Goal: Task Accomplishment & Management: Complete application form

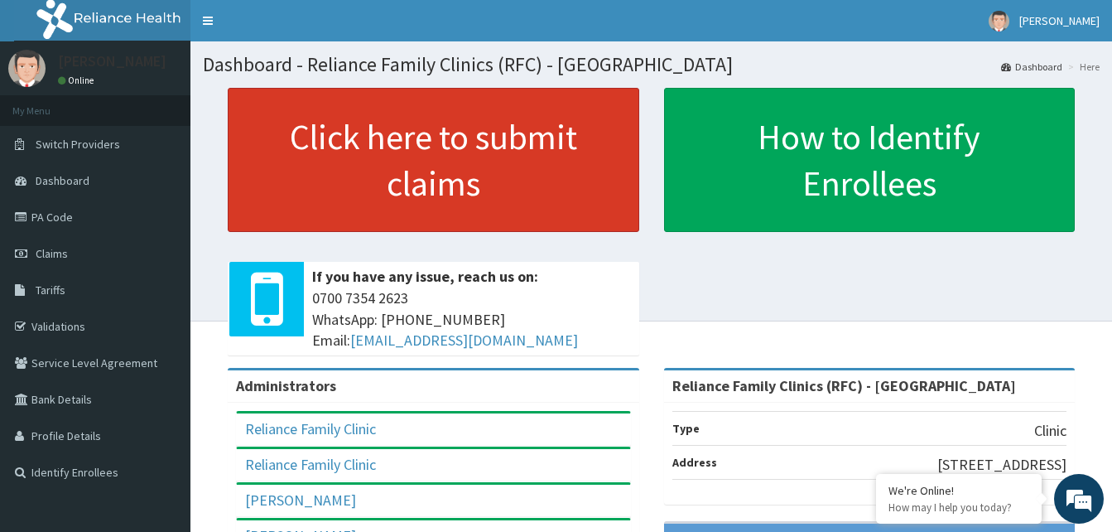
click at [508, 171] on link "Click here to submit claims" at bounding box center [434, 160] width 412 height 144
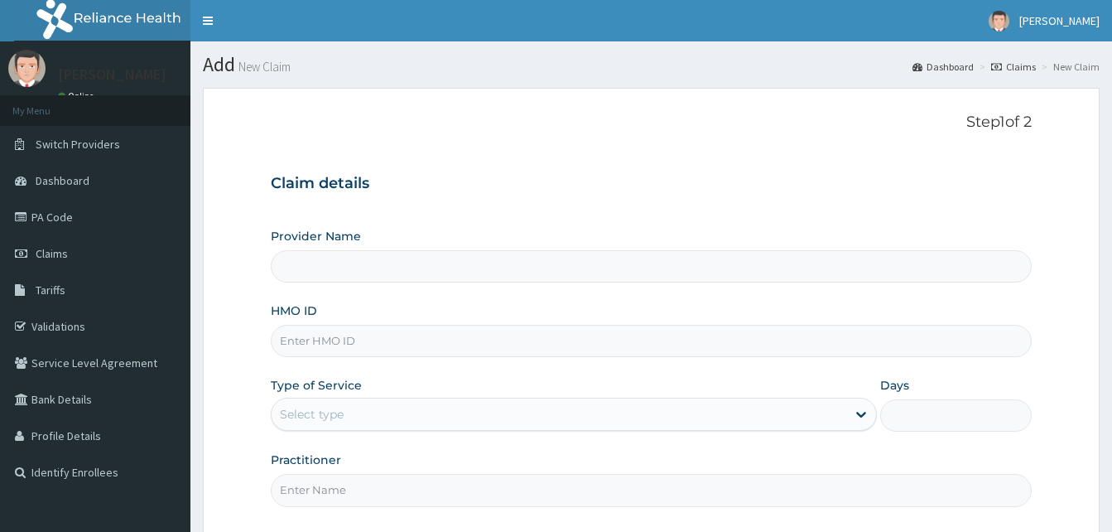
type input "Reliance Family Clinics (RFC) - Abuja"
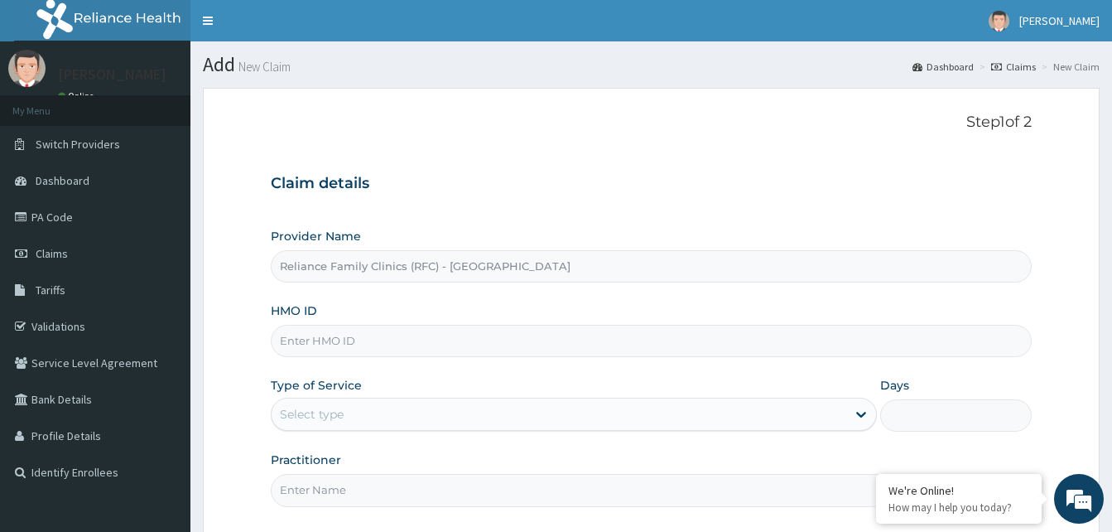
click at [475, 344] on input "HMO ID" at bounding box center [651, 341] width 761 height 32
paste input "RET/33848/A"
type input "RET/33848/A"
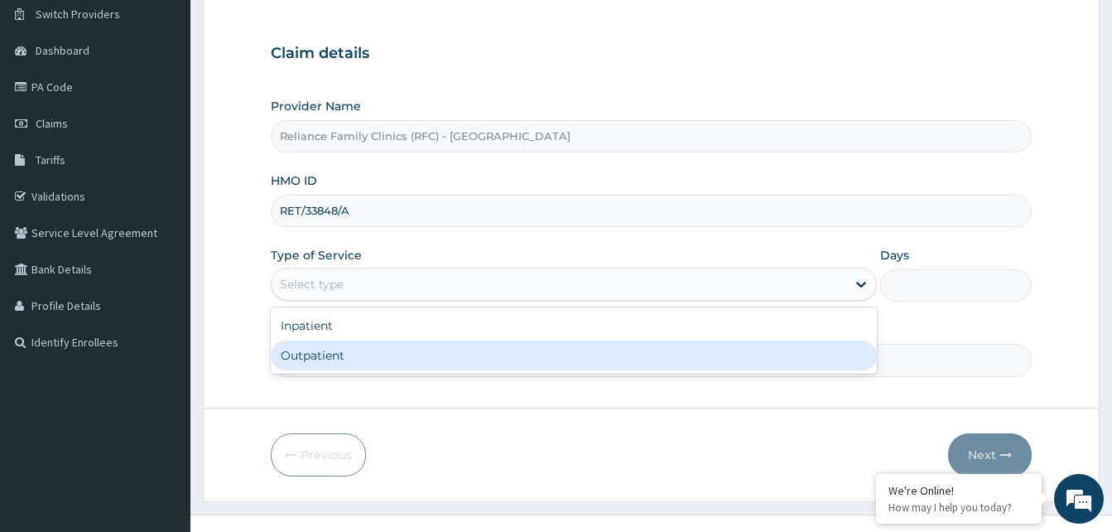
scroll to position [155, 0]
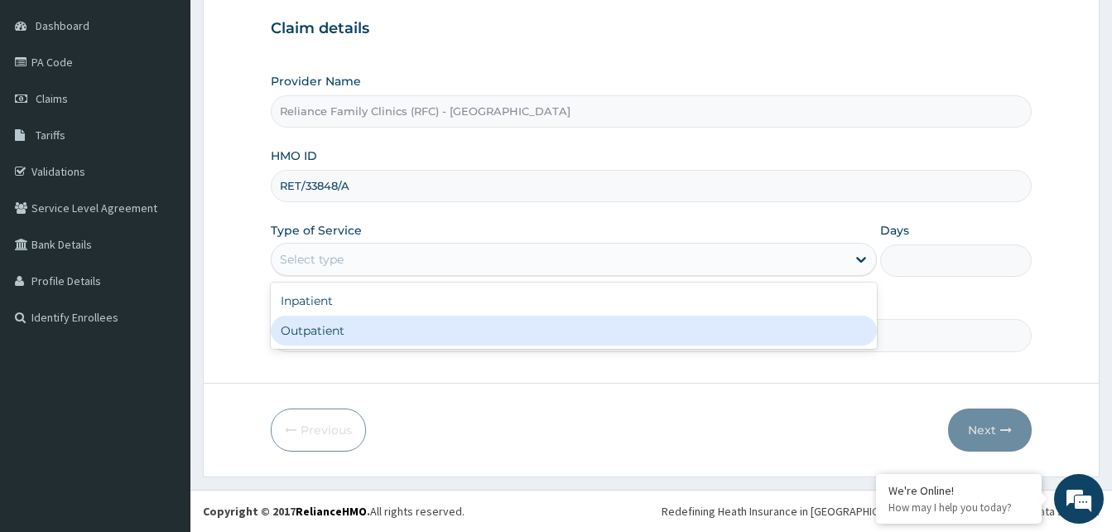
type input "1"
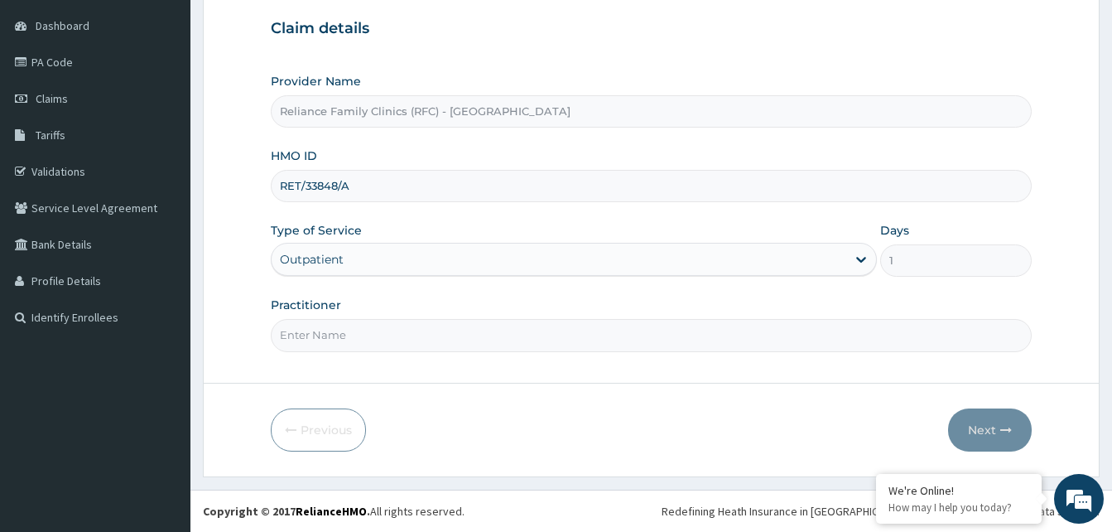
click at [614, 342] on input "Practitioner" at bounding box center [651, 335] width 761 height 32
type input "ENT"
click at [980, 430] on button "Next" at bounding box center [990, 429] width 84 height 43
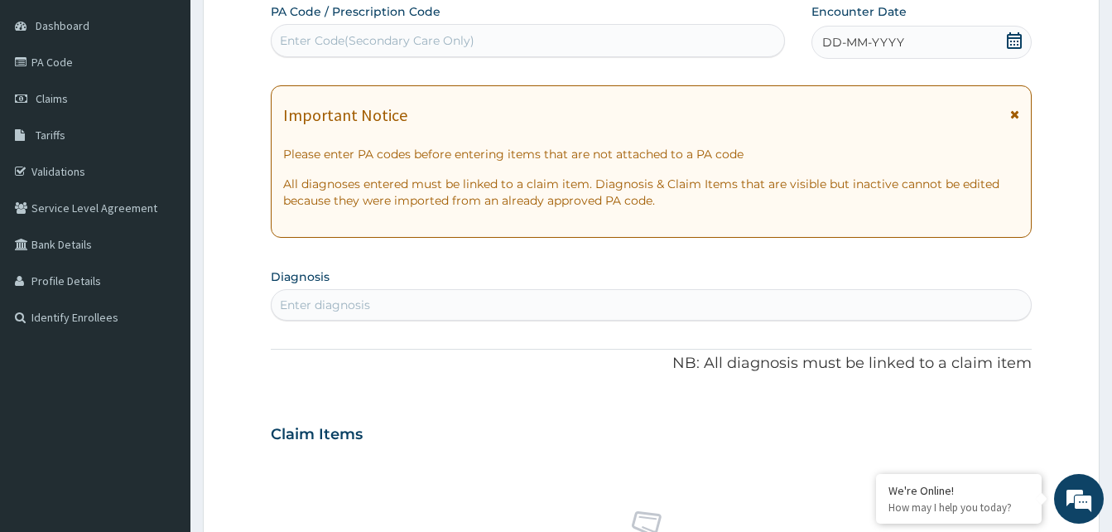
paste input "PA/7225A6"
type input "PA/7225A6"
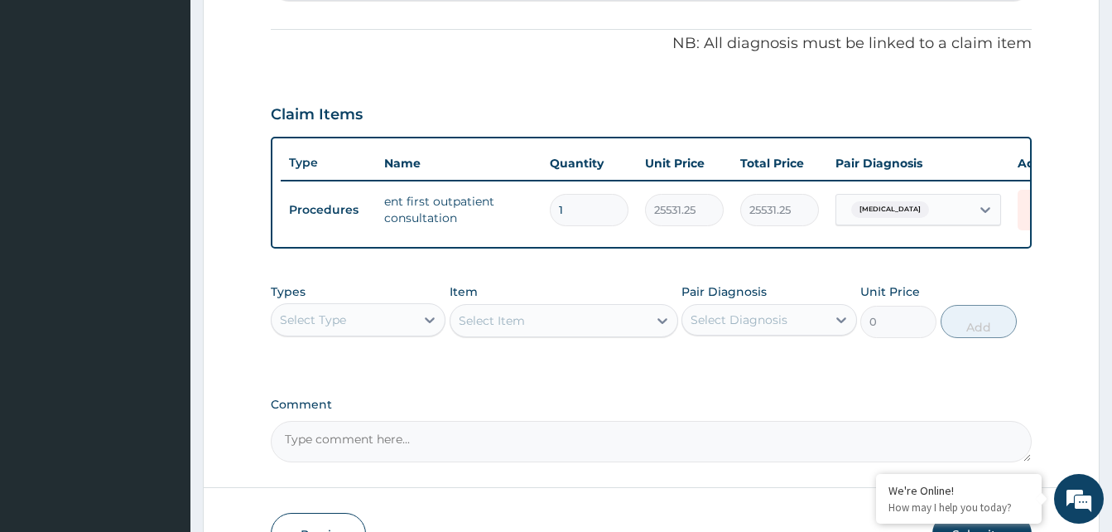
scroll to position [596, 0]
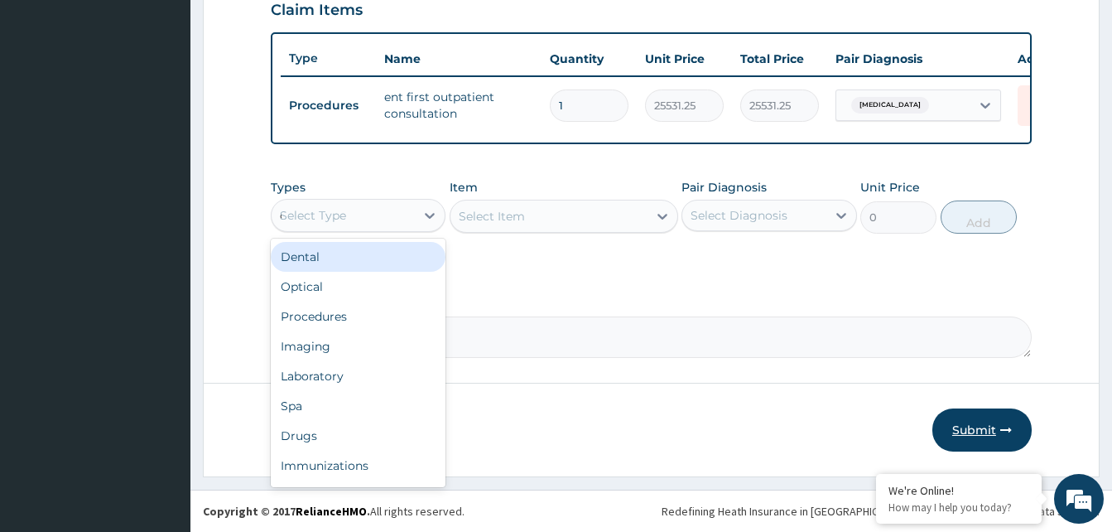
type input "dr"
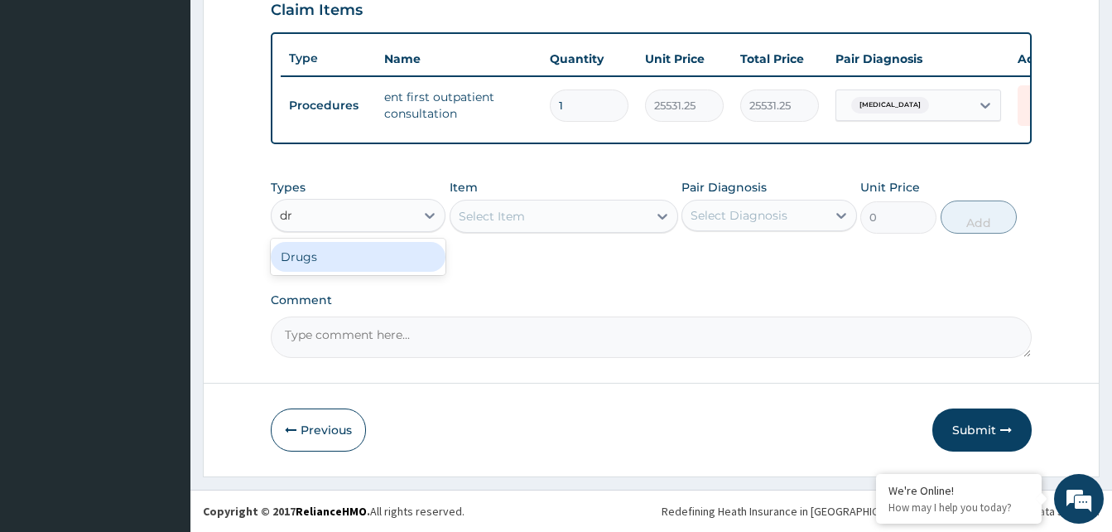
click at [402, 256] on div "Drugs" at bounding box center [358, 257] width 175 height 30
click at [619, 213] on div "Select Item" at bounding box center [564, 216] width 229 height 33
click at [625, 221] on div "Select Item" at bounding box center [564, 216] width 229 height 33
type input "amox"
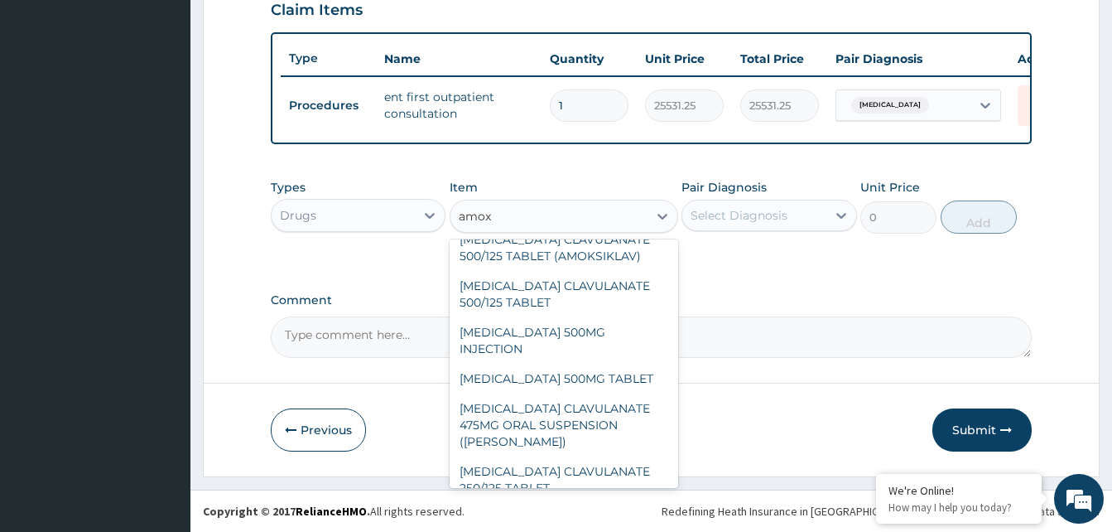
scroll to position [282, 0]
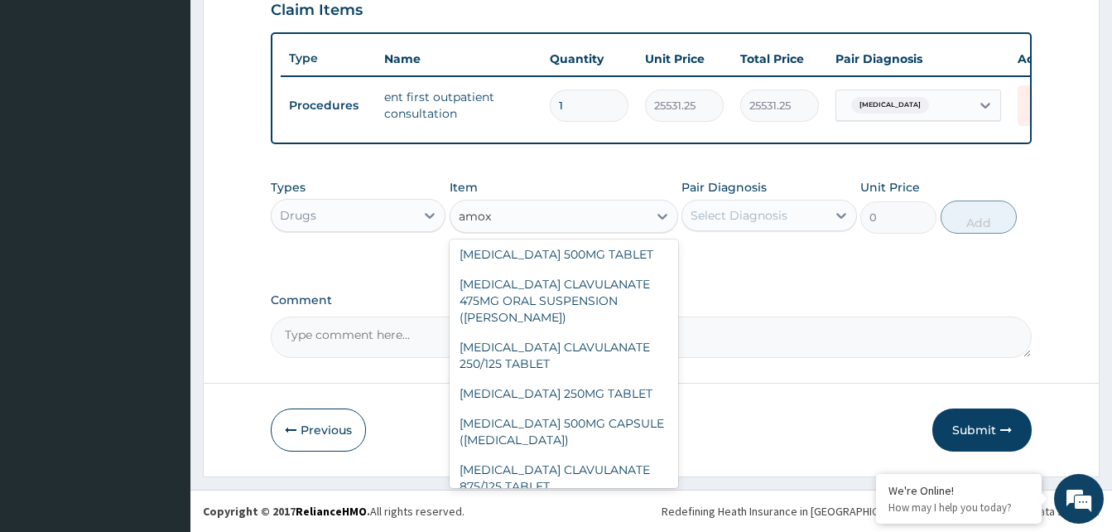
click at [598, 458] on div "AMOXICILLIN CLAVULANATE 875/125 TABLET" at bounding box center [564, 478] width 229 height 46
type input "448.5"
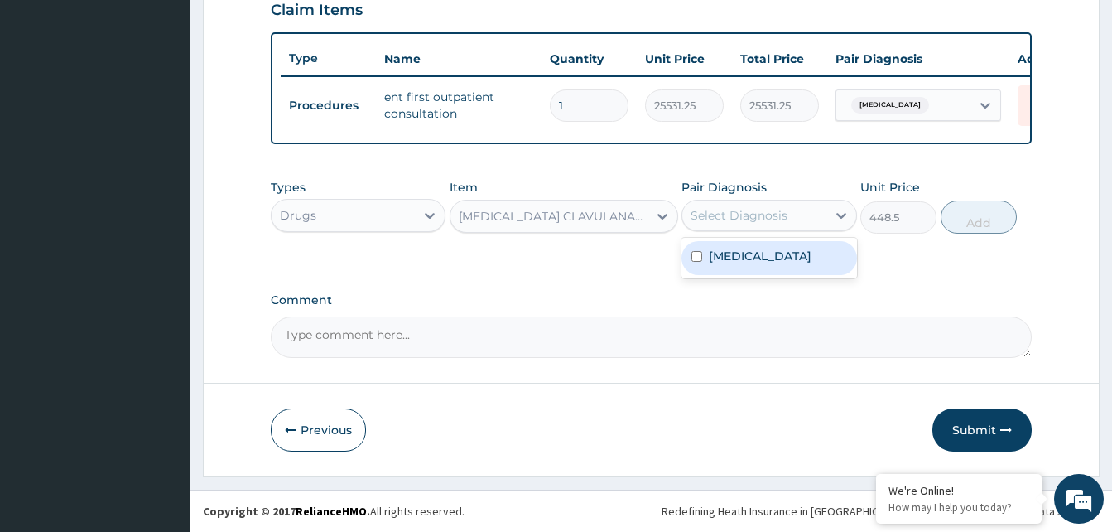
click at [809, 264] on div "Acute otitis media" at bounding box center [768, 258] width 175 height 34
checkbox input "true"
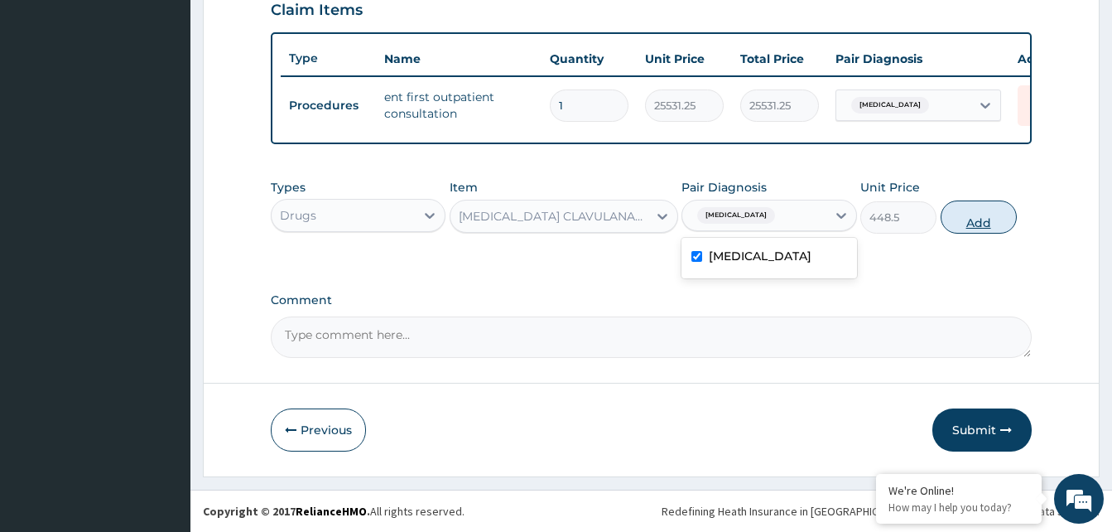
click at [975, 217] on button "Add" at bounding box center [979, 216] width 76 height 33
type input "0"
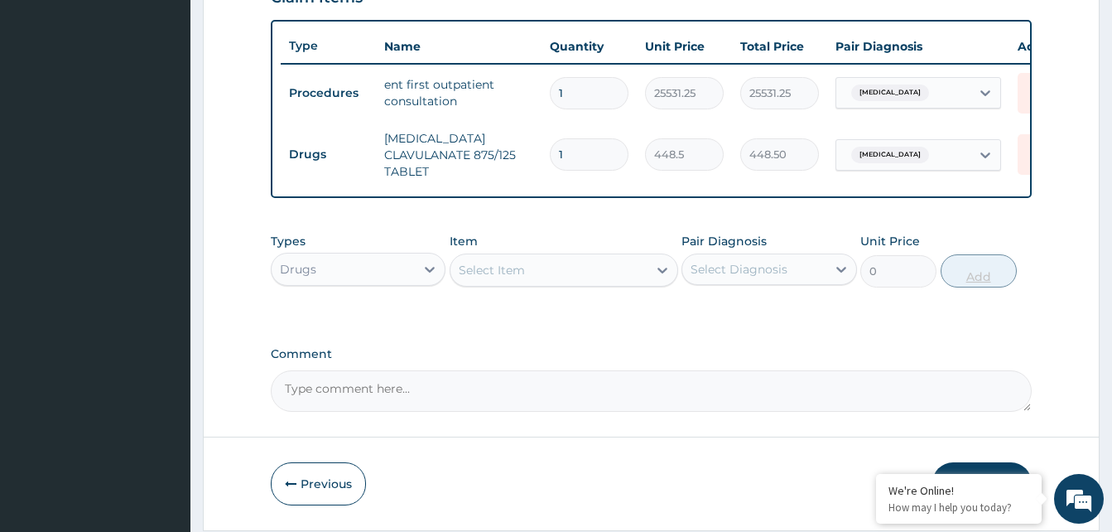
type input "14"
type input "6279.00"
type input "14"
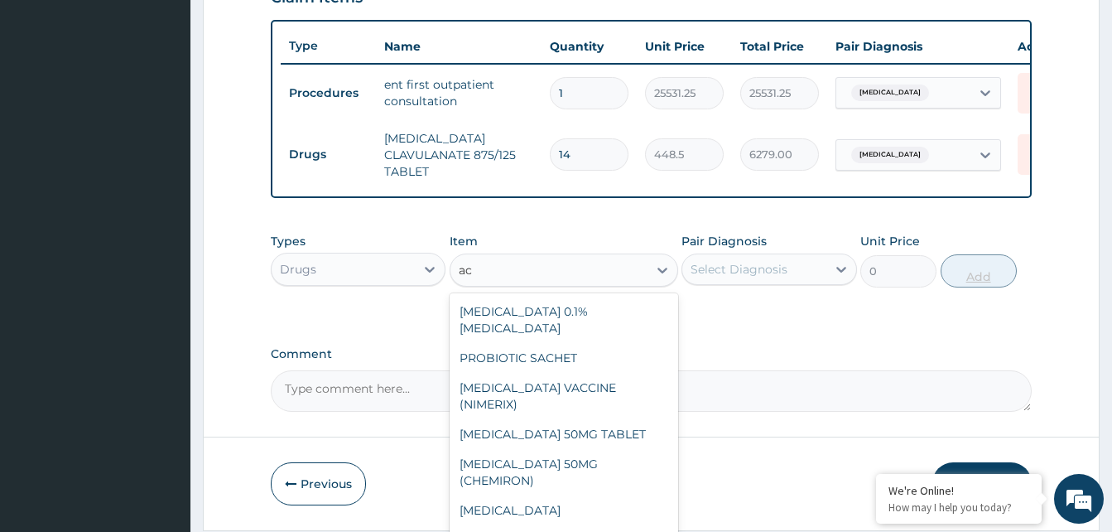
type input "a"
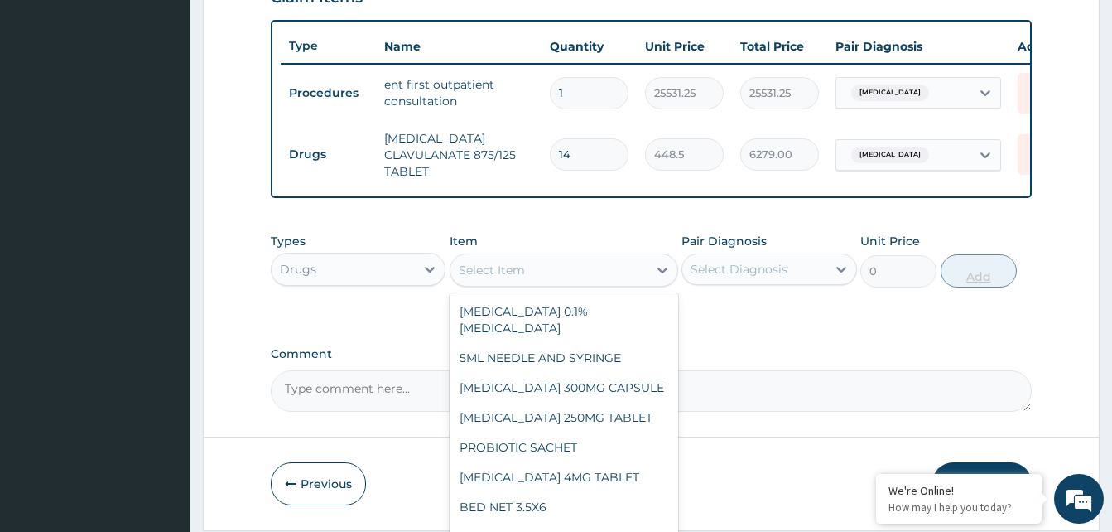
scroll to position [662, 0]
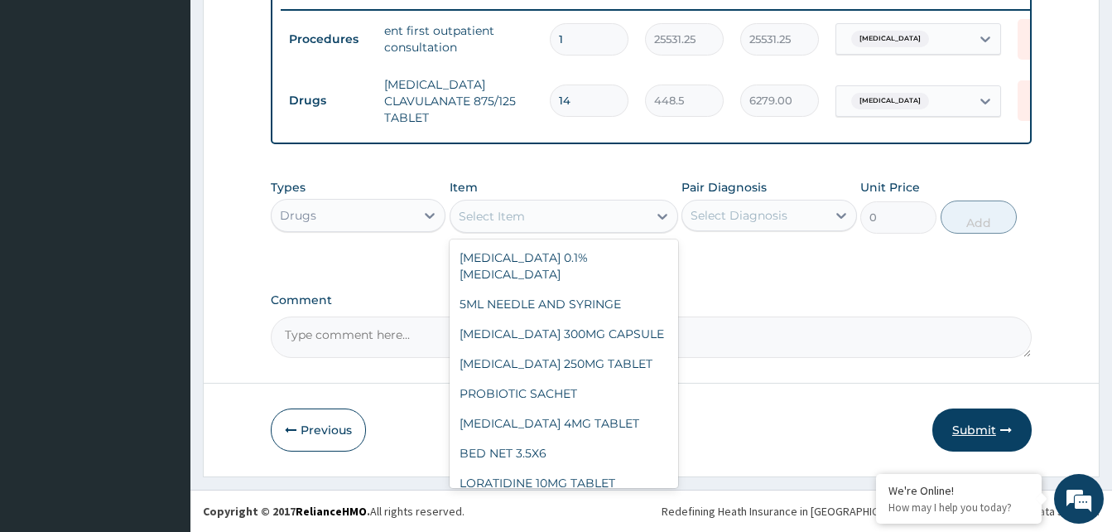
click at [987, 426] on button "Submit" at bounding box center [981, 429] width 99 height 43
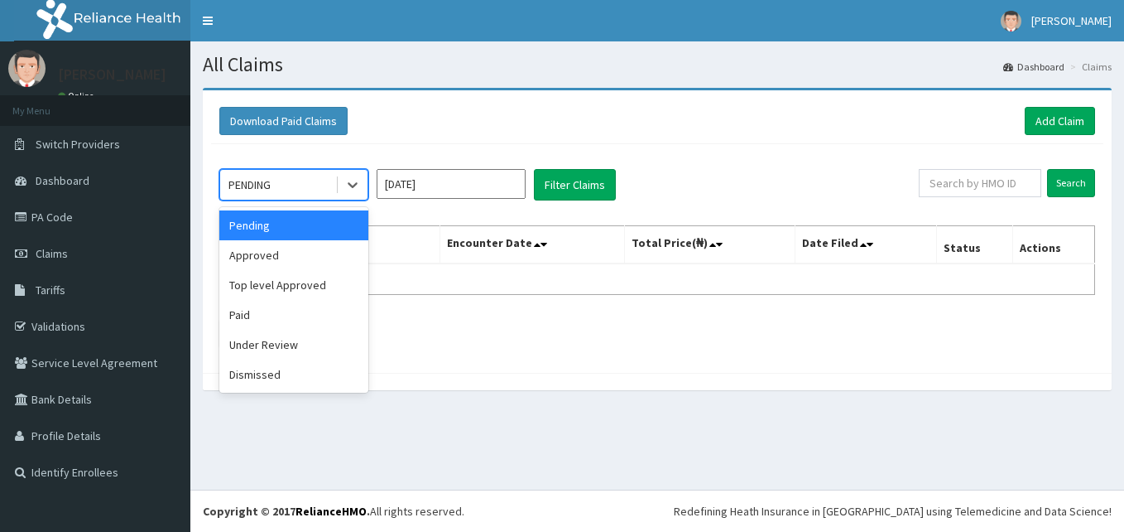
click at [332, 245] on div "Approved" at bounding box center [293, 255] width 149 height 30
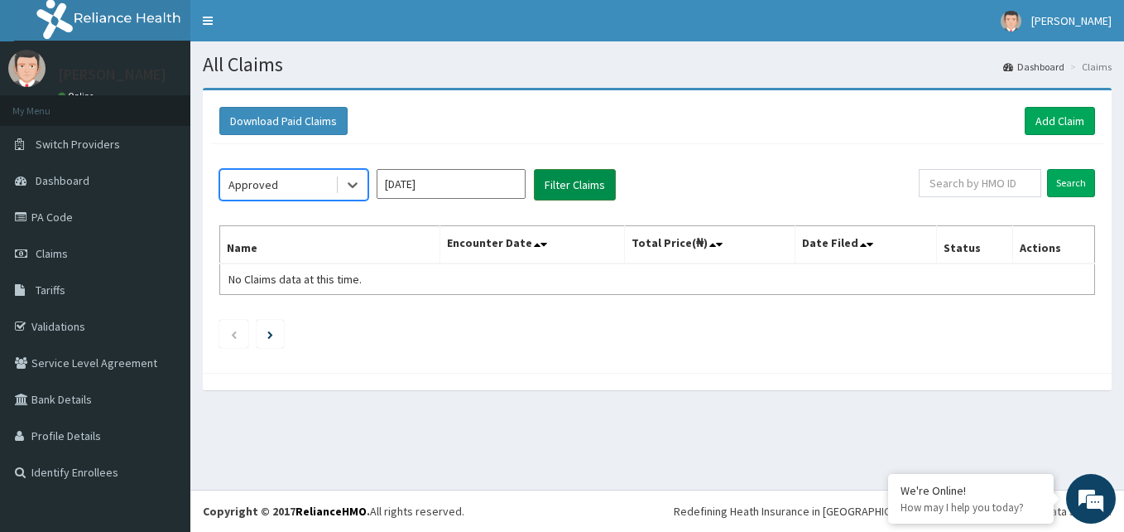
click at [585, 178] on button "Filter Claims" at bounding box center [575, 184] width 82 height 31
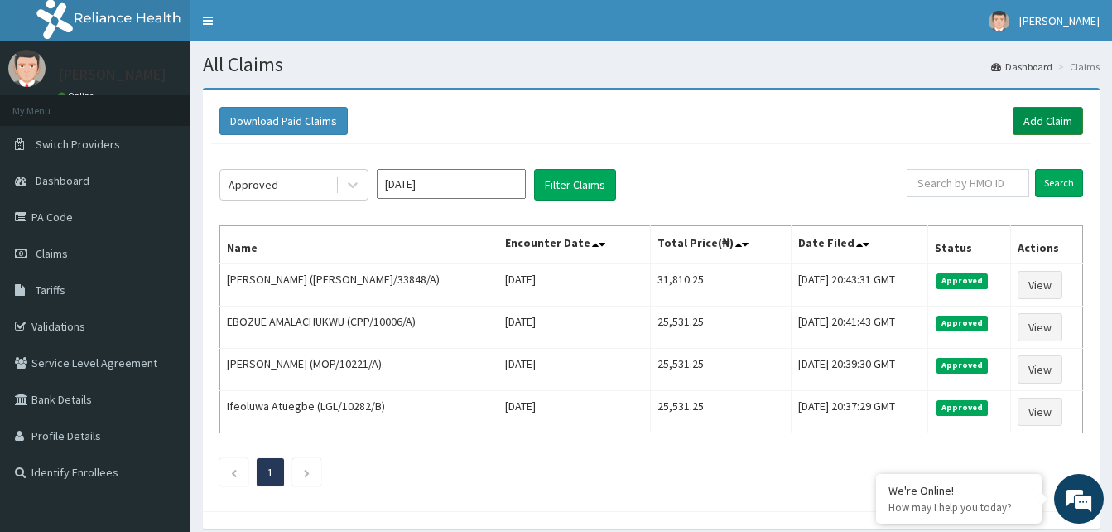
click at [1055, 123] on link "Add Claim" at bounding box center [1048, 121] width 70 height 28
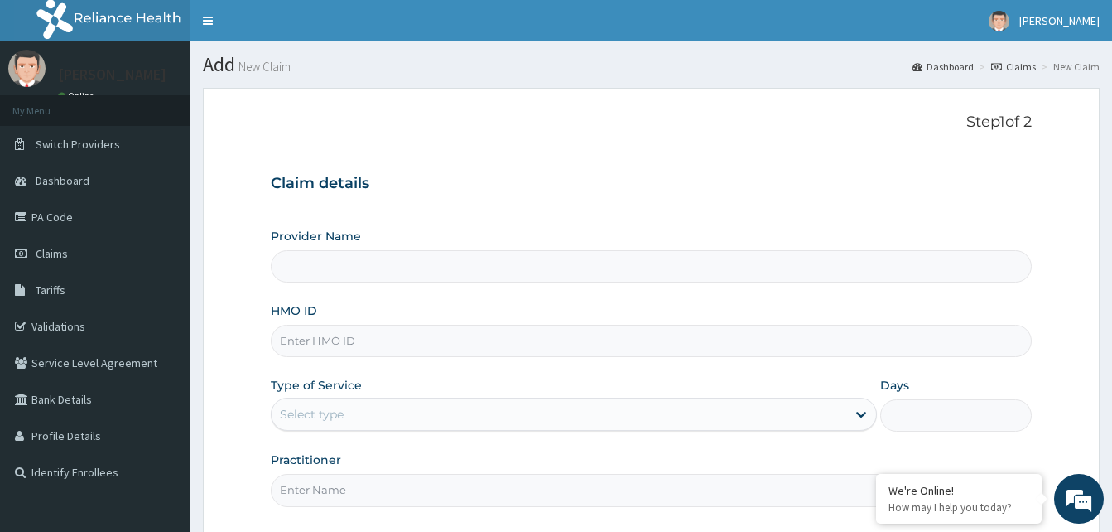
type input "Reliance Family Clinics (RFC) - [GEOGRAPHIC_DATA]"
click at [560, 345] on input "HMO ID" at bounding box center [651, 341] width 761 height 32
paste input "PPL/10084/E"
type input "PPL/10084/E"
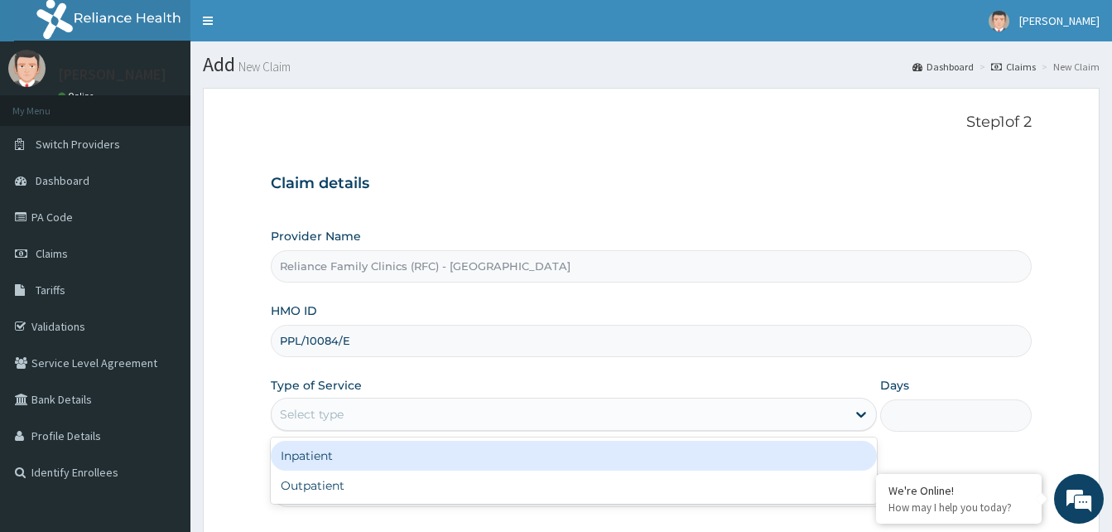
click at [561, 497] on div "Outpatient" at bounding box center [574, 485] width 606 height 30
type input "1"
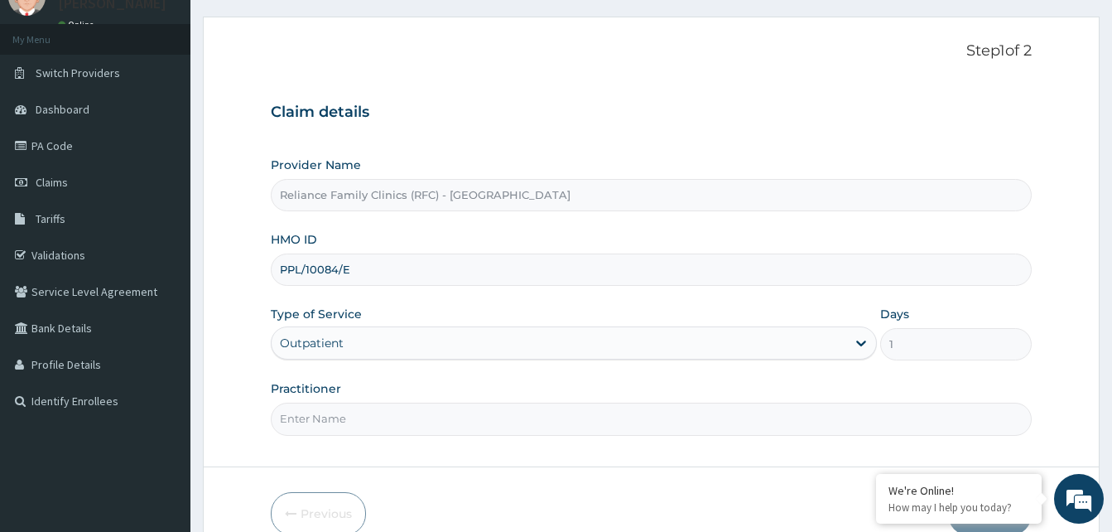
scroll to position [155, 0]
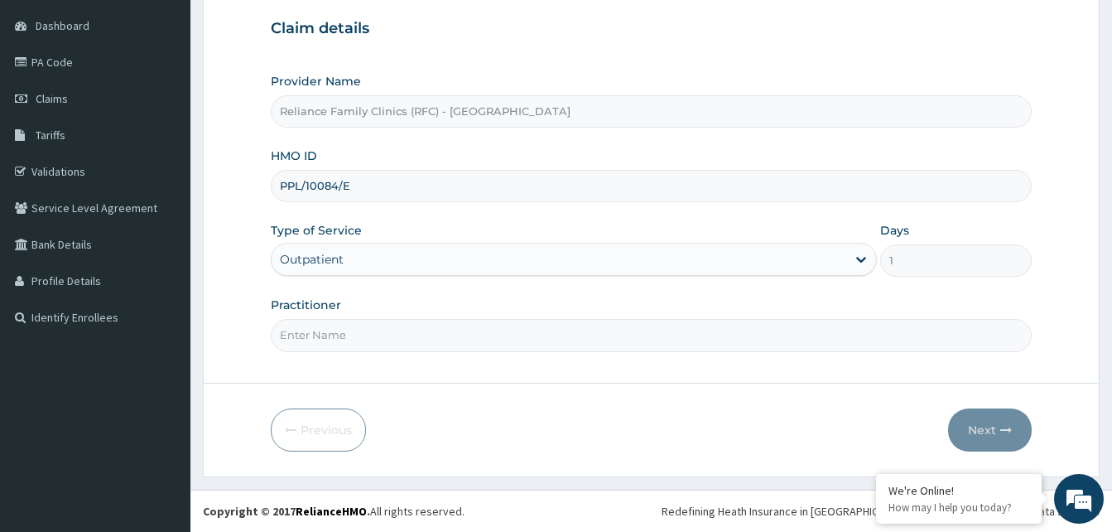
click at [615, 339] on input "Practitioner" at bounding box center [651, 335] width 761 height 32
type input "ENT"
click at [987, 421] on button "Next" at bounding box center [990, 429] width 84 height 43
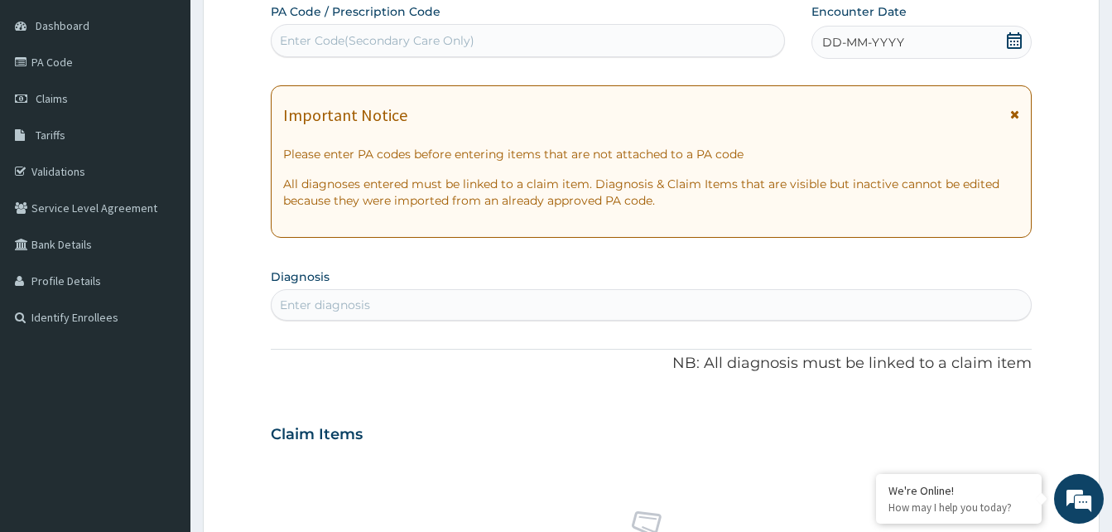
paste input "PA/101A0A"
type input "PA/101A0A"
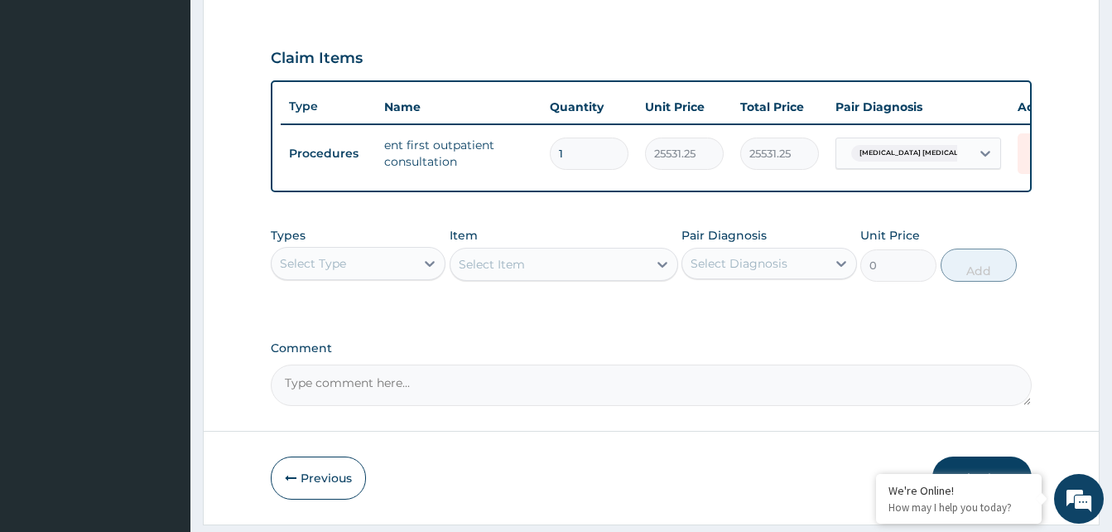
scroll to position [596, 0]
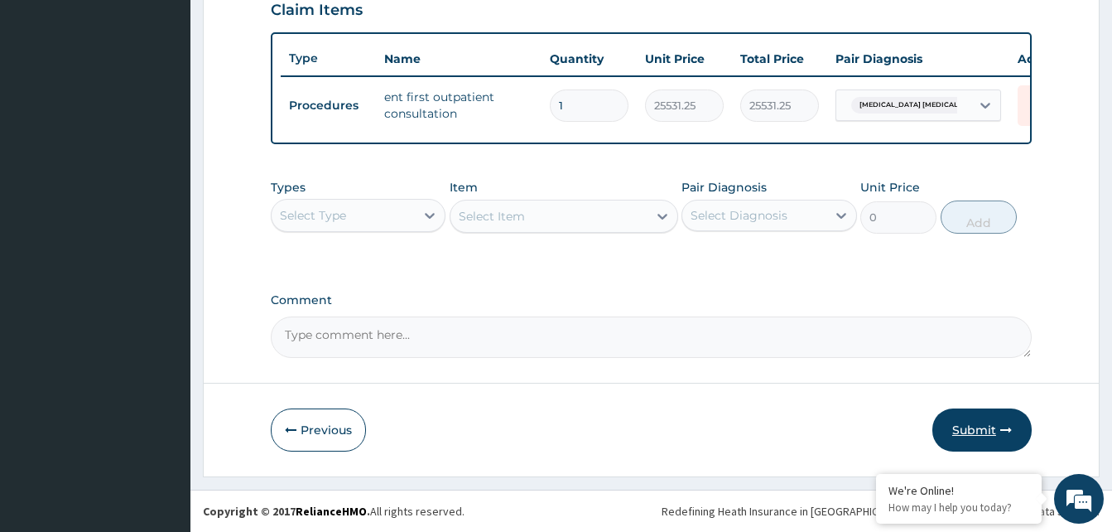
click at [979, 436] on button "Submit" at bounding box center [981, 429] width 99 height 43
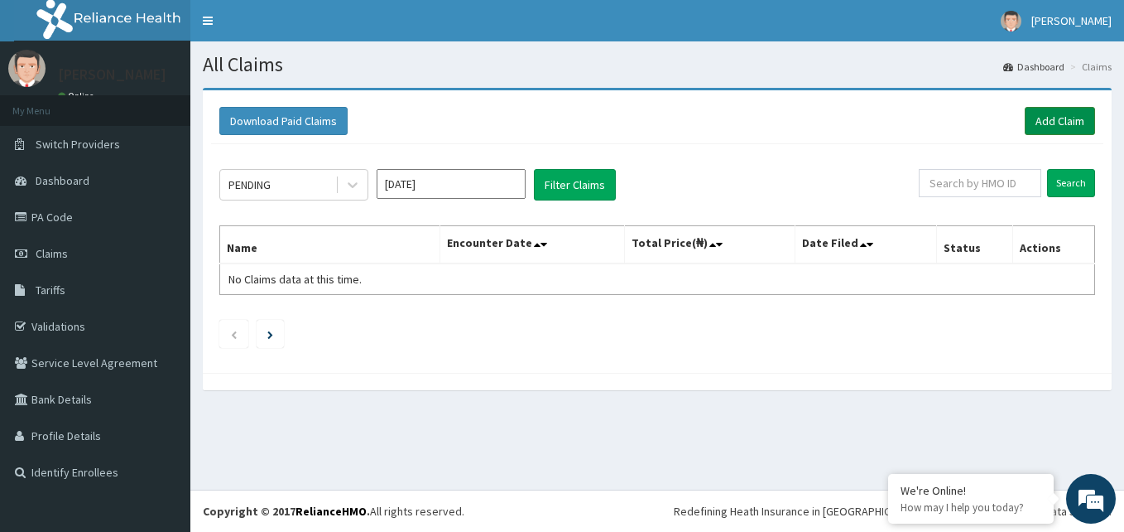
click at [1064, 125] on link "Add Claim" at bounding box center [1060, 121] width 70 height 28
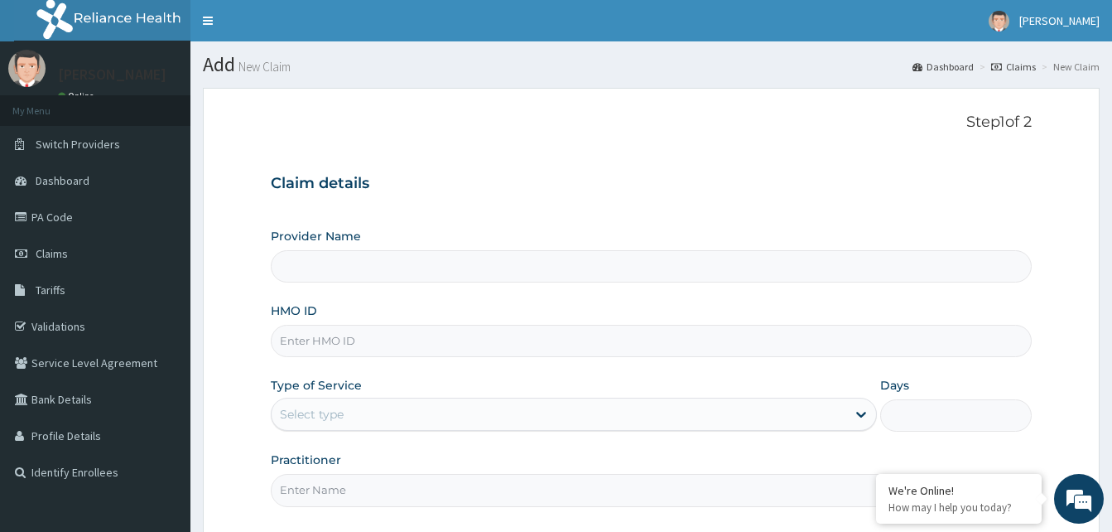
type input "Reliance Family Clinics (RFC) - [GEOGRAPHIC_DATA]"
click at [359, 326] on input "HMO ID" at bounding box center [651, 341] width 761 height 32
paste input "SHC/10010/F"
type input "SHC/10010/F"
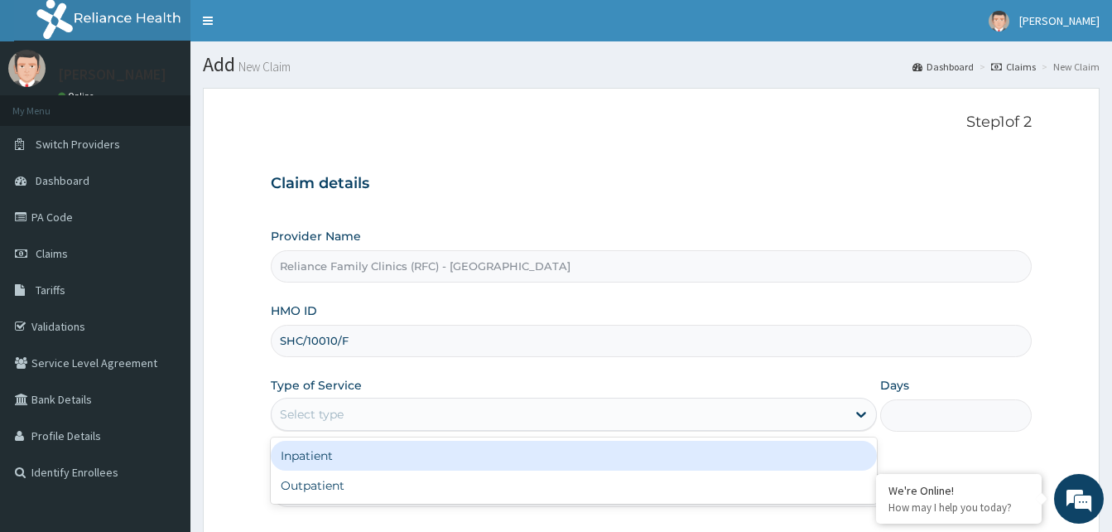
click at [657, 491] on div "Outpatient" at bounding box center [574, 485] width 606 height 30
type input "1"
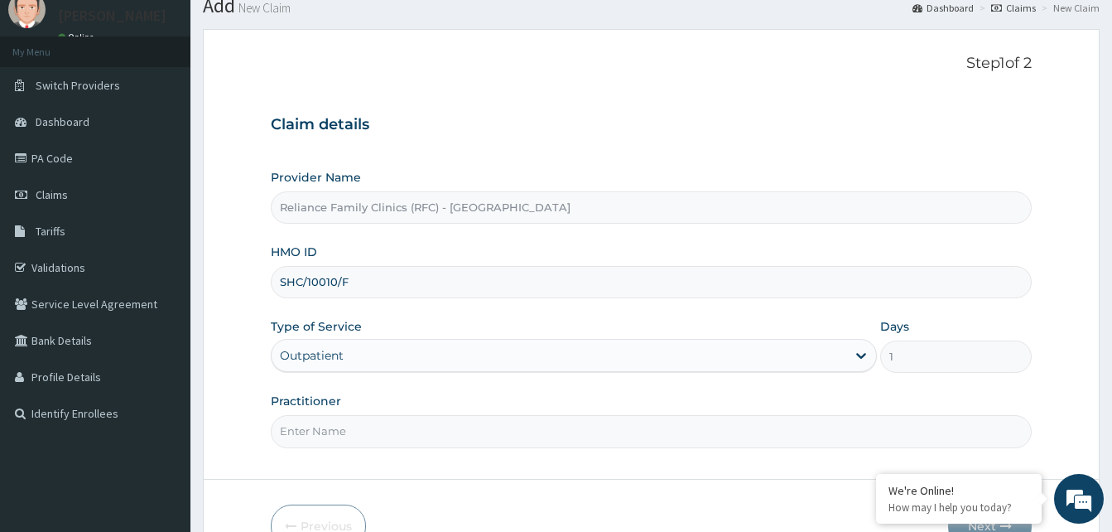
scroll to position [155, 0]
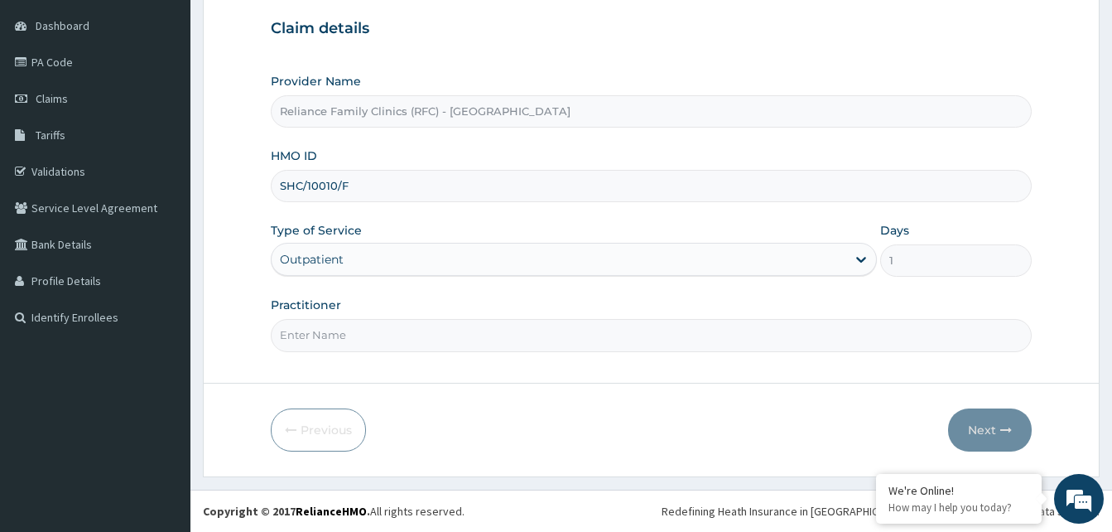
click at [701, 337] on input "Practitioner" at bounding box center [651, 335] width 761 height 32
type input "ENT"
click at [986, 426] on button "Next" at bounding box center [990, 429] width 84 height 43
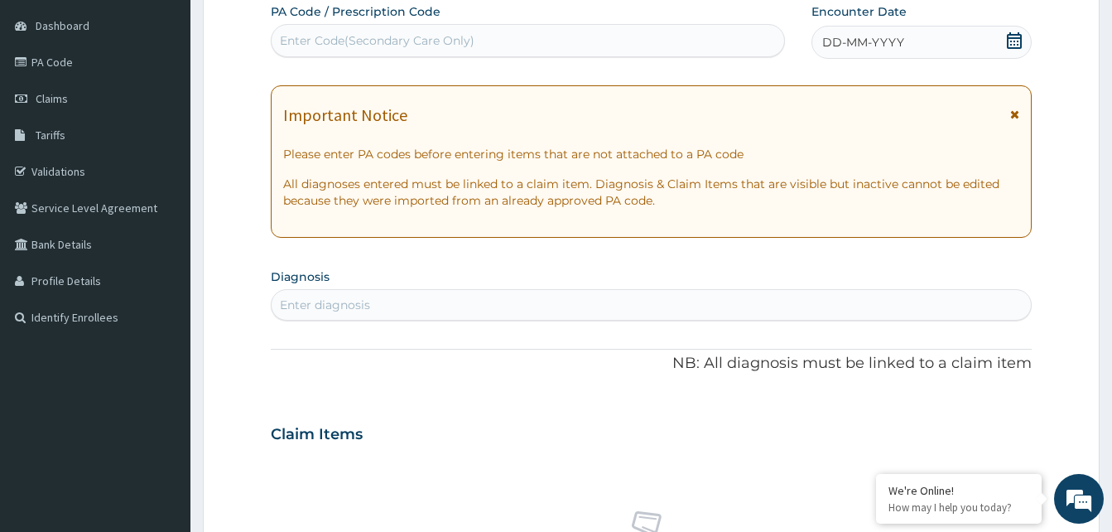
paste input "PA/C60A4D"
type input "PA/C60A4D"
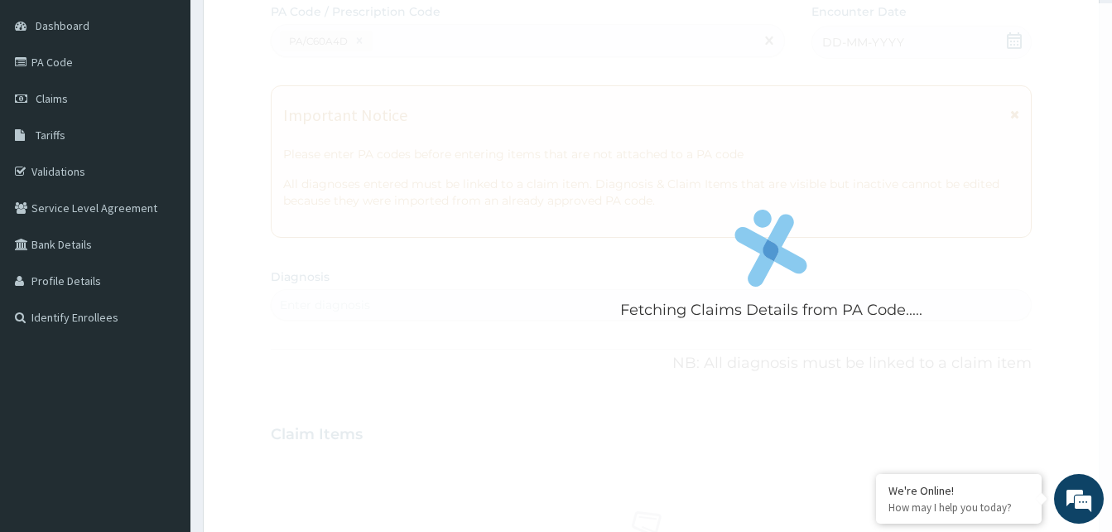
scroll to position [480, 0]
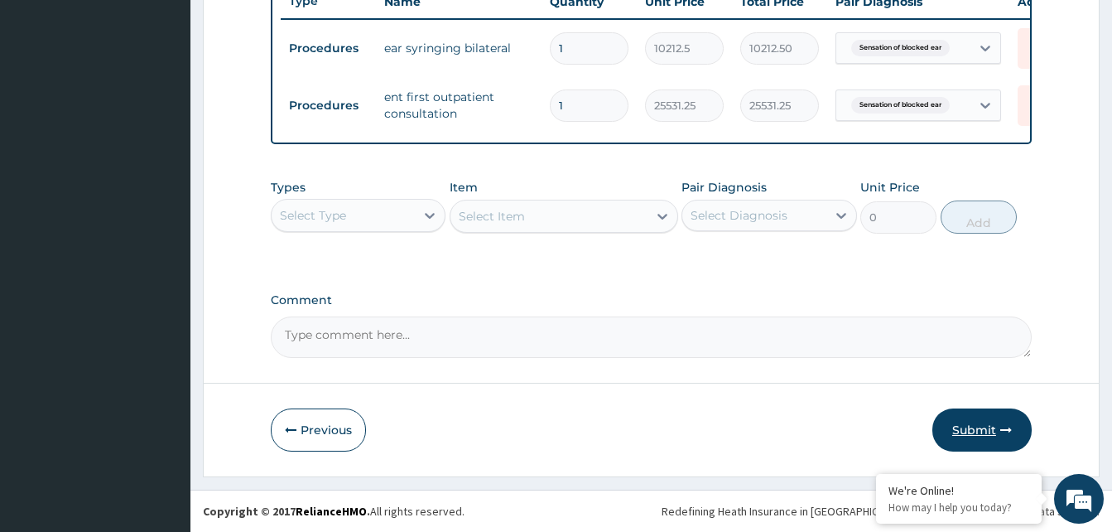
click at [972, 435] on button "Submit" at bounding box center [981, 429] width 99 height 43
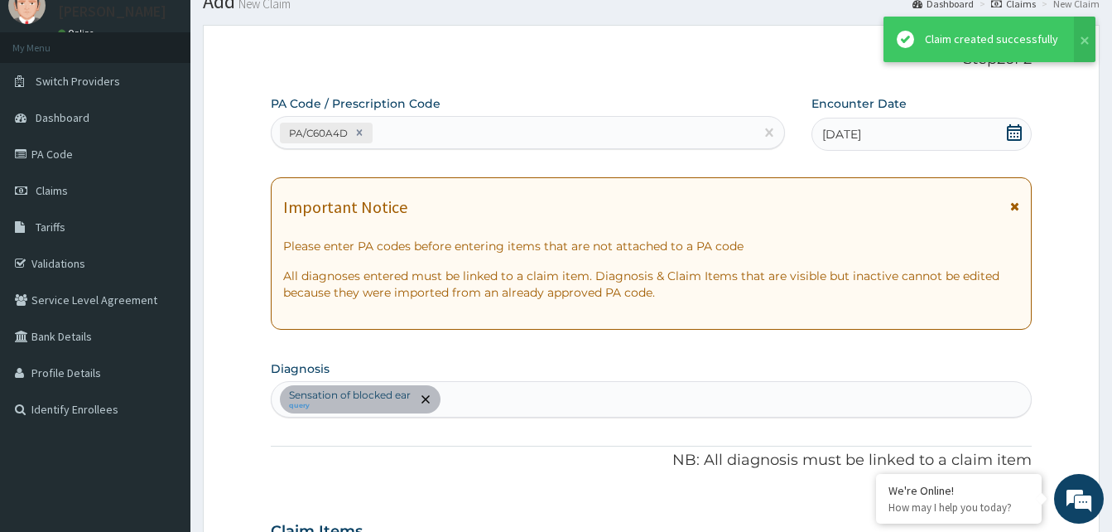
scroll to position [653, 0]
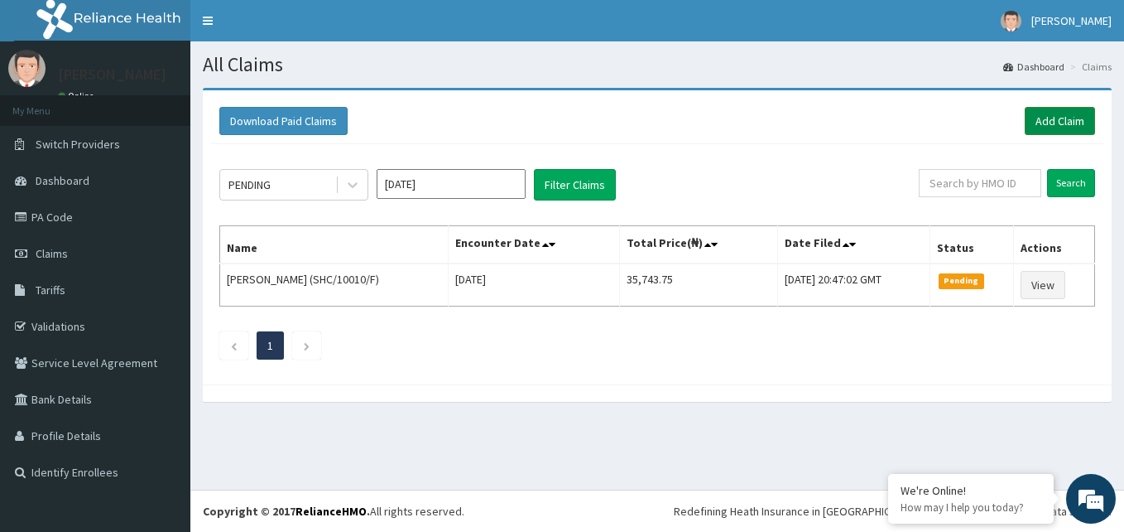
click at [1057, 125] on link "Add Claim" at bounding box center [1060, 121] width 70 height 28
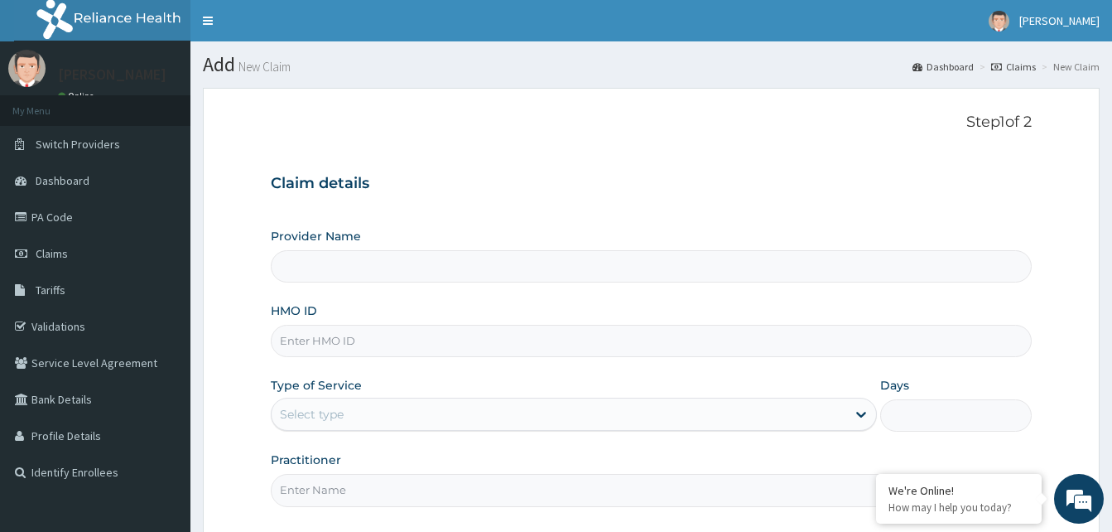
type input "Reliance Family Clinics (RFC) - [GEOGRAPHIC_DATA]"
click at [530, 344] on input "HMO ID" at bounding box center [651, 341] width 761 height 32
paste input "BPP/10085/A"
type input "BPP/10085/A"
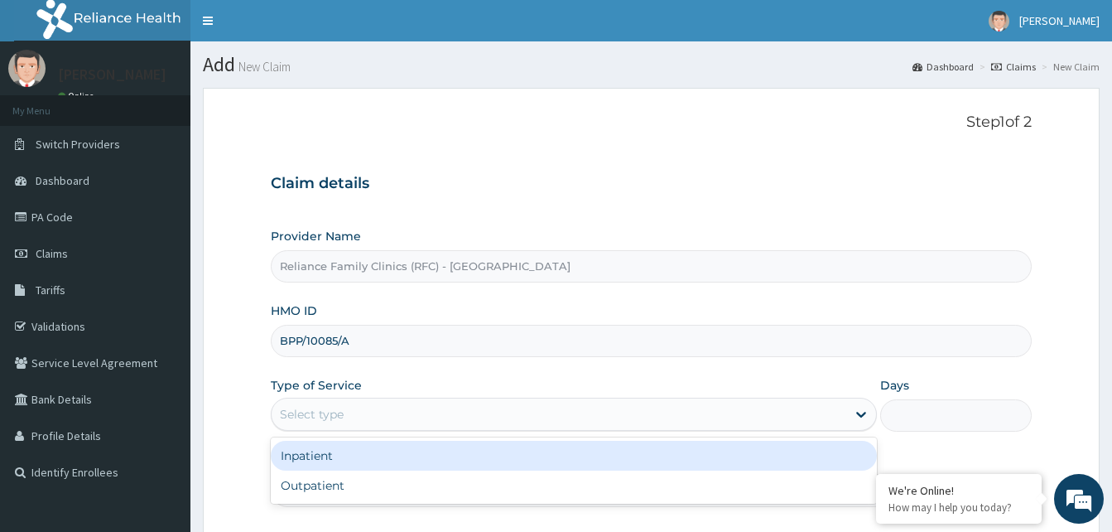
click at [600, 492] on div "Outpatient" at bounding box center [574, 485] width 606 height 30
type input "1"
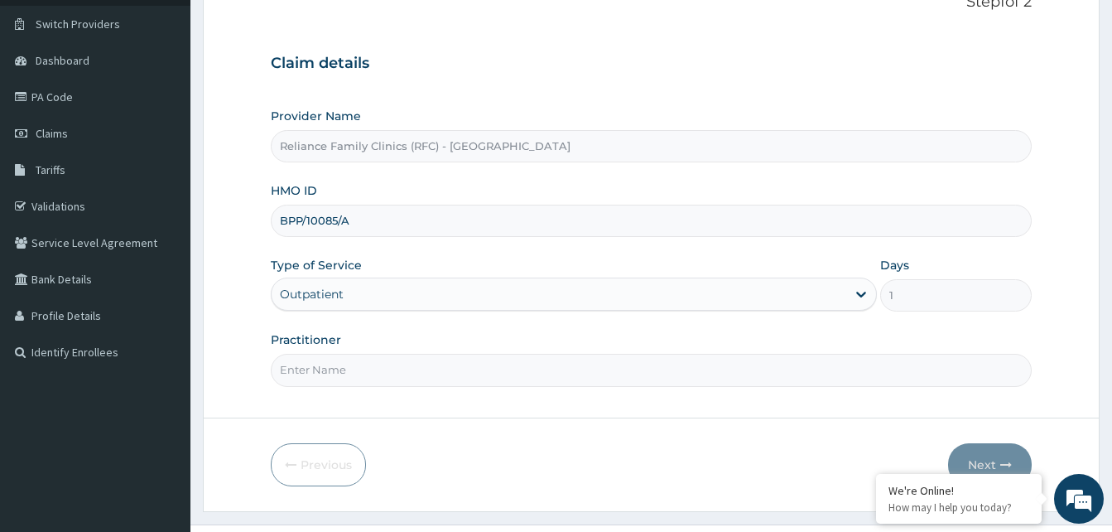
scroll to position [155, 0]
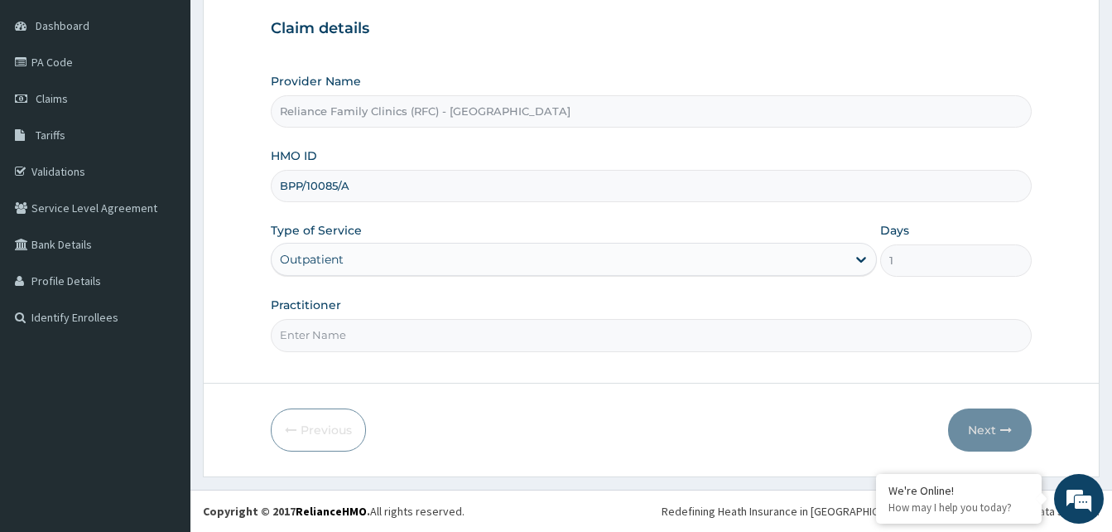
click at [641, 339] on input "Practitioner" at bounding box center [651, 335] width 761 height 32
type input "Dr Aisha"
click at [989, 431] on button "Next" at bounding box center [990, 429] width 84 height 43
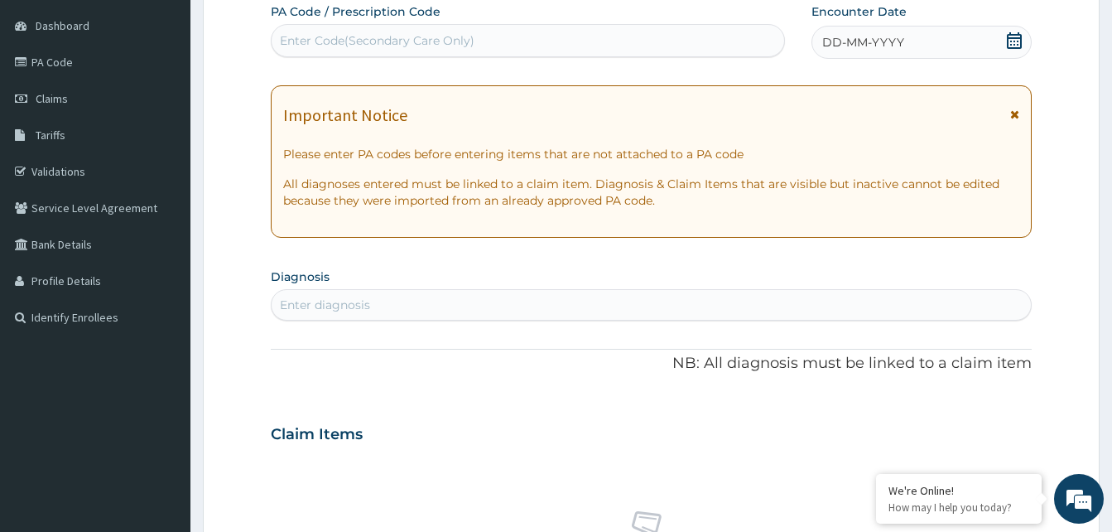
paste input "PA/D24B42"
type input "PA/D24B42"
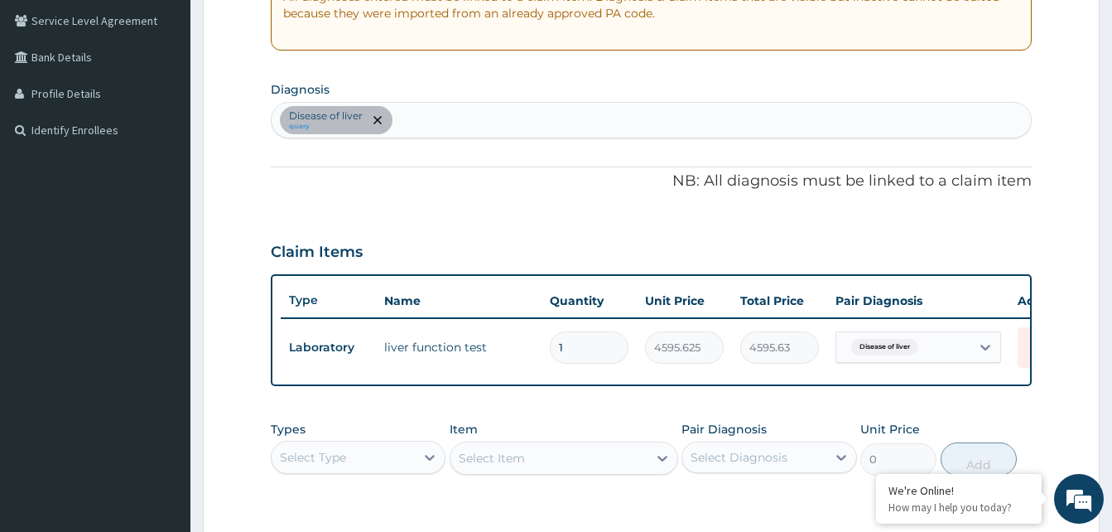
scroll to position [408, 0]
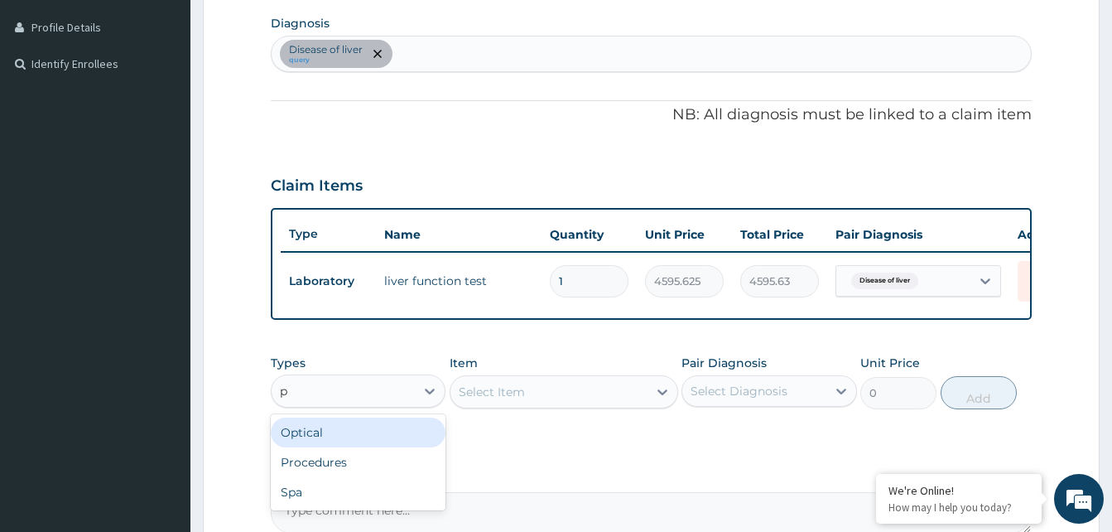
type input "pr"
click at [402, 447] on div "Procedures" at bounding box center [358, 432] width 175 height 30
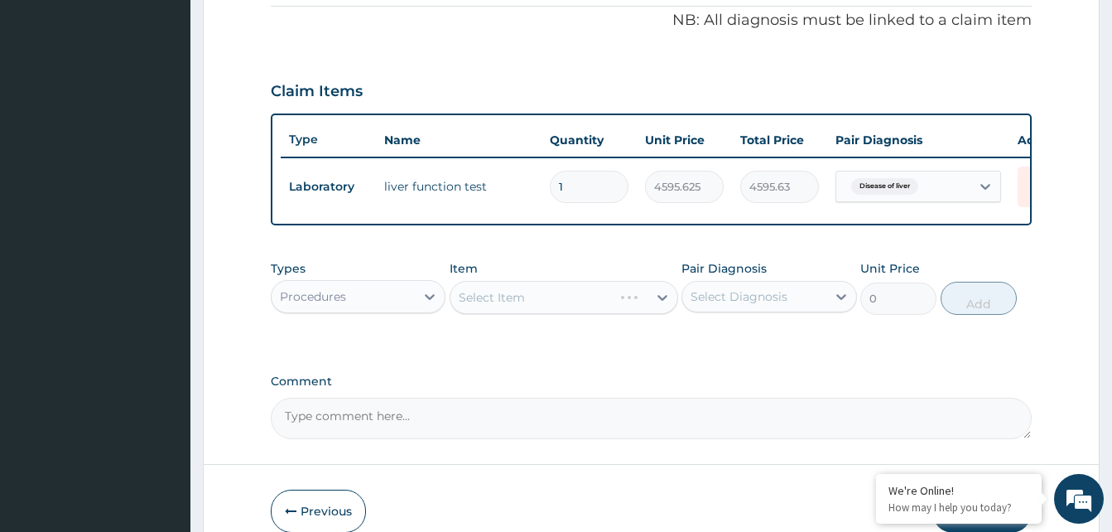
scroll to position [596, 0]
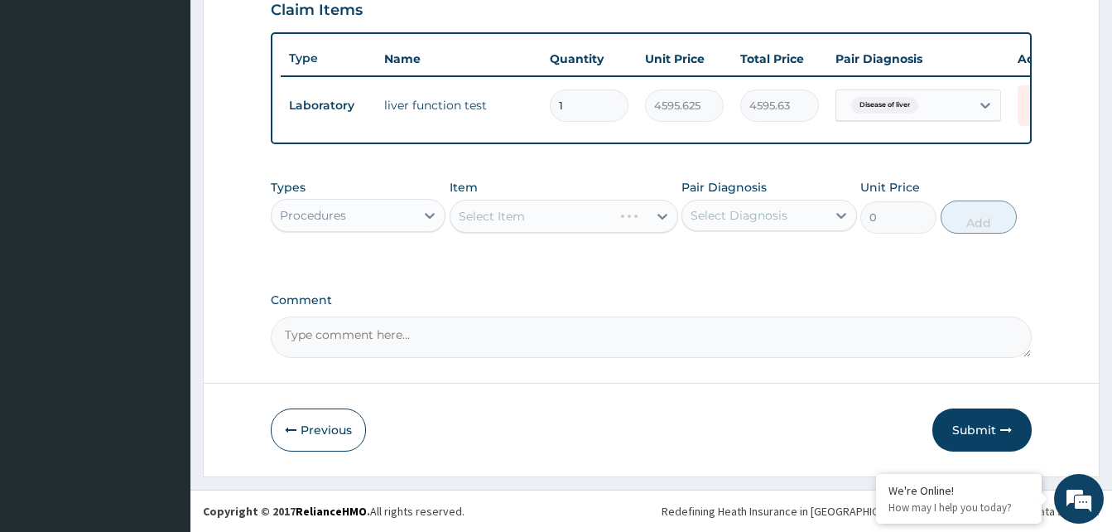
click at [635, 216] on div "Select Item" at bounding box center [564, 216] width 229 height 33
click at [632, 211] on div "Select Item" at bounding box center [564, 216] width 229 height 33
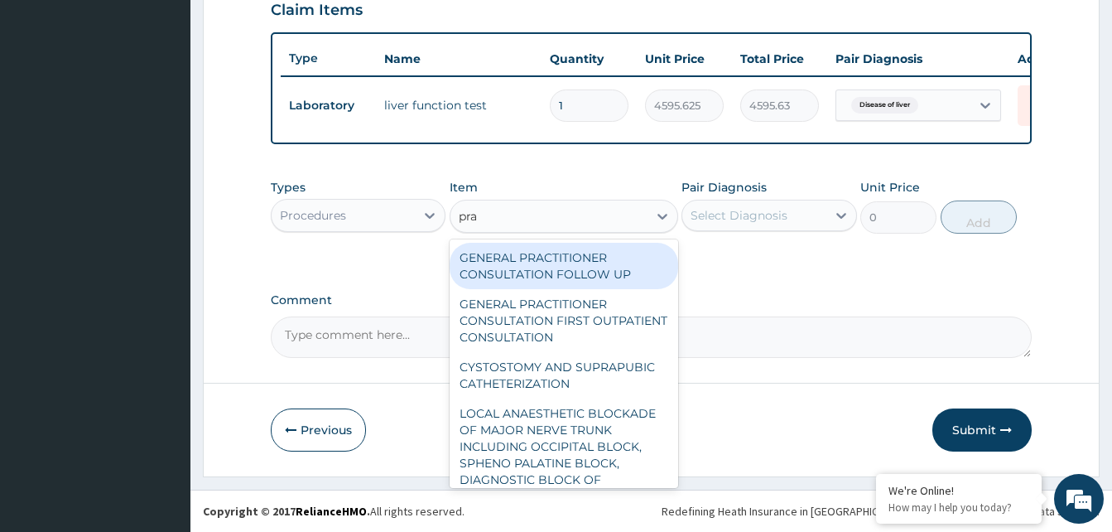
type input "prac"
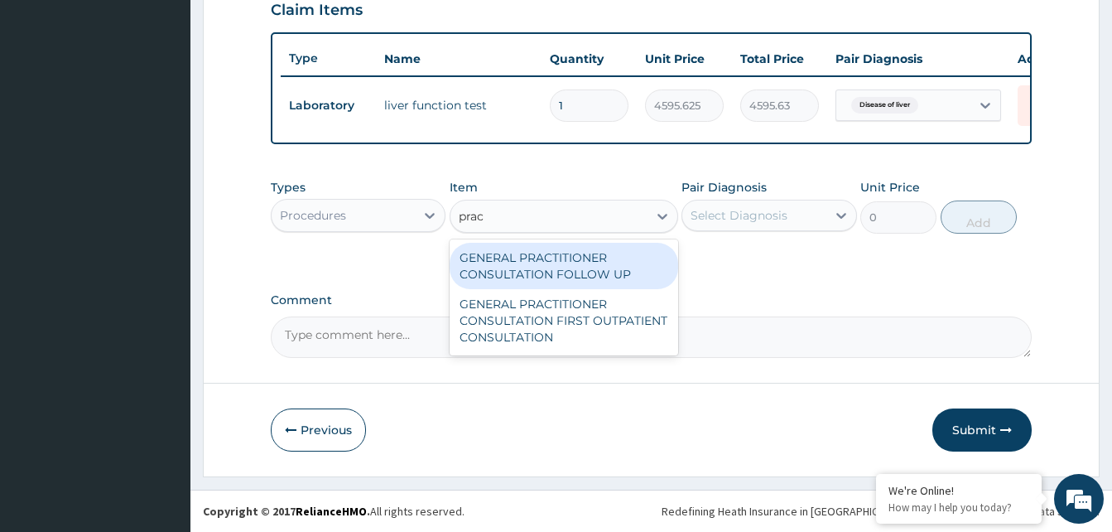
click at [617, 329] on div "GENERAL PRACTITIONER CONSULTATION FIRST OUTPATIENT CONSULTATION" at bounding box center [564, 320] width 229 height 63
type input "3370.125"
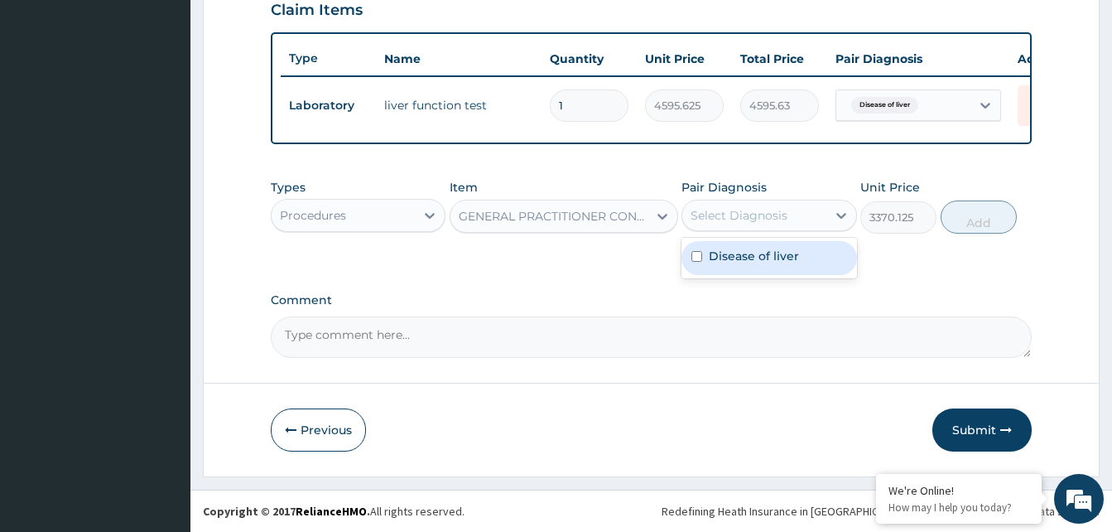
click at [806, 260] on div "Disease of liver" at bounding box center [768, 258] width 175 height 34
checkbox input "true"
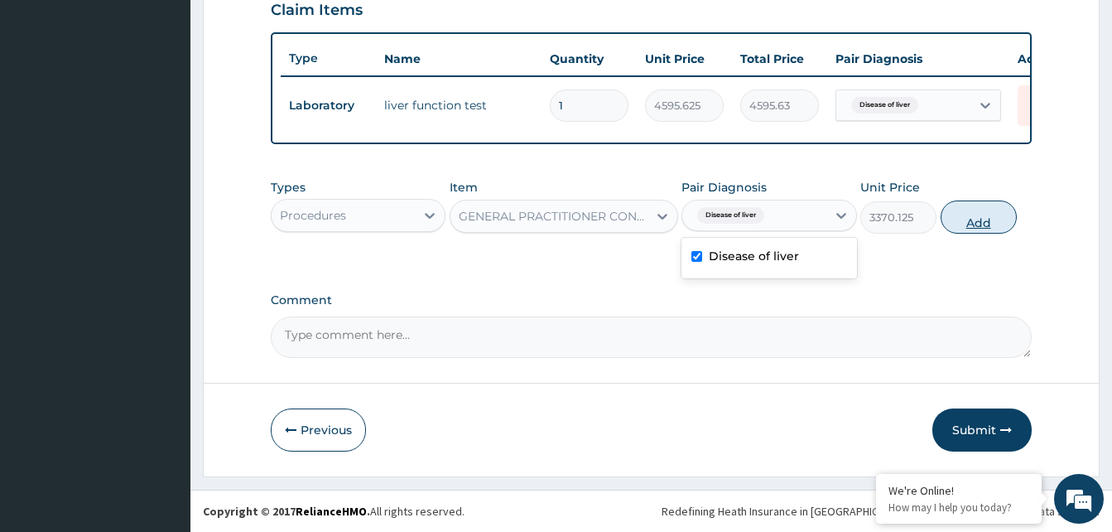
click at [970, 227] on button "Add" at bounding box center [979, 216] width 76 height 33
type input "0"
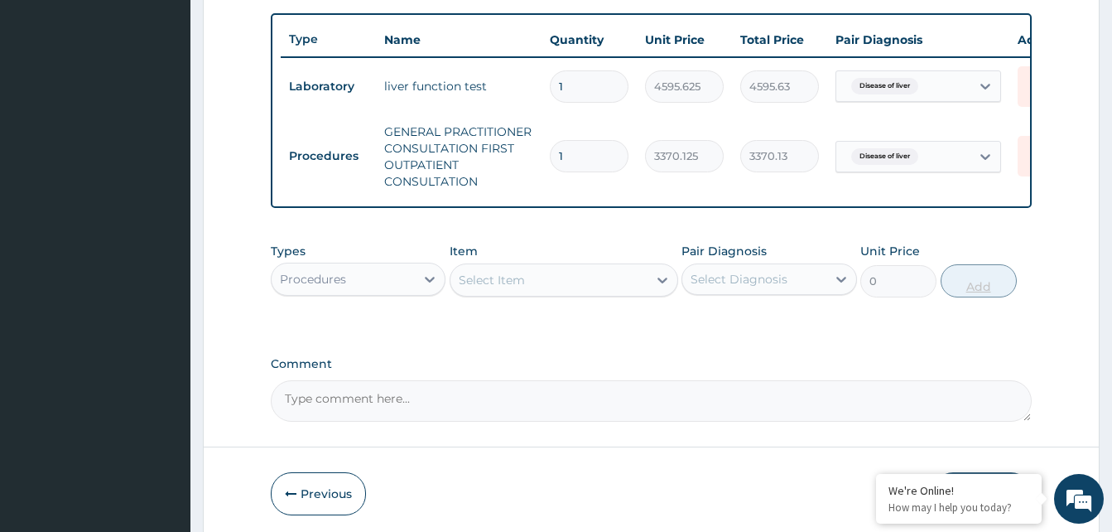
scroll to position [679, 0]
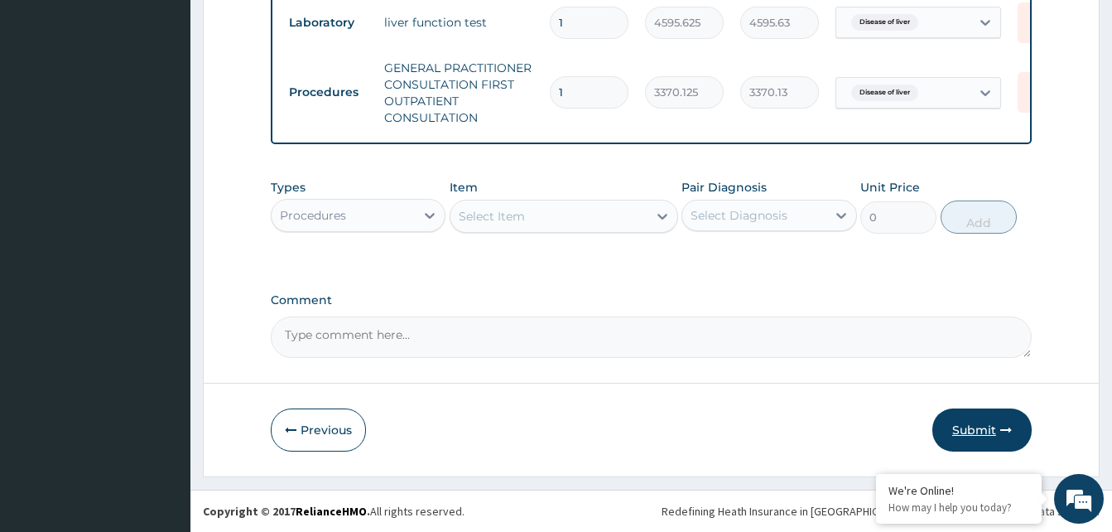
click at [991, 432] on button "Submit" at bounding box center [981, 429] width 99 height 43
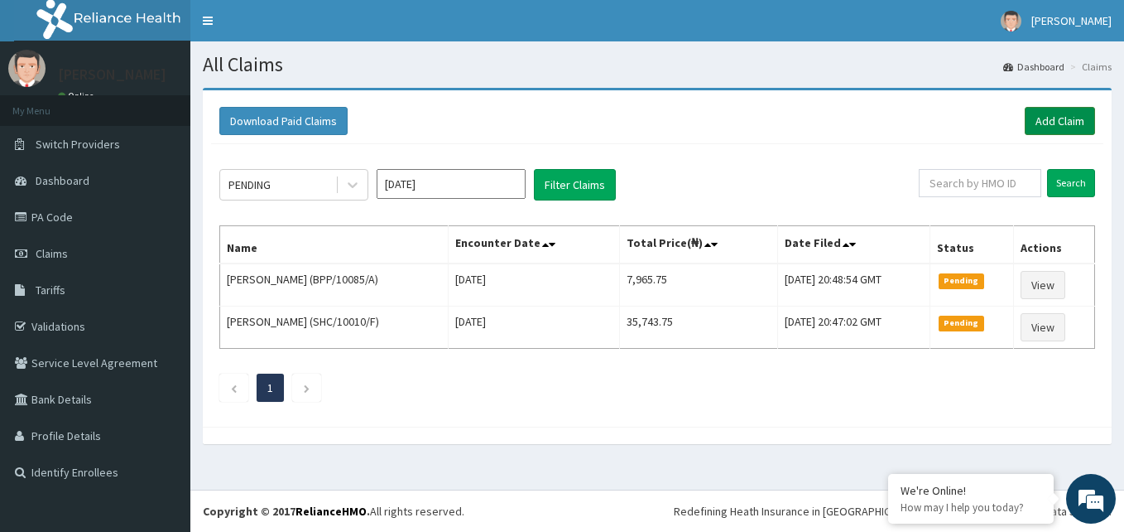
click at [1060, 118] on link "Add Claim" at bounding box center [1060, 121] width 70 height 28
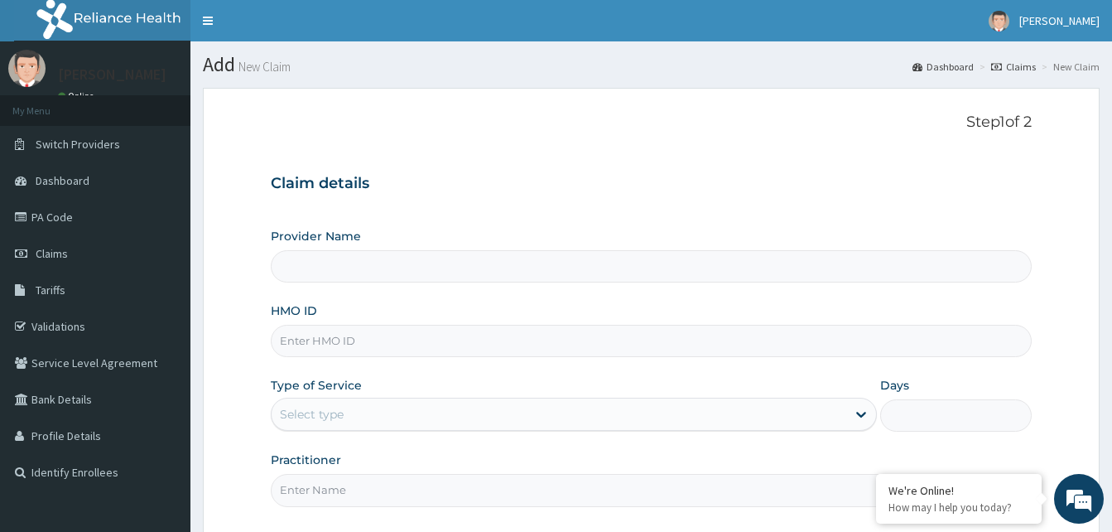
type input "Reliance Family Clinics (RFC) - [GEOGRAPHIC_DATA]"
click at [431, 346] on input "HMO ID" at bounding box center [651, 341] width 761 height 32
paste input "RFC/10071/A"
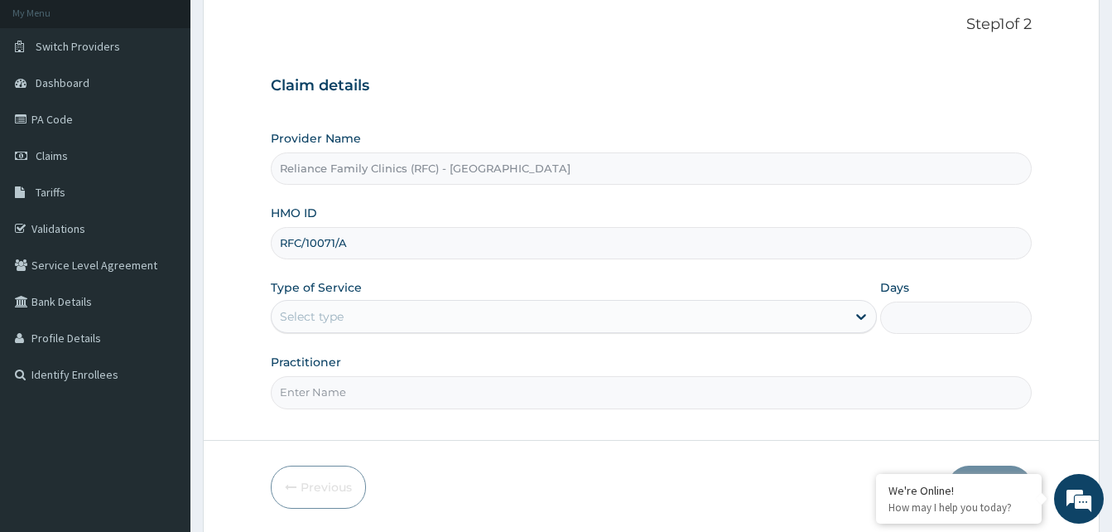
scroll to position [155, 0]
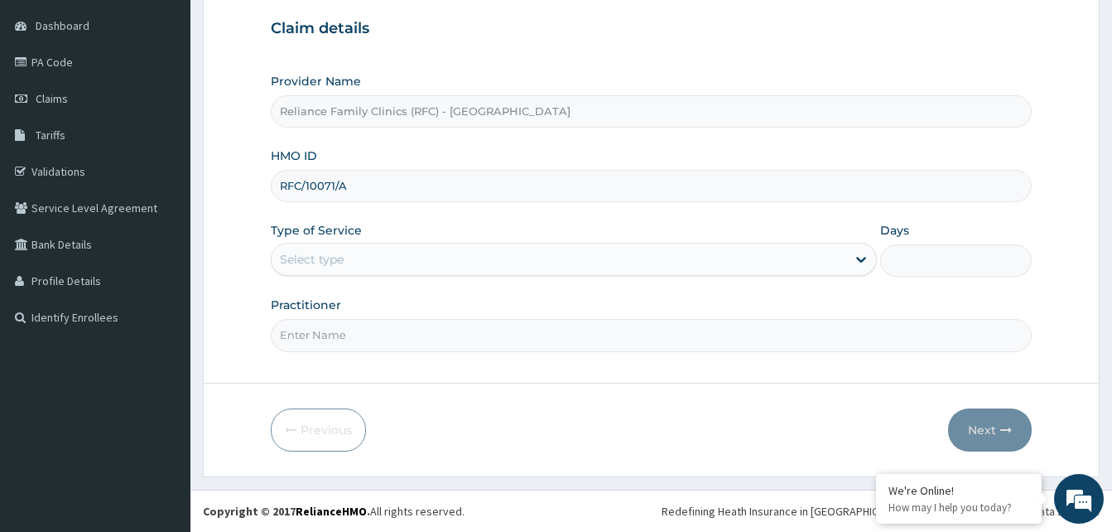
type input "RFC/10071/A"
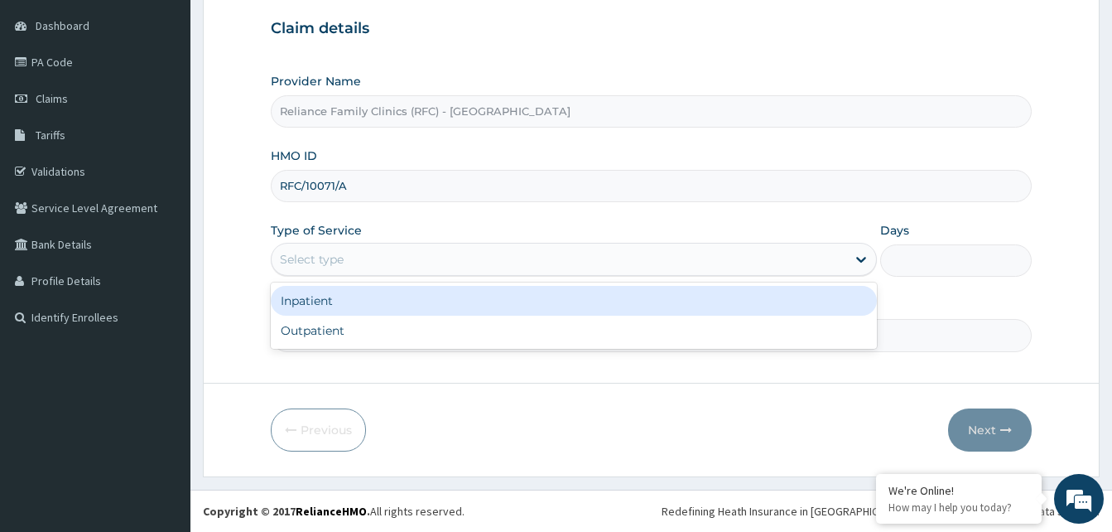
click at [617, 335] on div "Outpatient" at bounding box center [574, 330] width 606 height 30
type input "1"
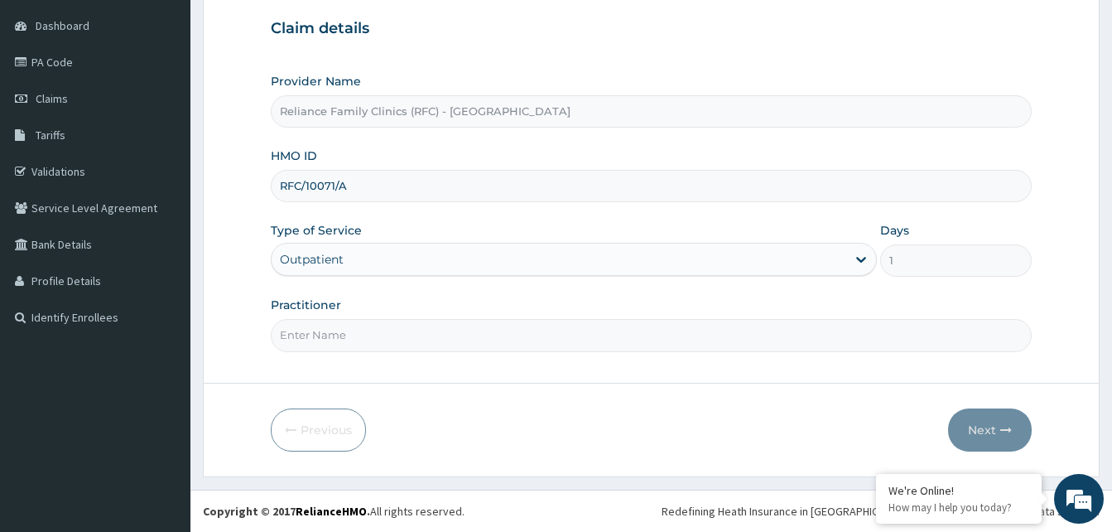
click at [614, 340] on input "Practitioner" at bounding box center [651, 335] width 761 height 32
type input "ENT"
click at [992, 426] on button "Next" at bounding box center [990, 429] width 84 height 43
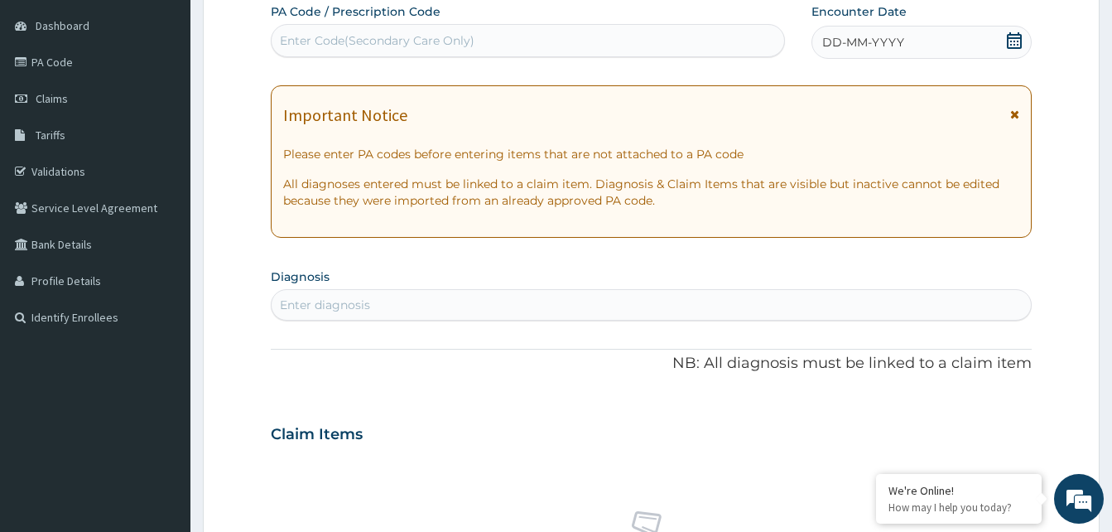
paste input "PA/20363B"
type input "PA/20363B"
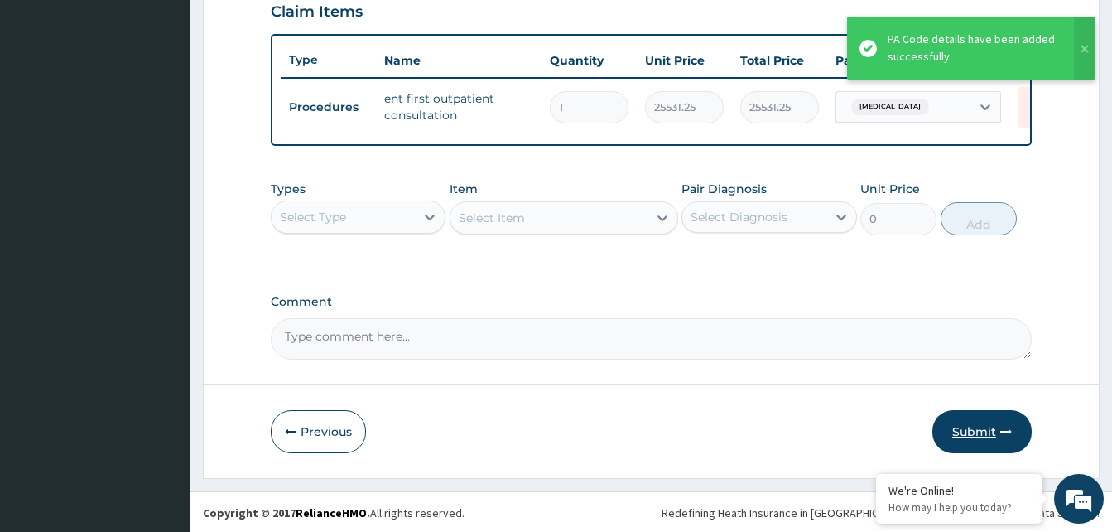
scroll to position [593, 0]
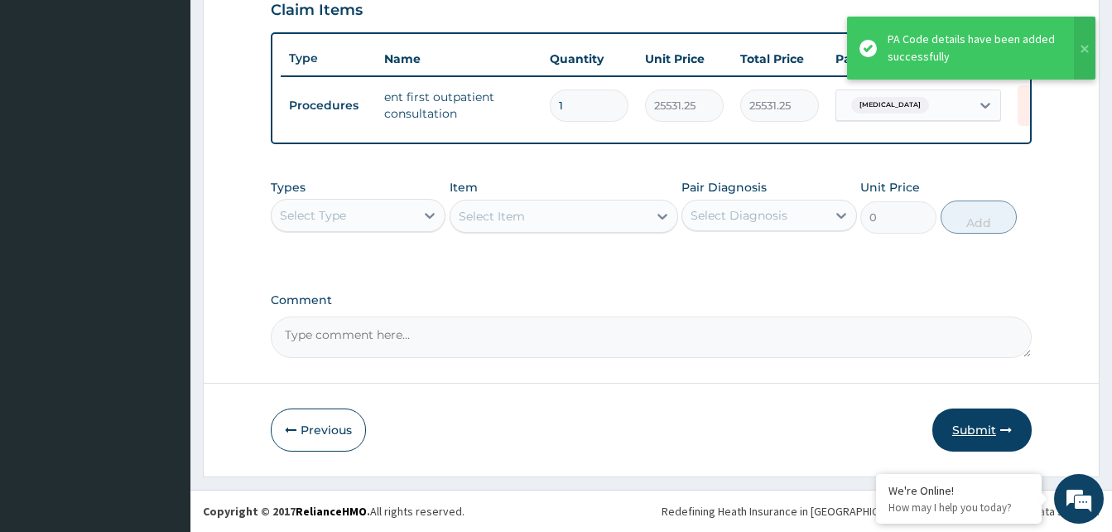
click at [977, 429] on button "Submit" at bounding box center [981, 429] width 99 height 43
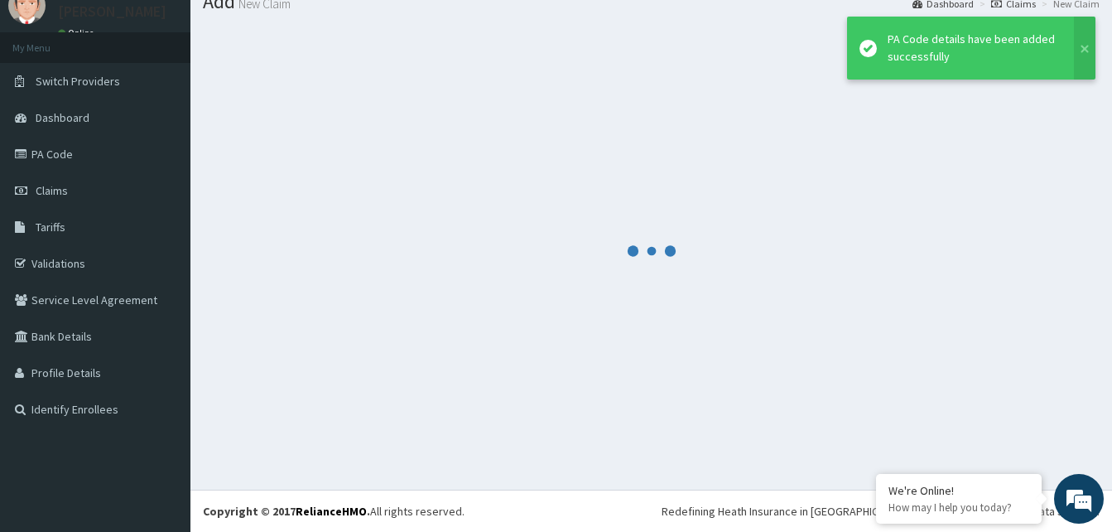
scroll to position [63, 0]
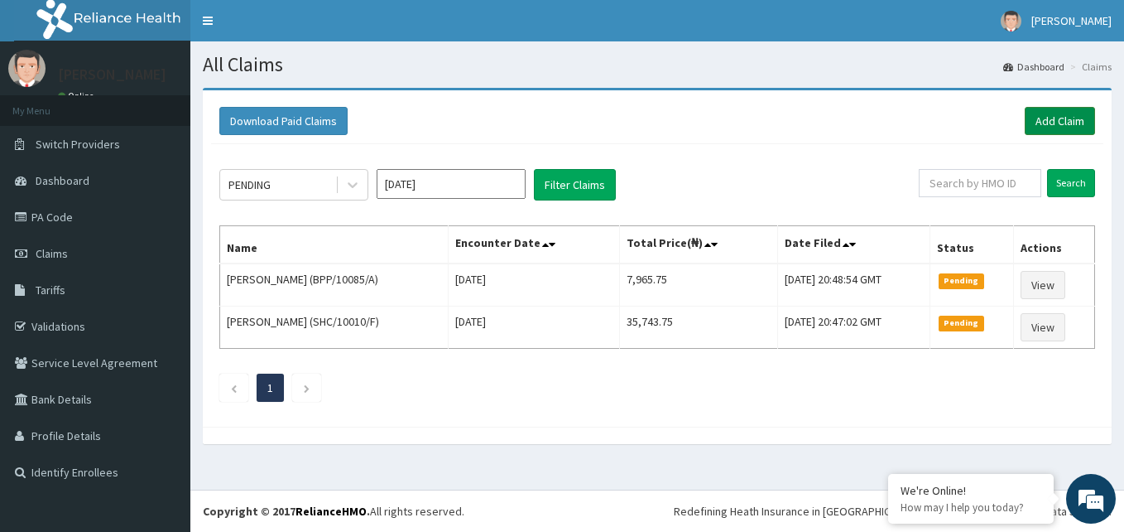
click at [1050, 120] on link "Add Claim" at bounding box center [1060, 121] width 70 height 28
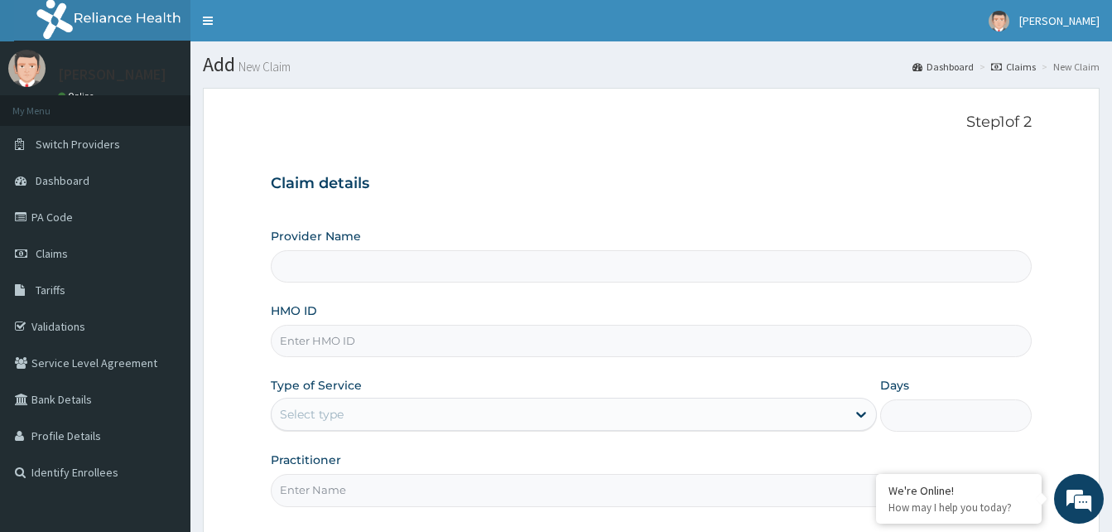
type input "Reliance Family Clinics (RFC) - [GEOGRAPHIC_DATA]"
click at [465, 347] on input "HMO ID" at bounding box center [651, 341] width 761 height 32
paste input "HPY/10099/A"
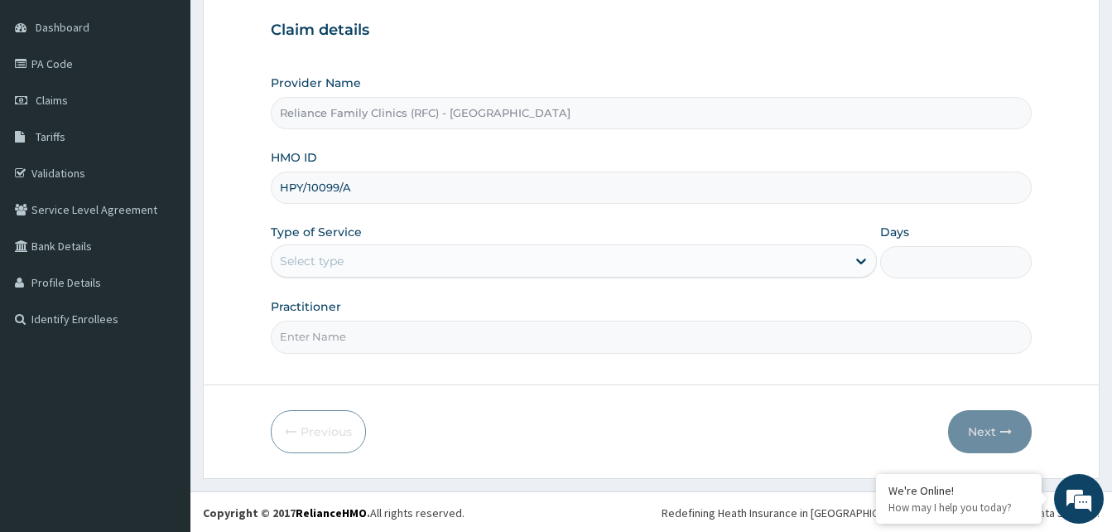
scroll to position [155, 0]
type input "HPY/10099/A"
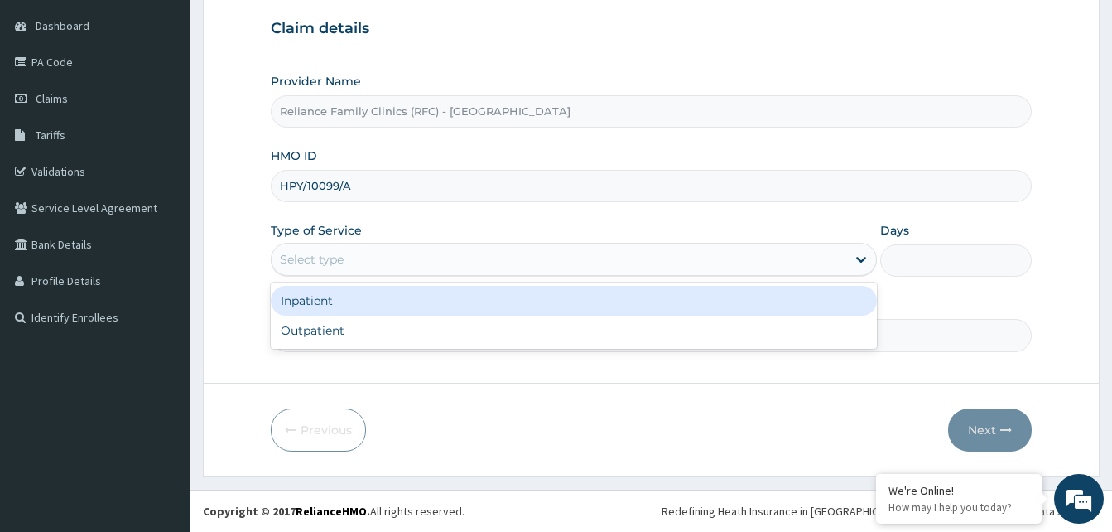
scroll to position [0, 0]
click at [608, 335] on div "Outpatient" at bounding box center [574, 330] width 606 height 30
type input "1"
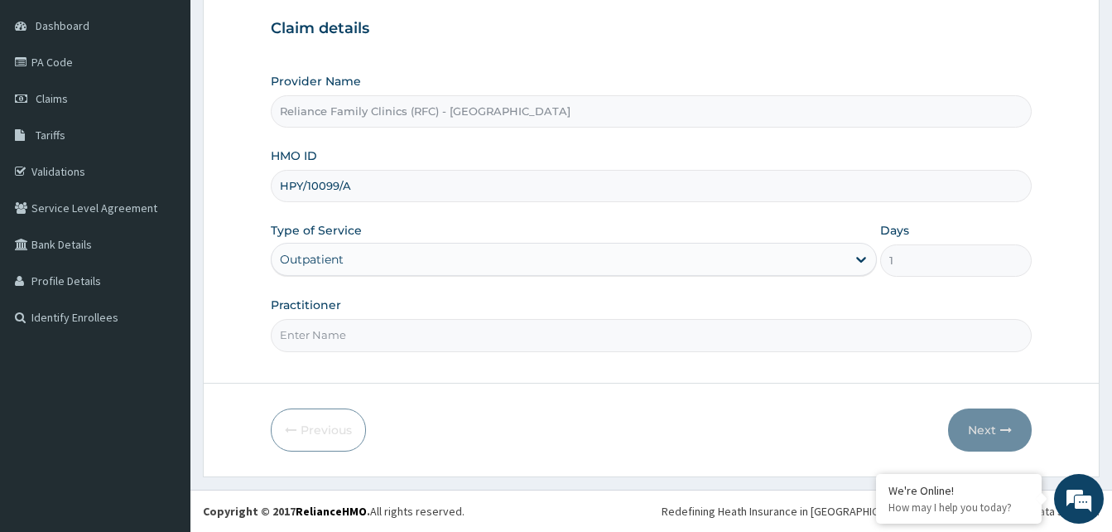
click at [606, 349] on input "Practitioner" at bounding box center [651, 335] width 761 height 32
type input "Dr Aisha"
click at [990, 420] on button "Next" at bounding box center [990, 429] width 84 height 43
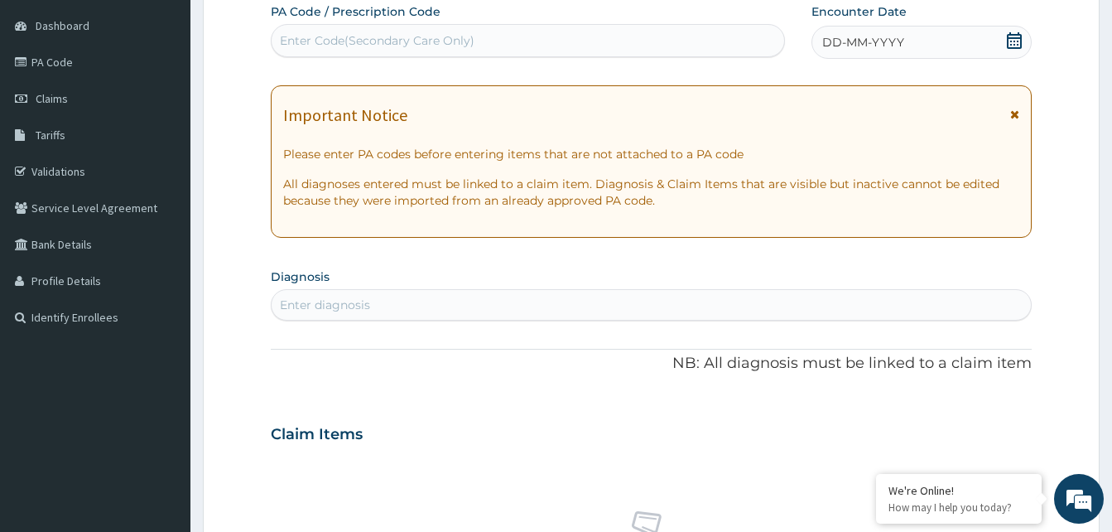
paste input "PA/0989F7"
type input "PA/0989F7"
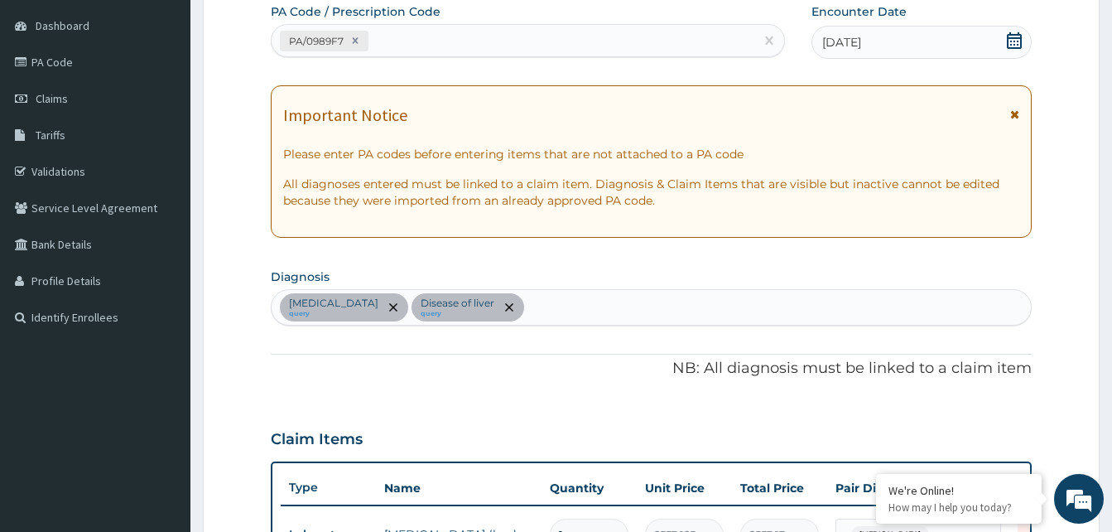
scroll to position [480, 0]
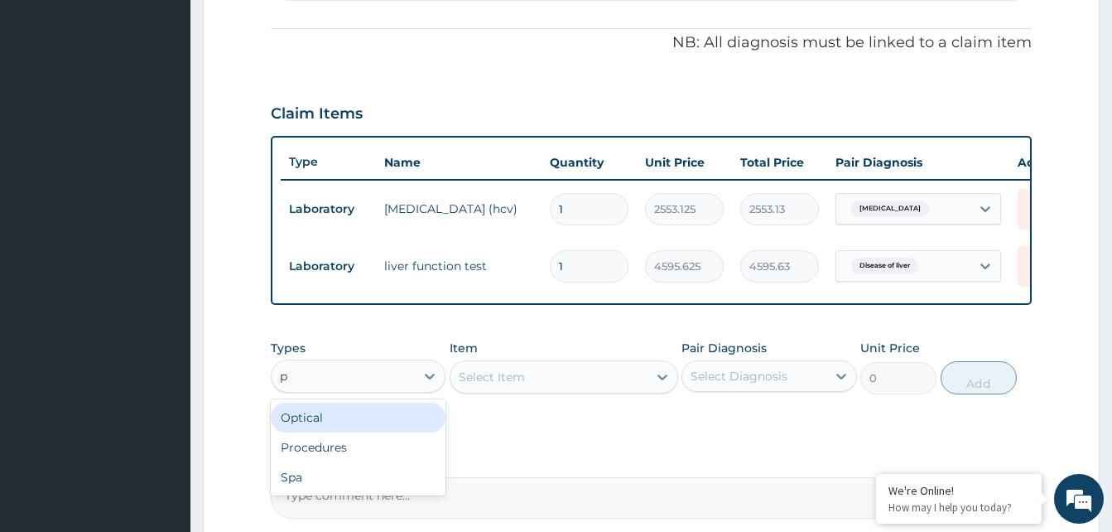
type input "pr"
click at [399, 432] on div "Procedures" at bounding box center [358, 417] width 175 height 30
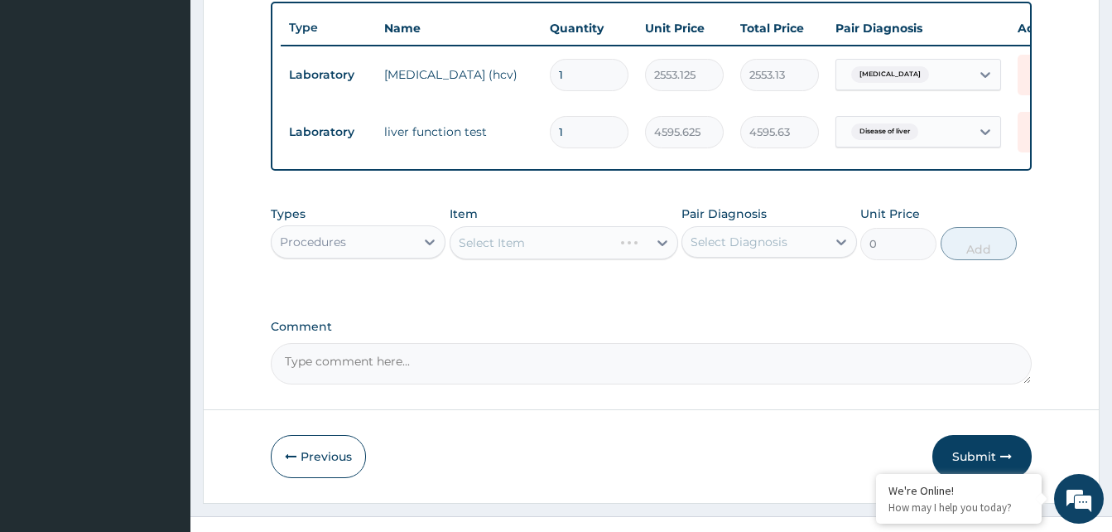
scroll to position [653, 0]
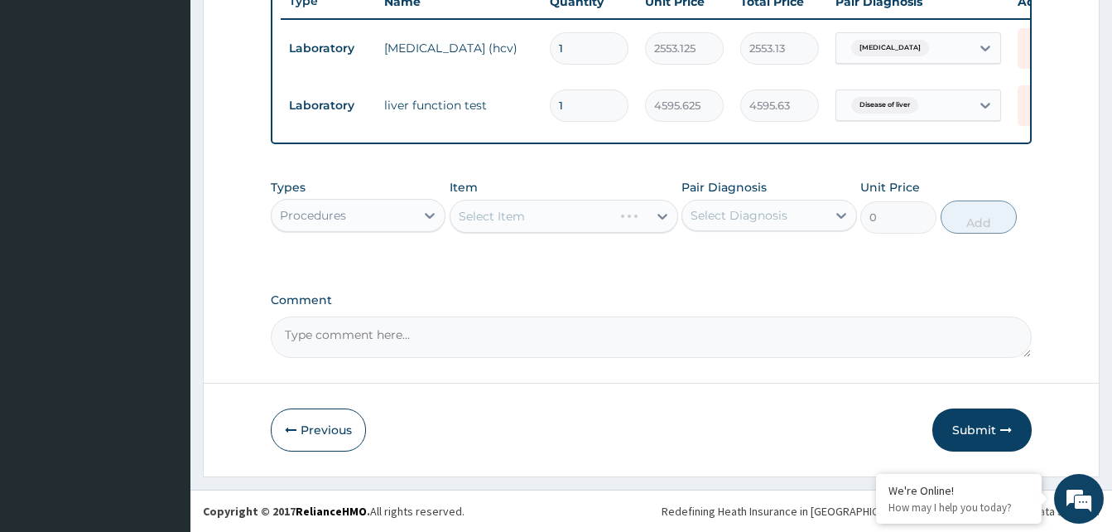
click at [633, 220] on div "Select Item" at bounding box center [564, 216] width 229 height 33
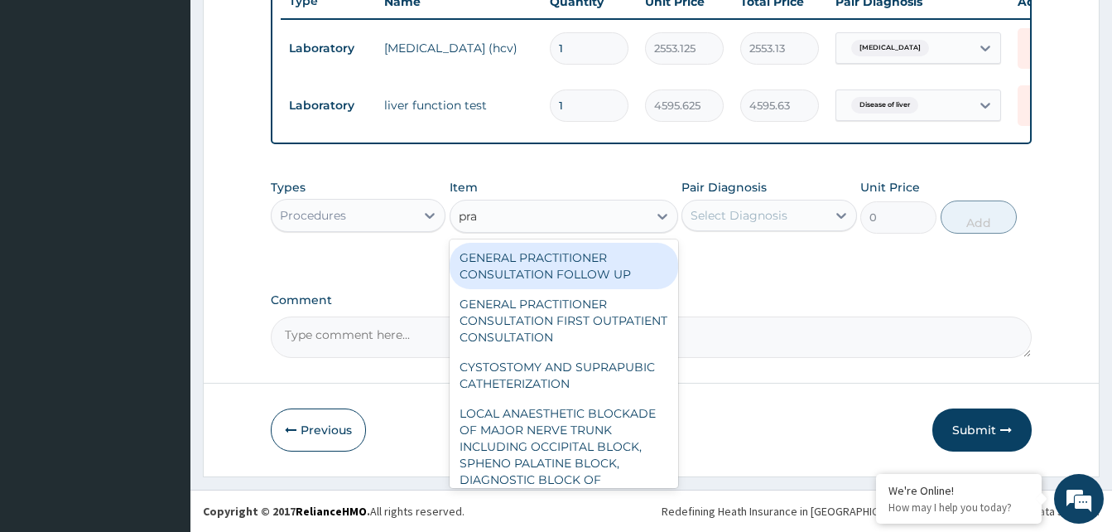
type input "prac"
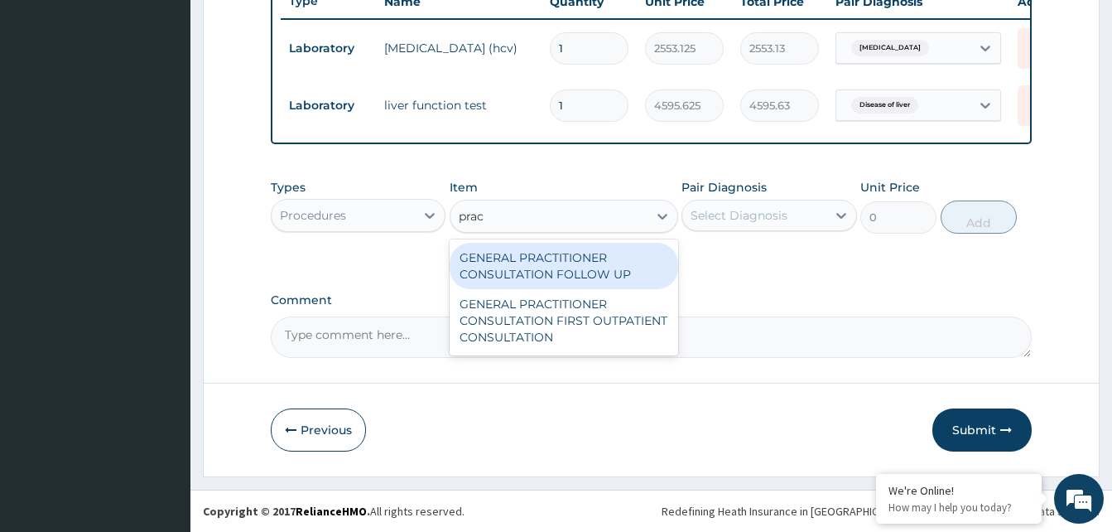
click at [619, 327] on div "GENERAL PRACTITIONER CONSULTATION FIRST OUTPATIENT CONSULTATION" at bounding box center [564, 320] width 229 height 63
type input "3370.125"
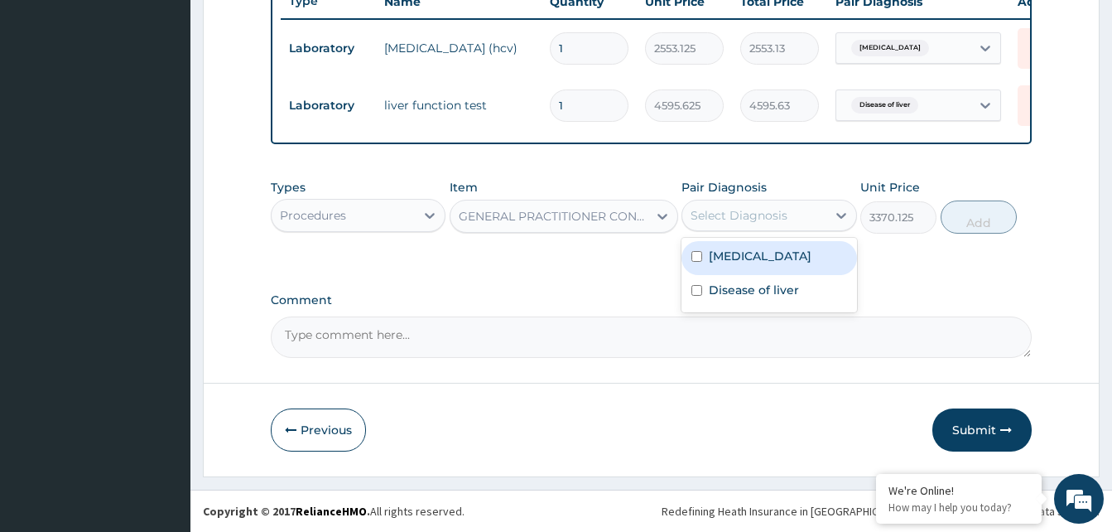
click at [817, 264] on div "Viral hepatitis" at bounding box center [768, 258] width 175 height 34
checkbox input "true"
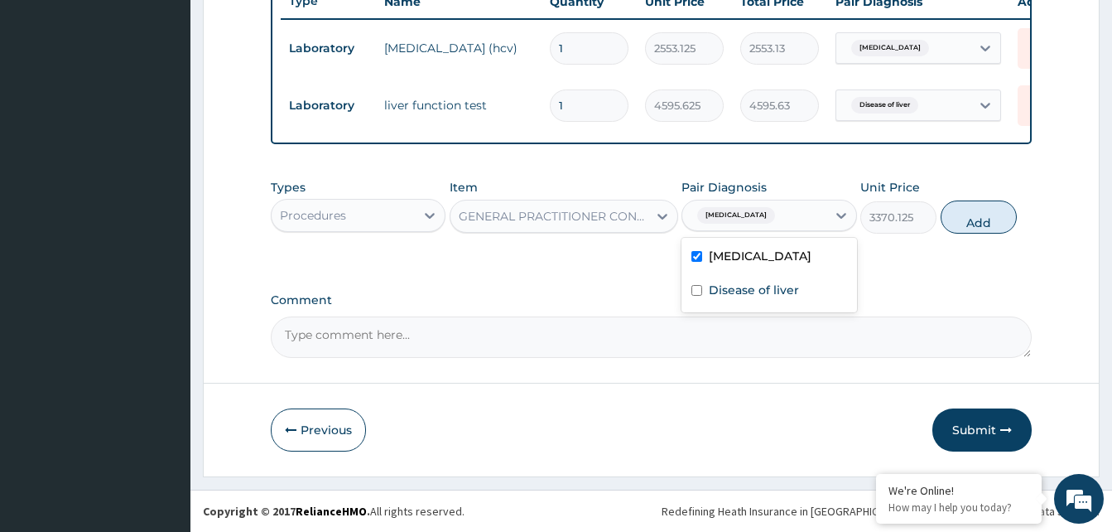
click at [790, 301] on div "Disease of liver" at bounding box center [768, 292] width 175 height 34
checkbox input "true"
click at [993, 231] on button "Add" at bounding box center [979, 216] width 76 height 33
type input "0"
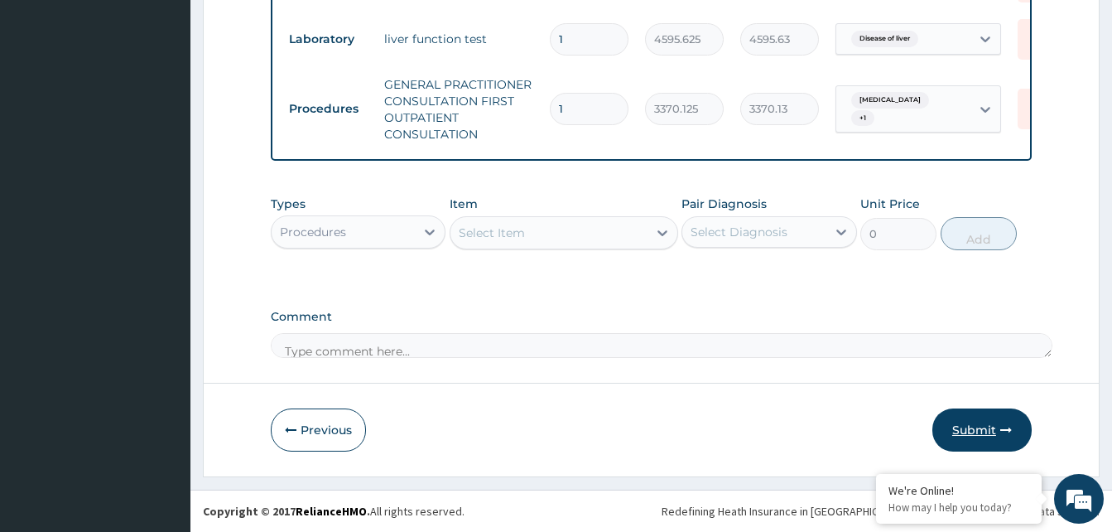
click at [987, 433] on button "Submit" at bounding box center [981, 429] width 99 height 43
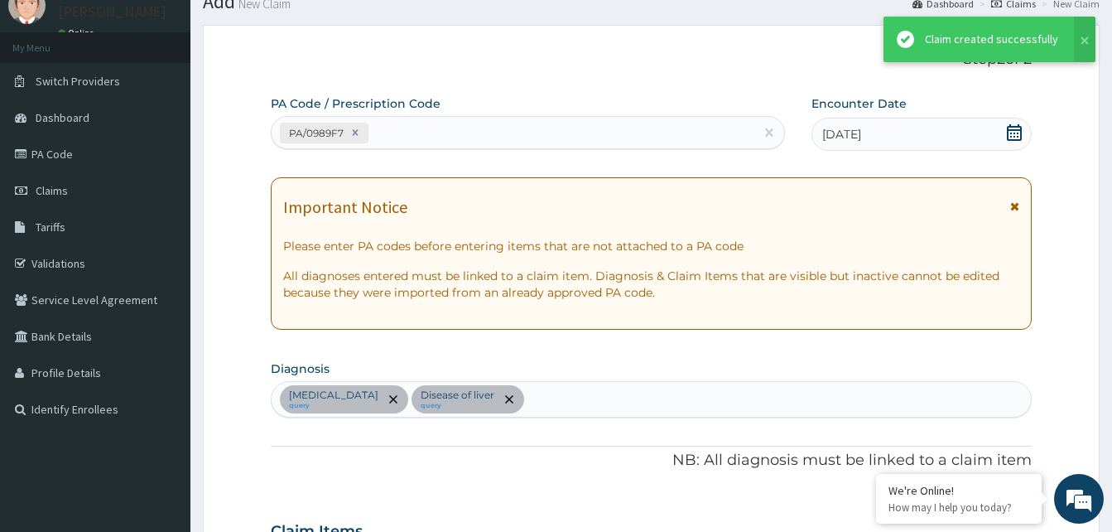
scroll to position [720, 0]
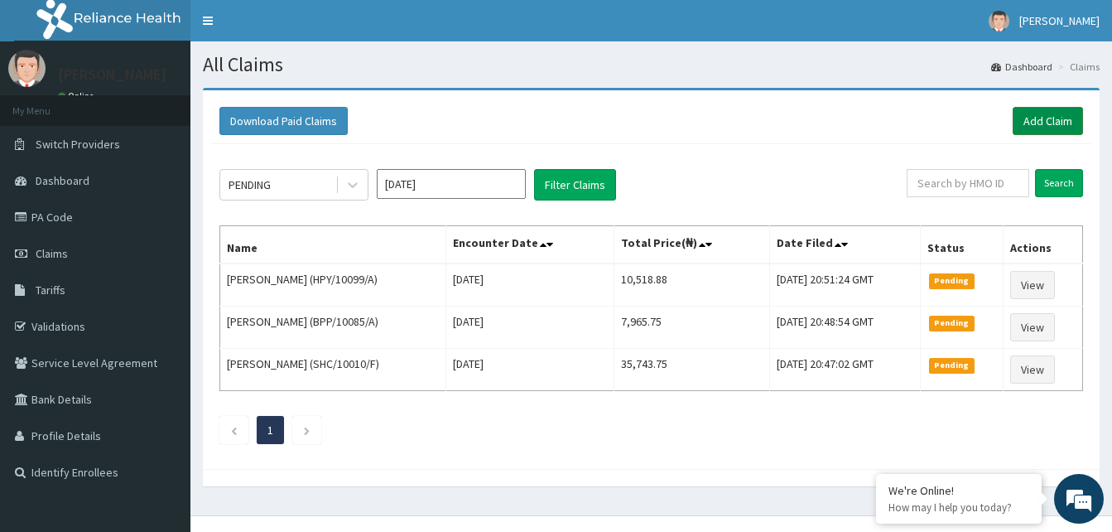
click at [1050, 123] on link "Add Claim" at bounding box center [1048, 121] width 70 height 28
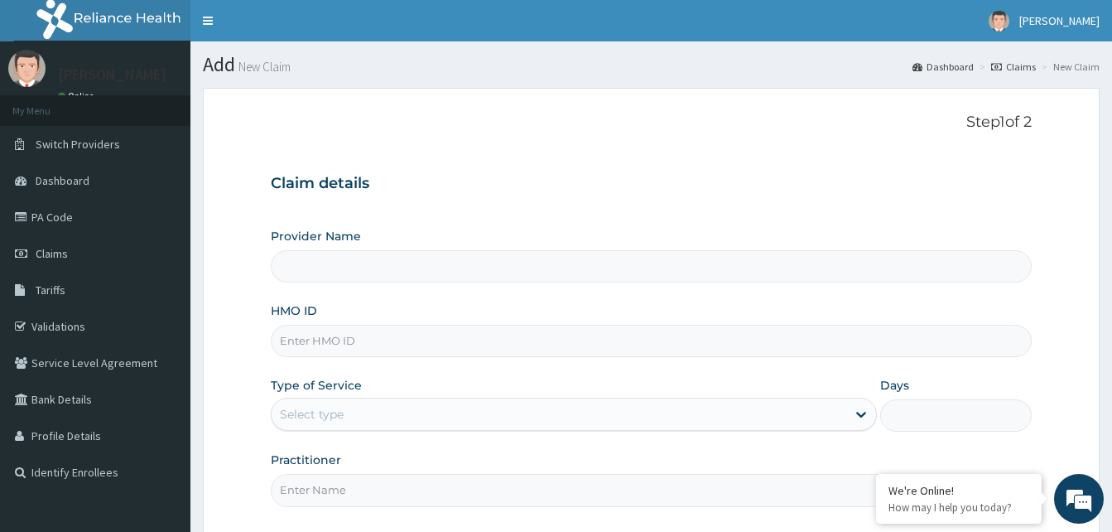
type input "Reliance Family Clinics (RFC) - [GEOGRAPHIC_DATA]"
click at [518, 342] on input "HMO ID" at bounding box center [651, 341] width 761 height 32
paste input "SHC/10010/E"
type input "SHC/10010/E"
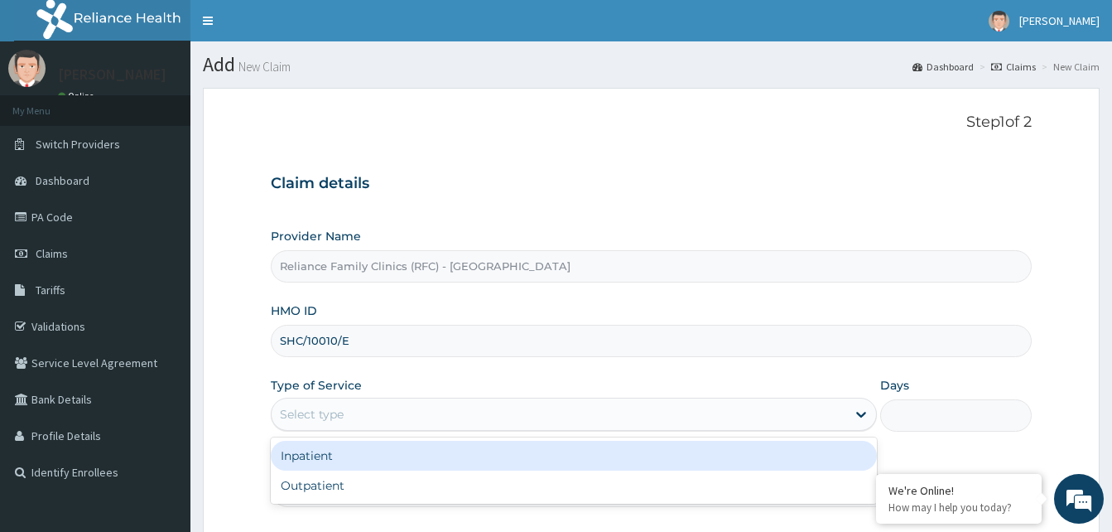
click at [561, 499] on div "Outpatient" at bounding box center [574, 485] width 606 height 30
type input "1"
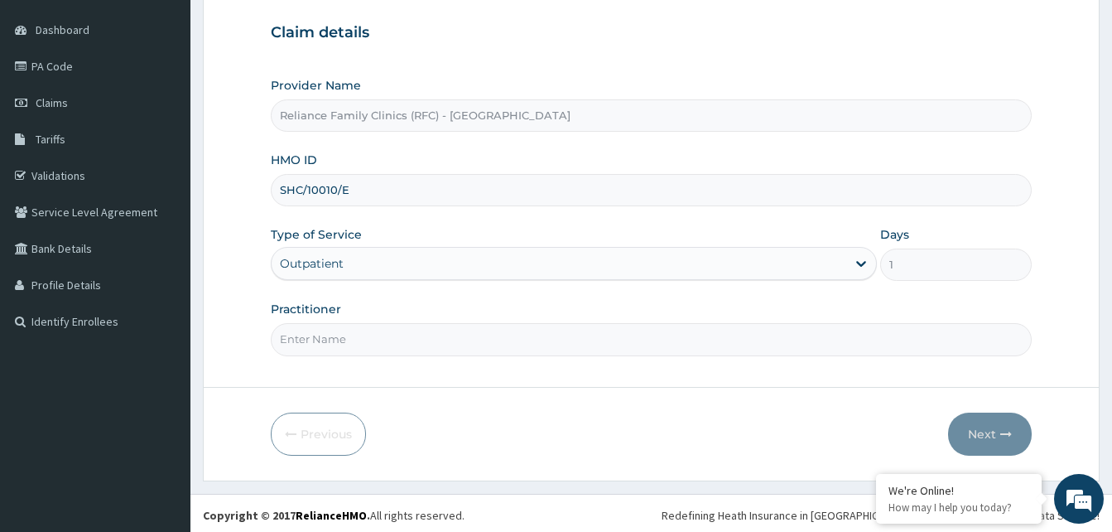
scroll to position [155, 0]
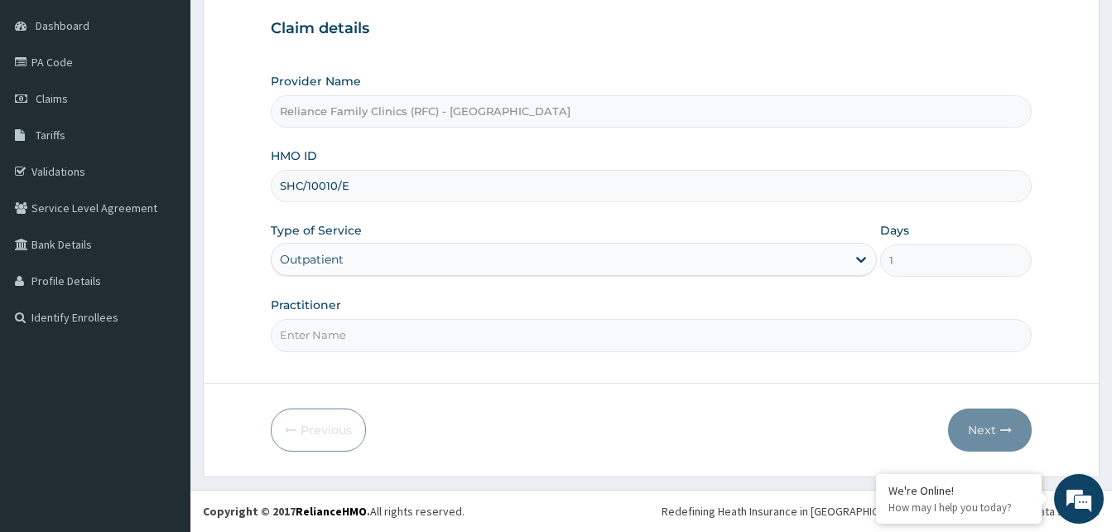
click at [590, 339] on input "Practitioner" at bounding box center [651, 335] width 761 height 32
type input "ENT"
click at [983, 425] on button "Next" at bounding box center [990, 429] width 84 height 43
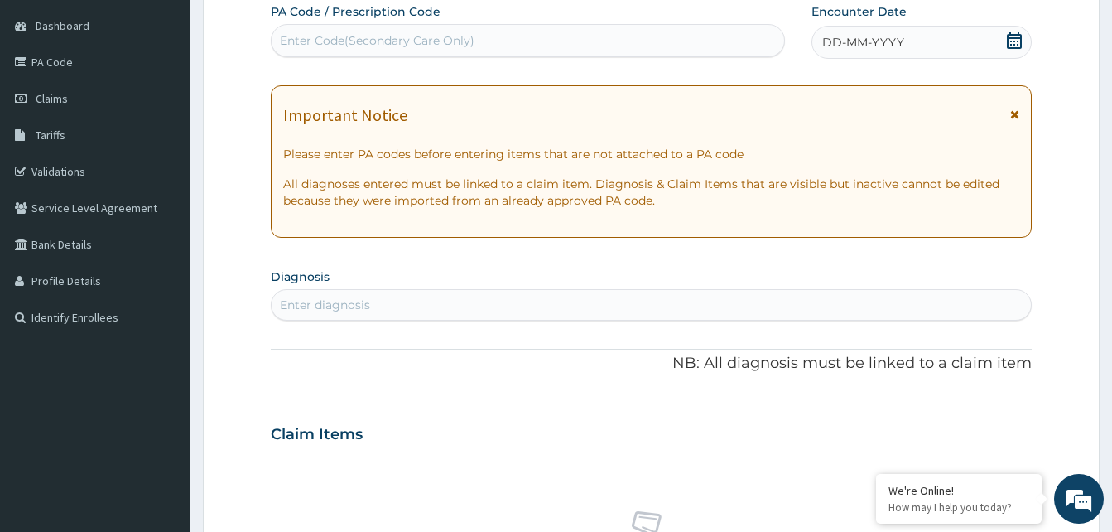
paste input "PA/F8EAFD"
type input "PA/F8EAFD"
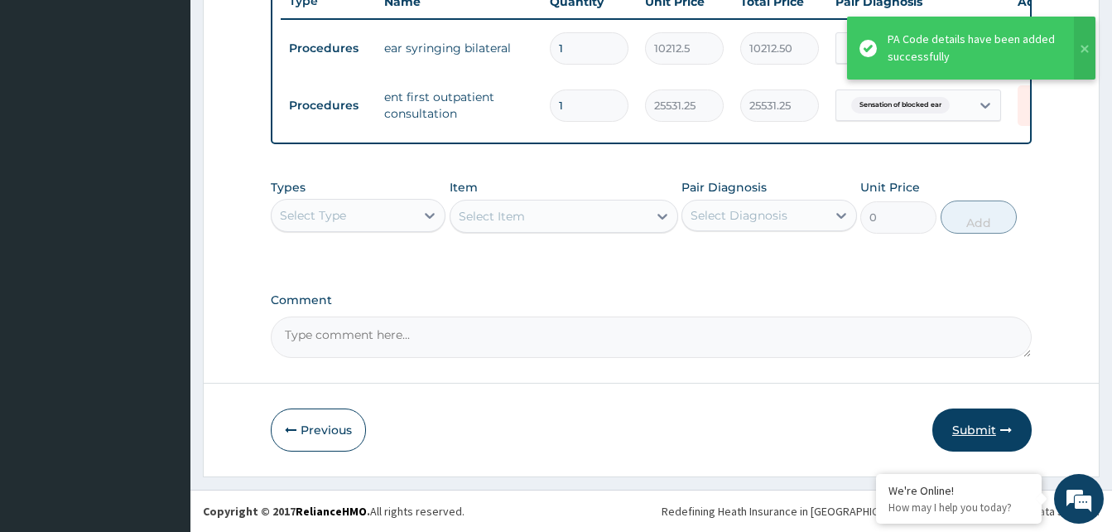
scroll to position [653, 0]
click at [988, 431] on button "Submit" at bounding box center [981, 429] width 99 height 43
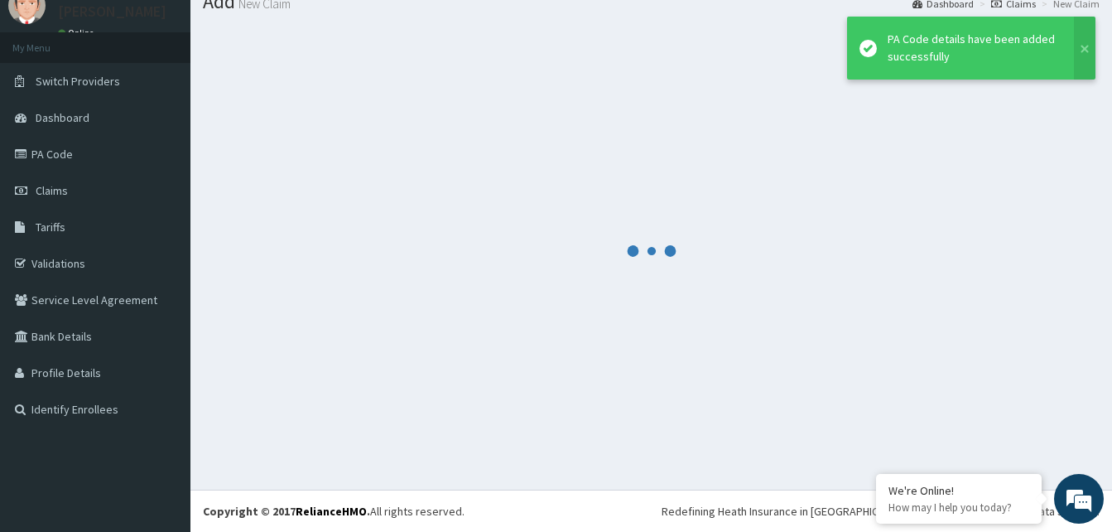
scroll to position [63, 0]
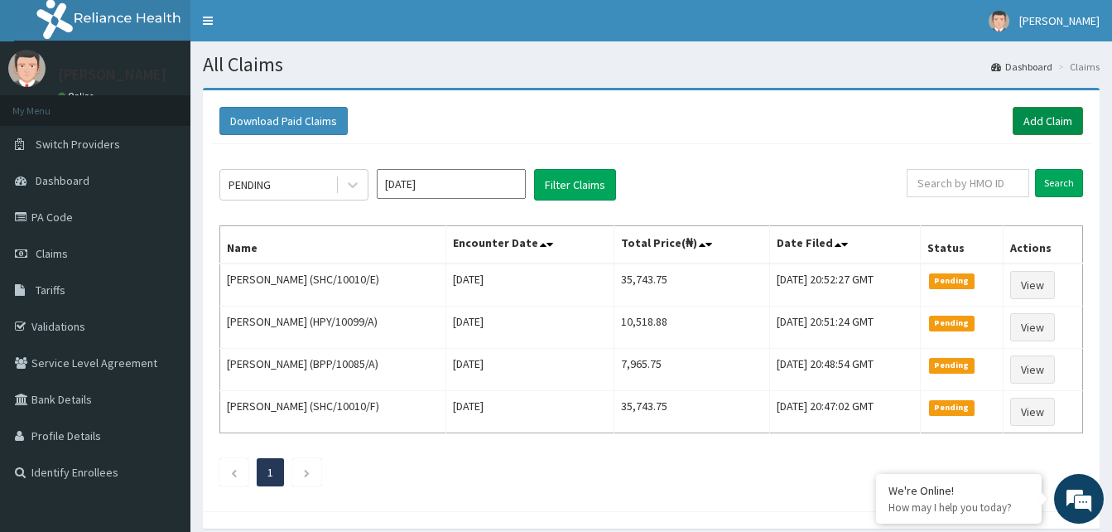
click at [1049, 122] on link "Add Claim" at bounding box center [1048, 121] width 70 height 28
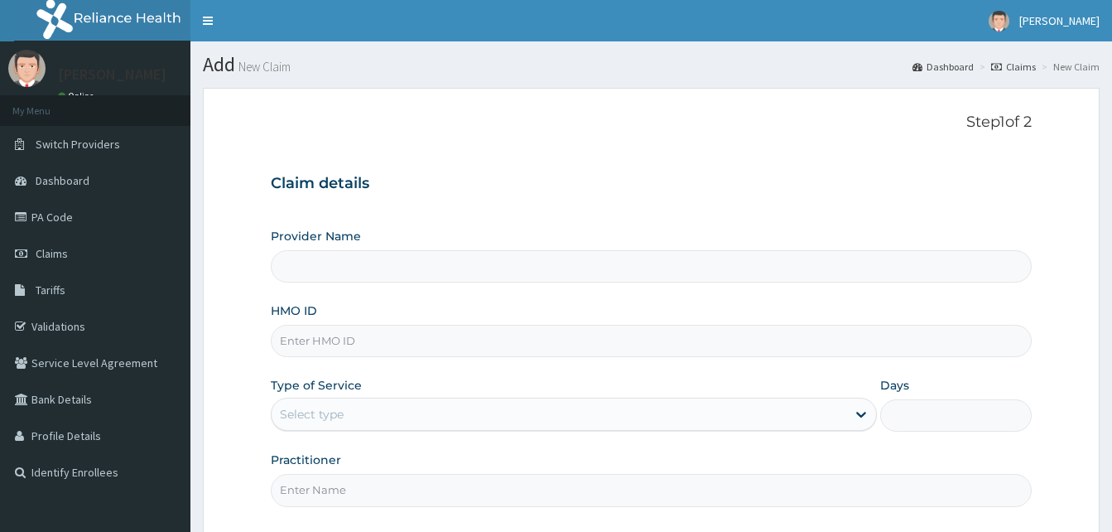
type input "Reliance Family Clinics (RFC) - [GEOGRAPHIC_DATA]"
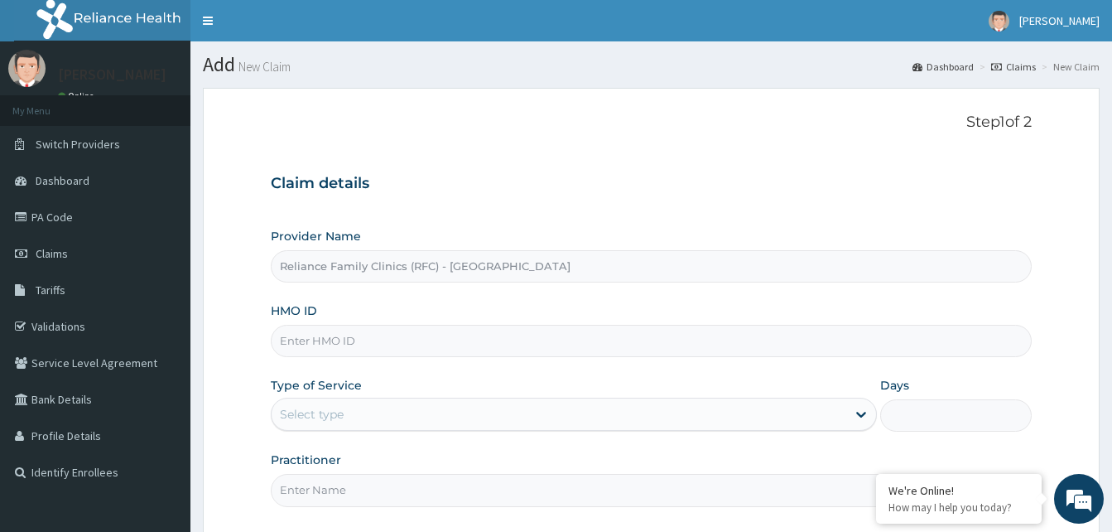
click at [441, 357] on input "HMO ID" at bounding box center [651, 341] width 761 height 32
paste input "EHG/10048/A"
type input "EHG/10048/A"
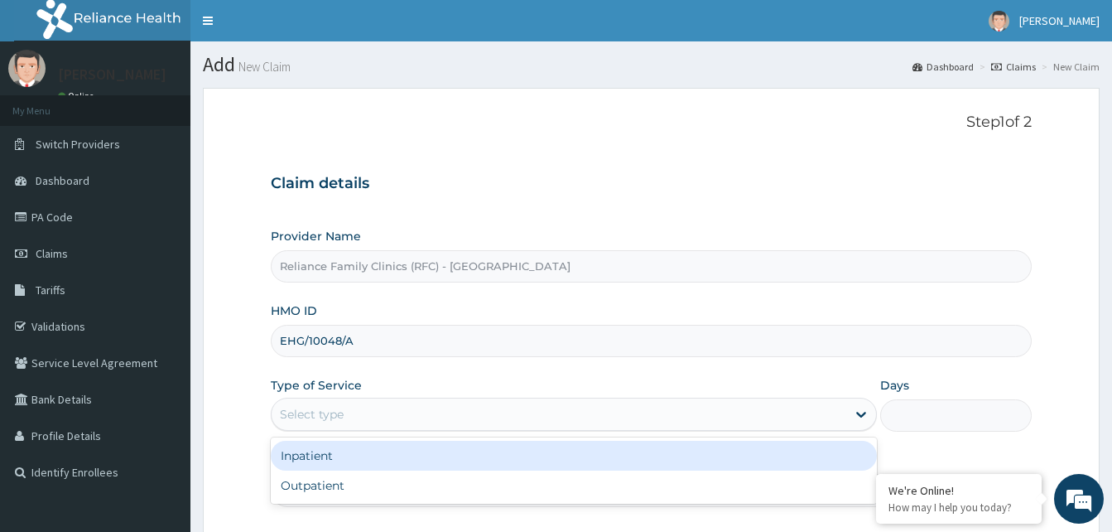
click at [540, 494] on div "Outpatient" at bounding box center [574, 485] width 606 height 30
type input "1"
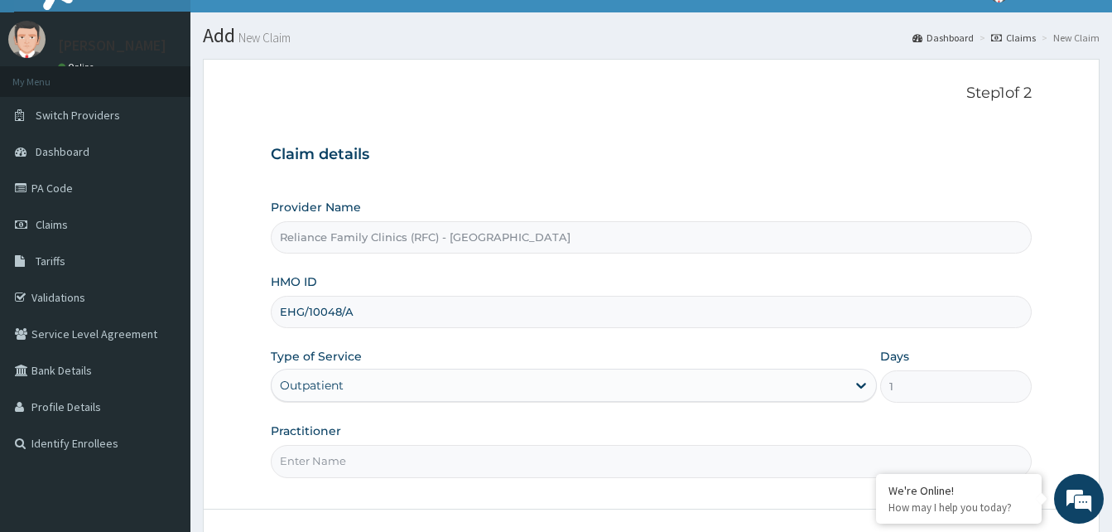
scroll to position [155, 0]
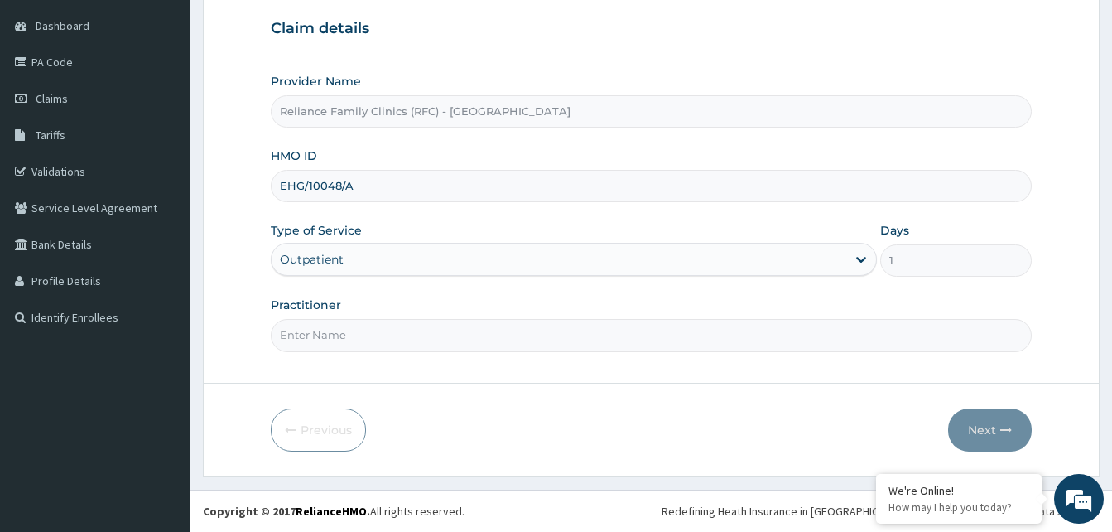
click at [578, 339] on input "Practitioner" at bounding box center [651, 335] width 761 height 32
type input "Dr [PERSON_NAME]"
click at [989, 440] on button "Next" at bounding box center [990, 429] width 84 height 43
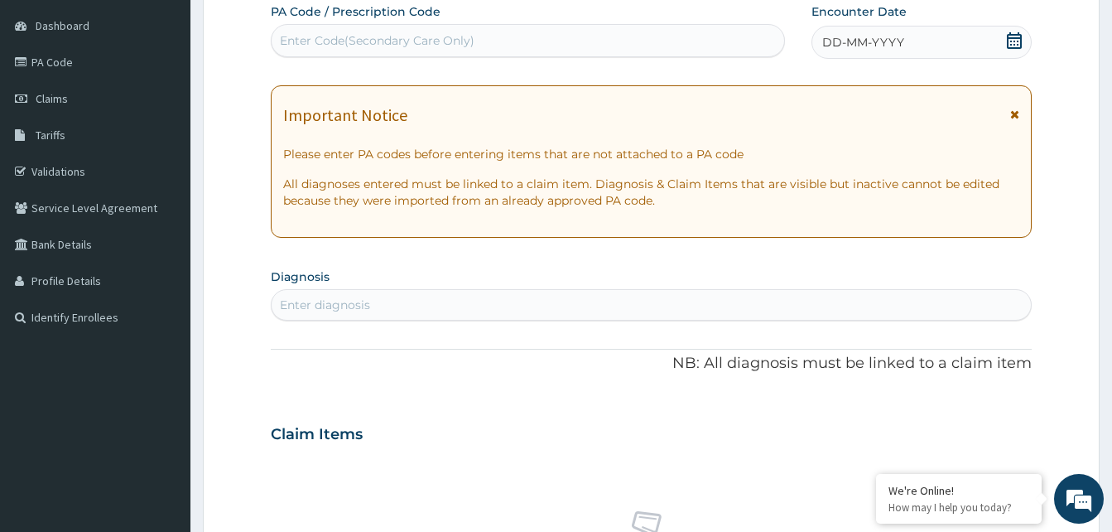
paste input "PA/4695A1"
type input "PA/4695A1"
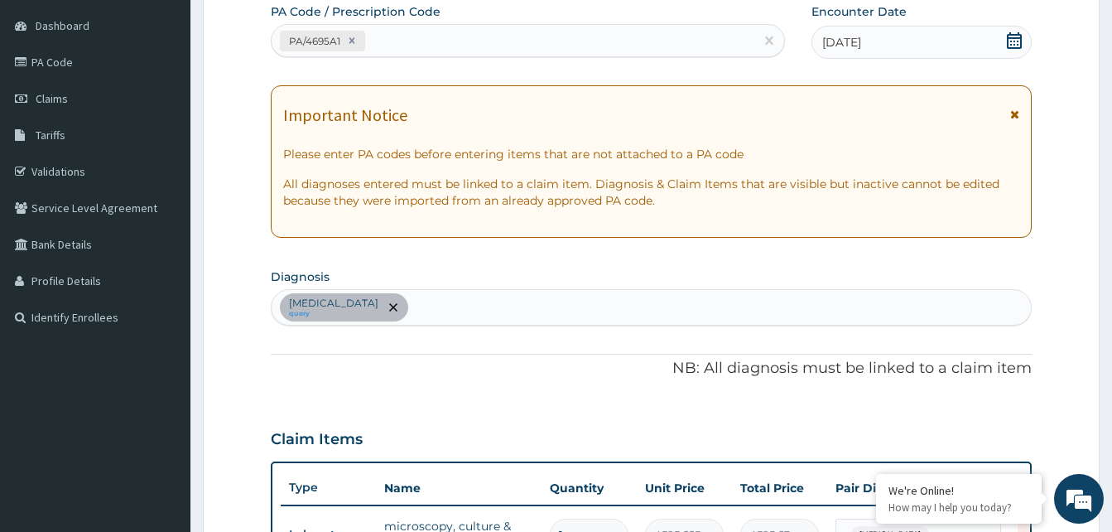
scroll to position [174, 0]
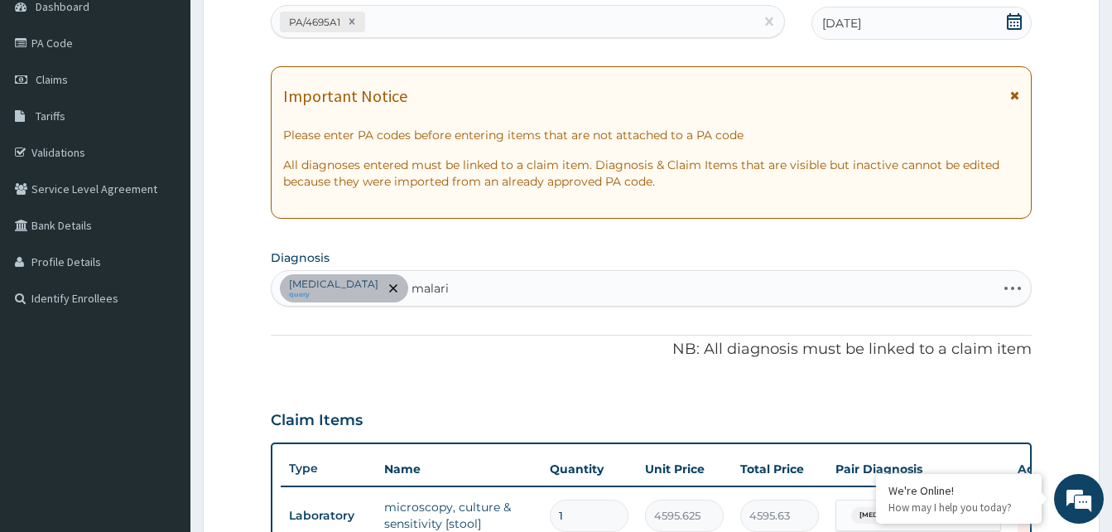
type input "[MEDICAL_DATA]"
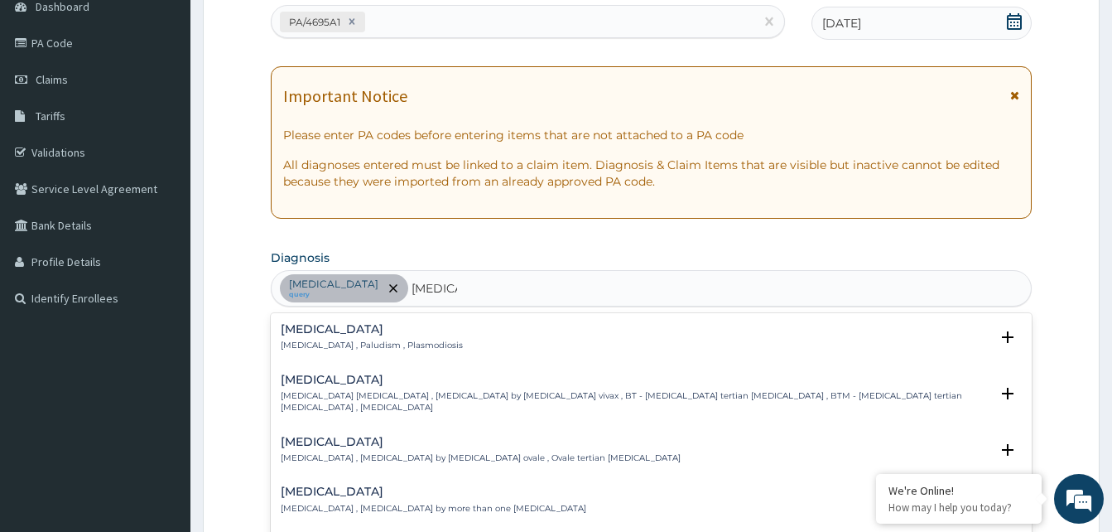
click at [459, 348] on div "[MEDICAL_DATA] [MEDICAL_DATA] , Paludism , Plasmodiosis" at bounding box center [651, 337] width 741 height 29
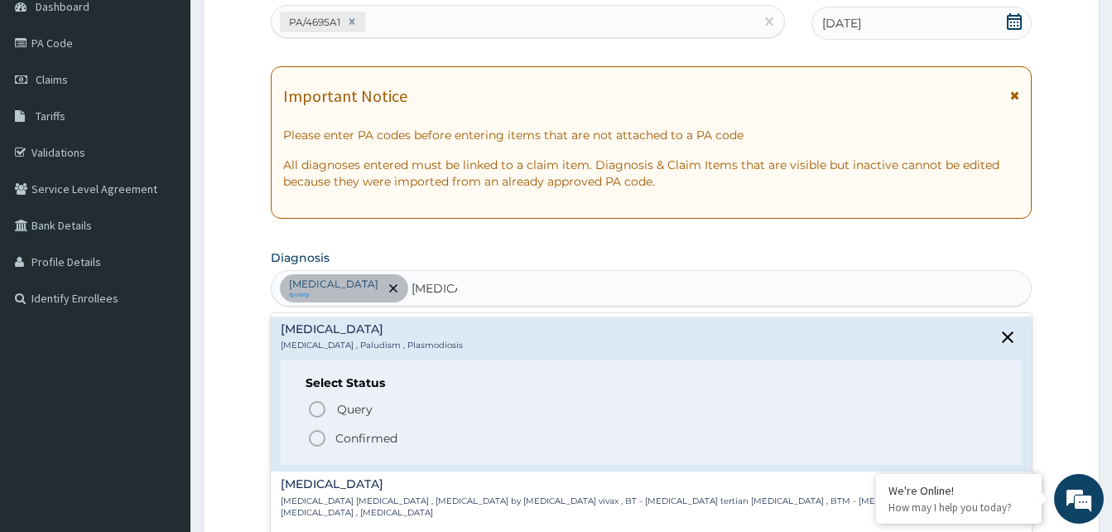
click at [375, 415] on p "Query Query covers suspected (?), Keep in view (kiv), Ruled out (r/o)" at bounding box center [521, 408] width 373 height 22
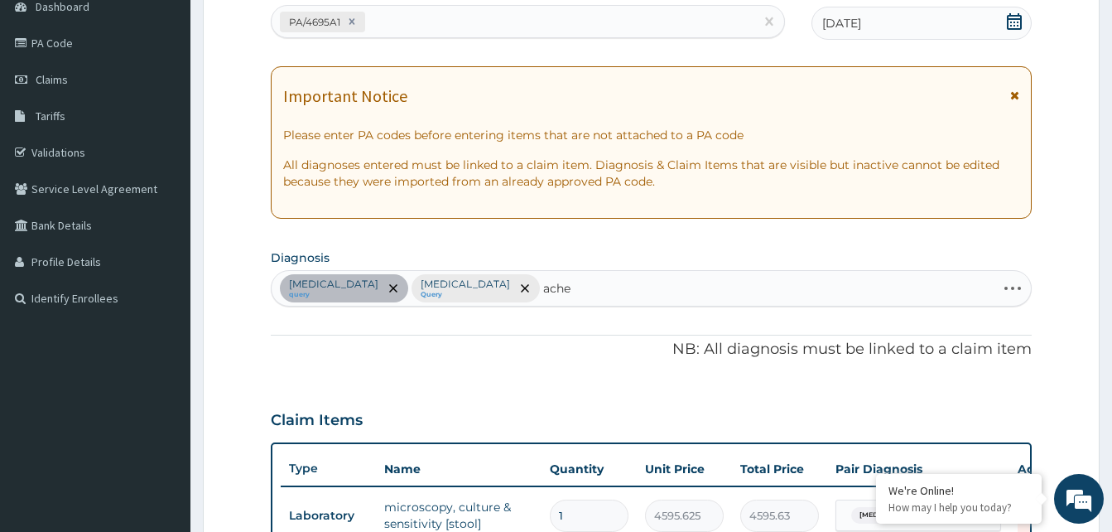
type input "aches"
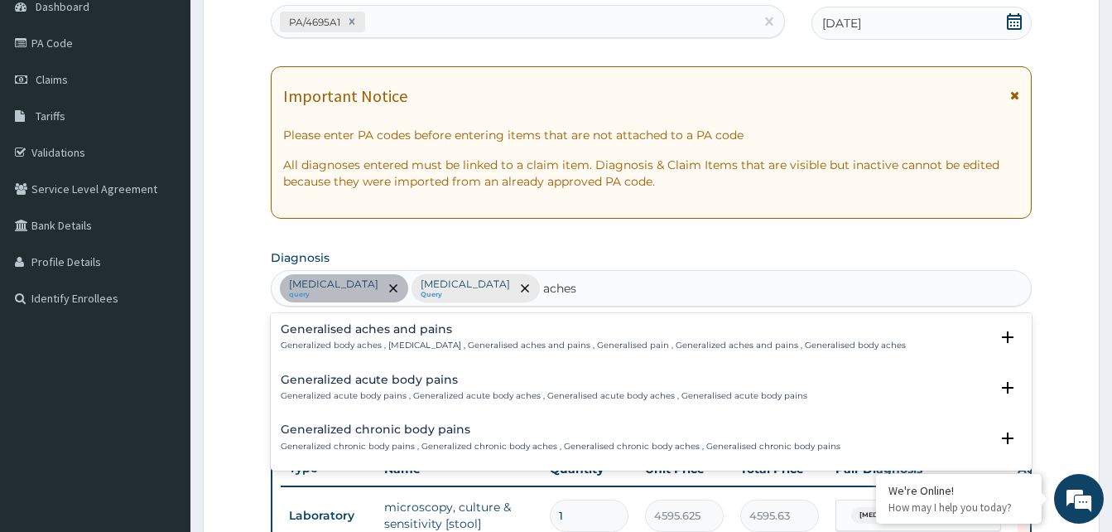
click at [419, 346] on p "Generalized body aches , [MEDICAL_DATA] , Generalised aches and pains , General…" at bounding box center [593, 345] width 625 height 12
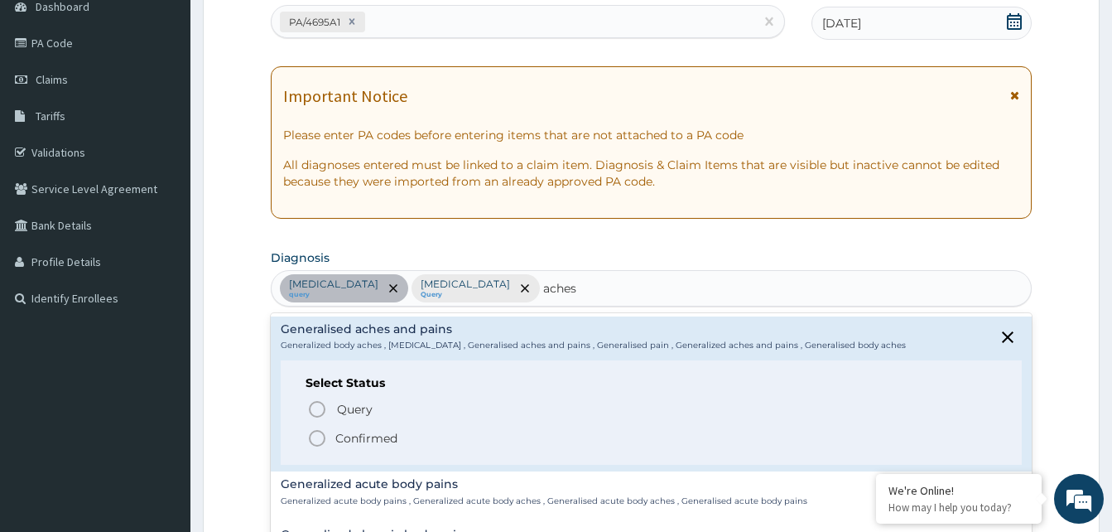
click at [400, 414] on p "Query Query covers suspected (?), Keep in view (kiv), Ruled out (r/o)" at bounding box center [521, 408] width 373 height 22
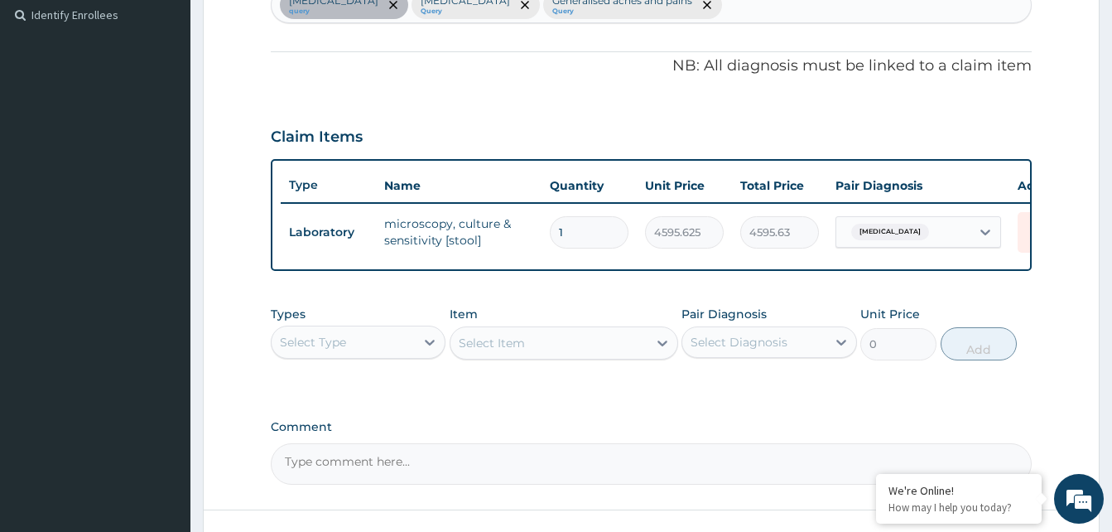
scroll to position [596, 0]
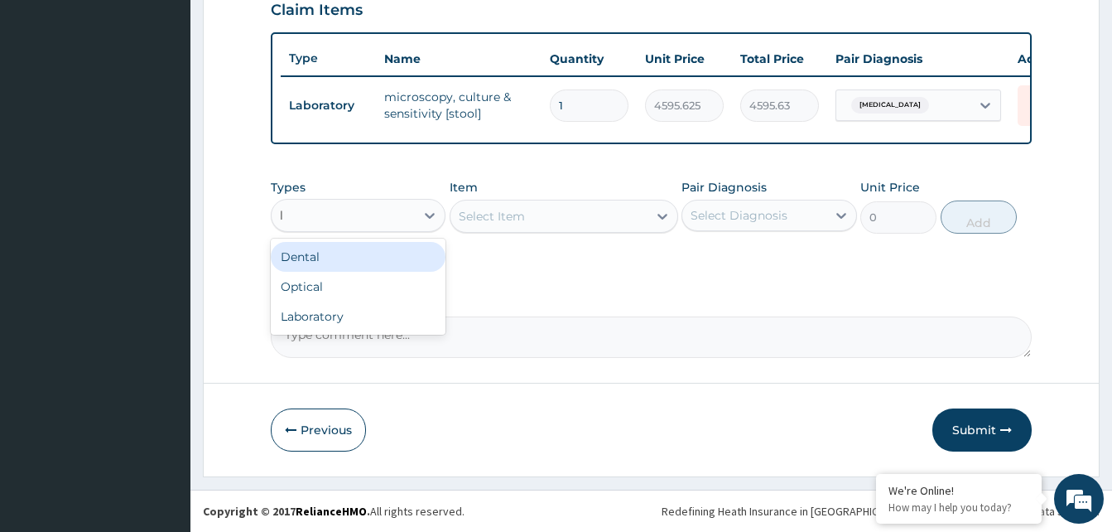
type input "la"
click at [427, 270] on div "Laboratory" at bounding box center [358, 257] width 175 height 30
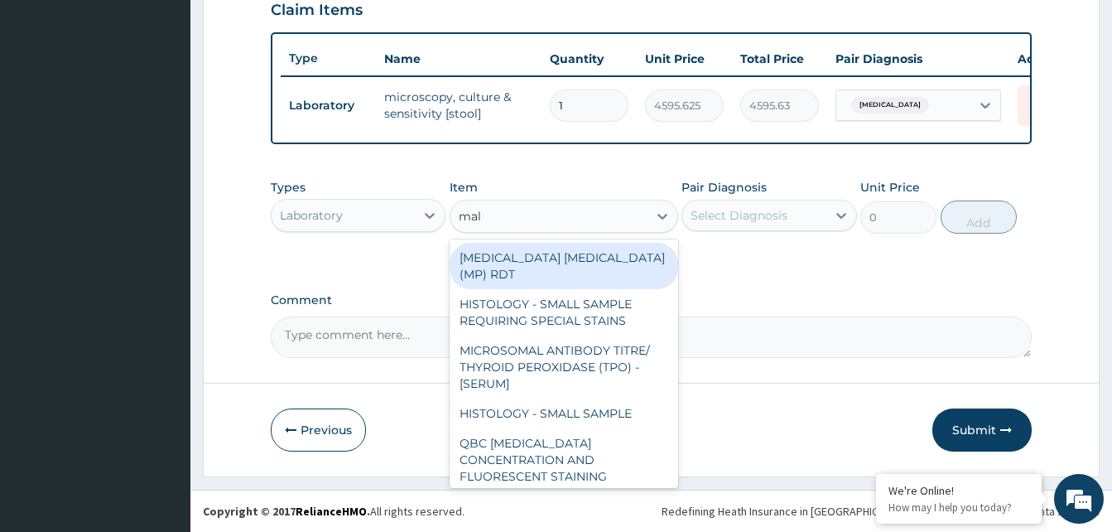
type input "mala"
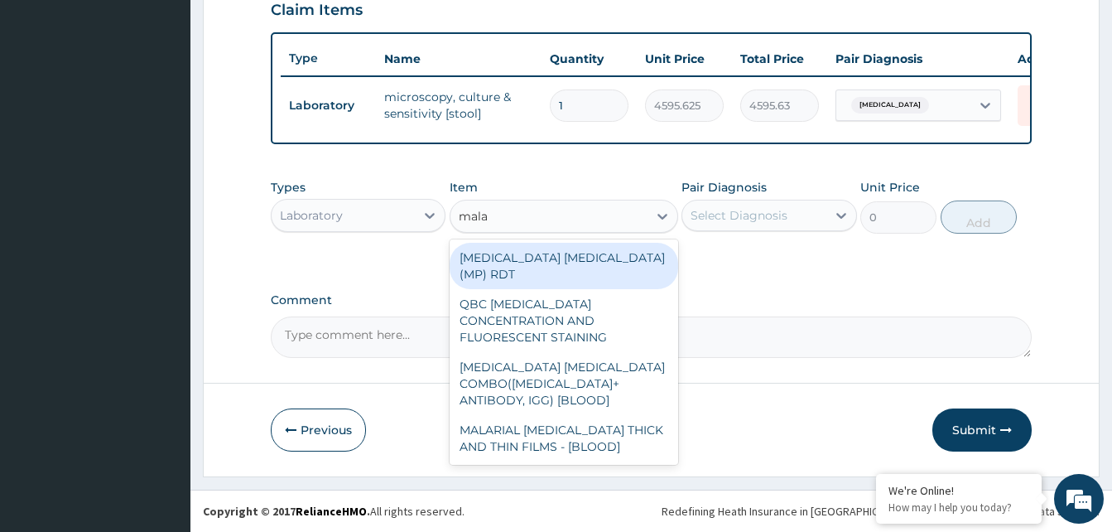
click at [611, 259] on div "MALARIA PARASITE (MP) RDT" at bounding box center [564, 266] width 229 height 46
type input "1531.875"
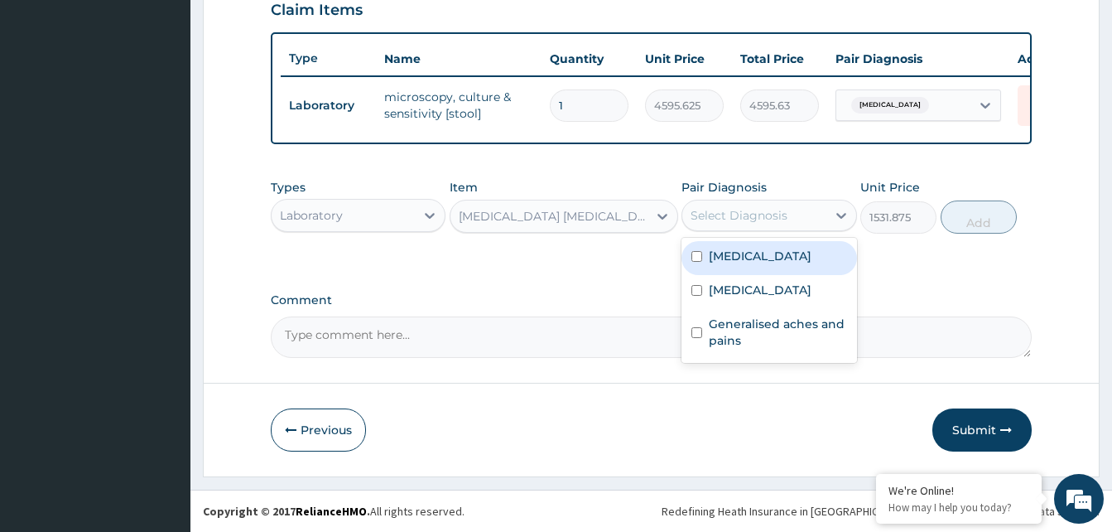
click at [808, 296] on div "[MEDICAL_DATA]" at bounding box center [768, 292] width 175 height 34
checkbox input "true"
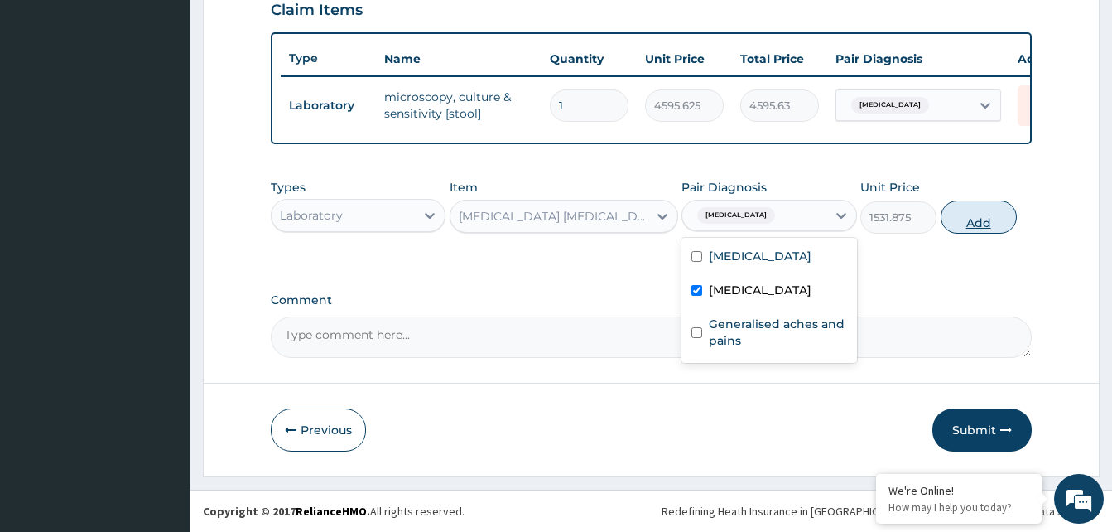
click at [989, 224] on button "Add" at bounding box center [979, 216] width 76 height 33
type input "0"
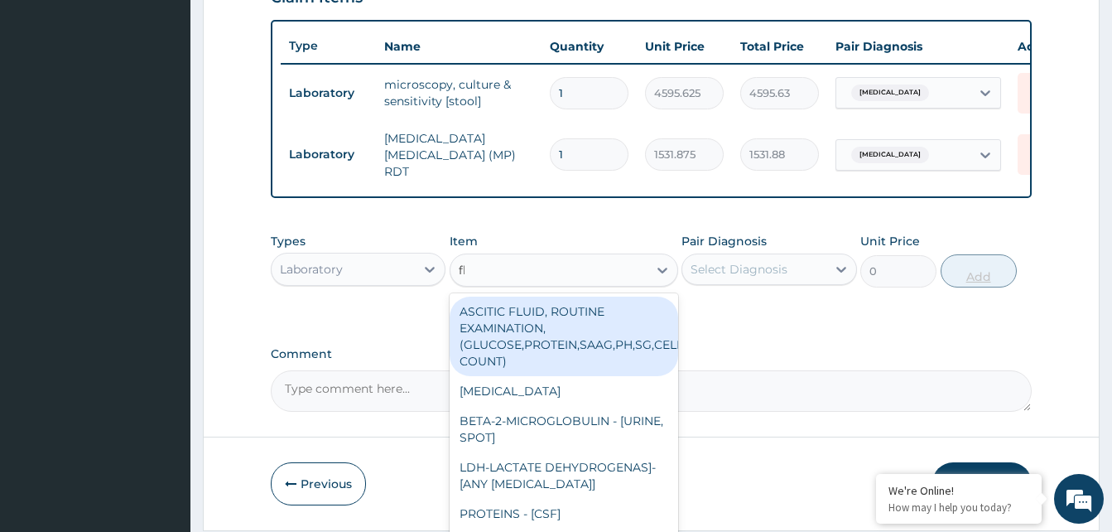
type input "fbc"
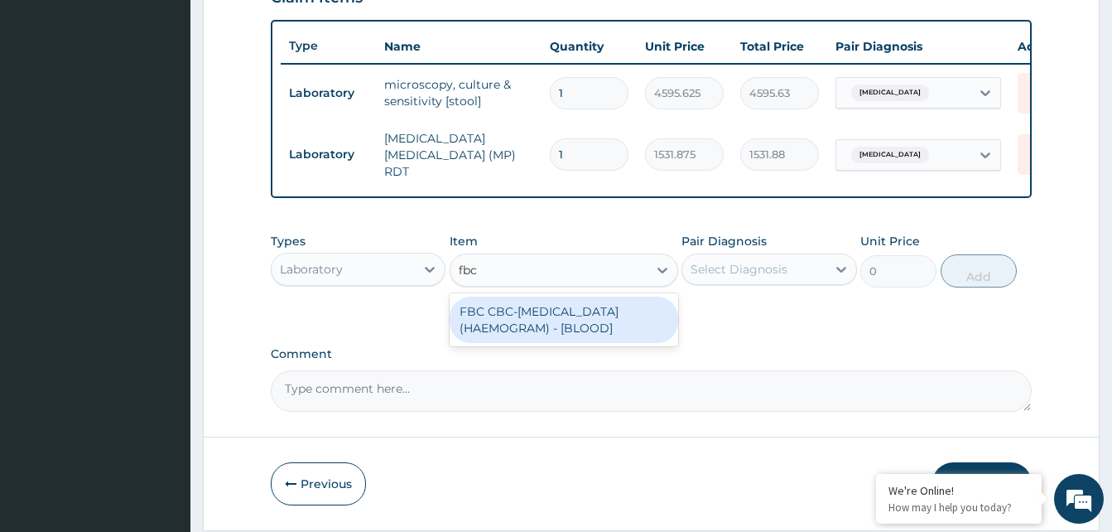
click at [631, 324] on div "FBC CBC-[MEDICAL_DATA] (HAEMOGRAM) - [BLOOD]" at bounding box center [564, 319] width 229 height 46
type input "4085"
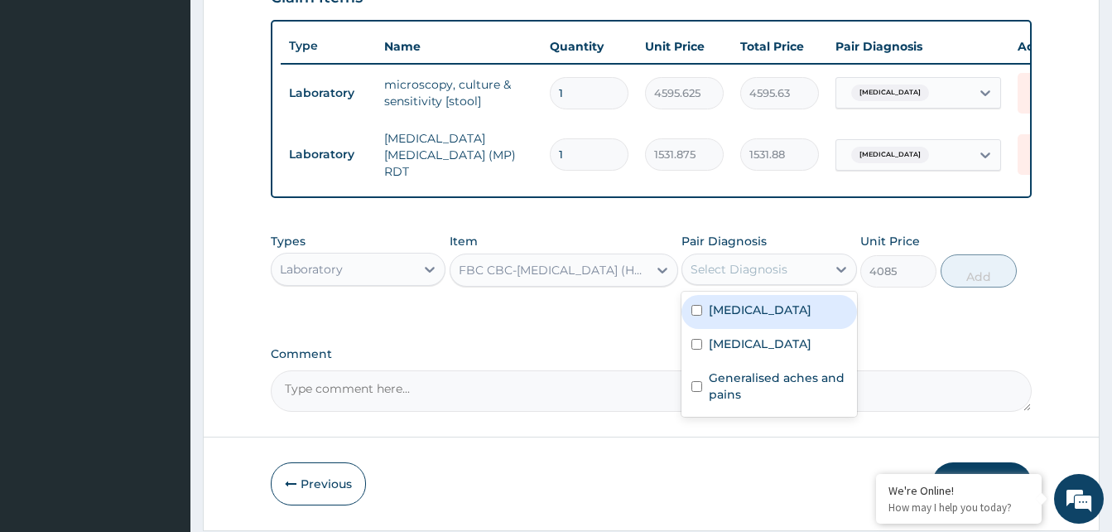
click at [787, 355] on div "[MEDICAL_DATA]" at bounding box center [768, 346] width 175 height 34
checkbox input "true"
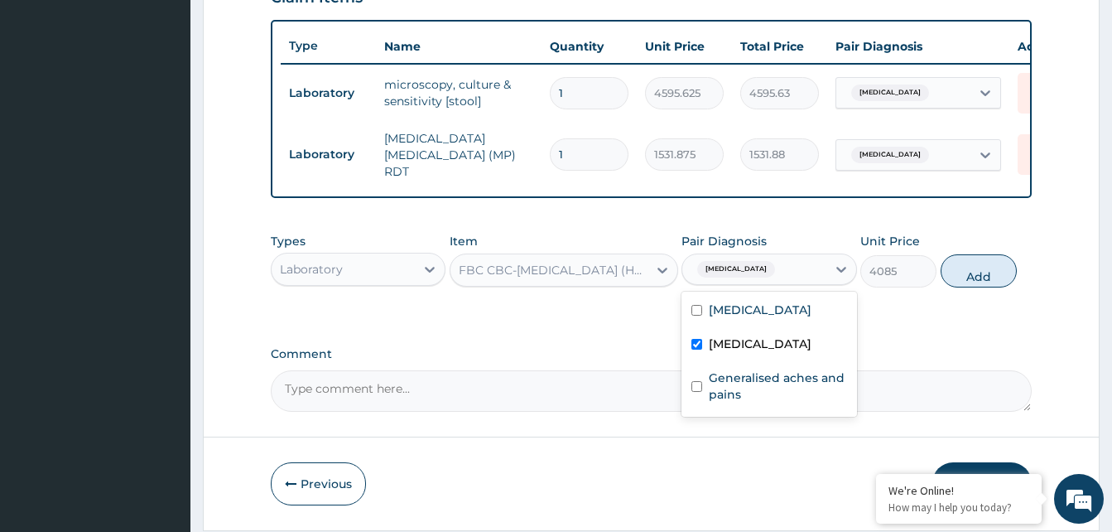
click at [808, 315] on div "[MEDICAL_DATA]" at bounding box center [768, 312] width 175 height 34
checkbox input "true"
click at [783, 402] on label "Generalised aches and pains" at bounding box center [777, 385] width 137 height 33
checkbox input "true"
click at [985, 277] on button "Add" at bounding box center [979, 270] width 76 height 33
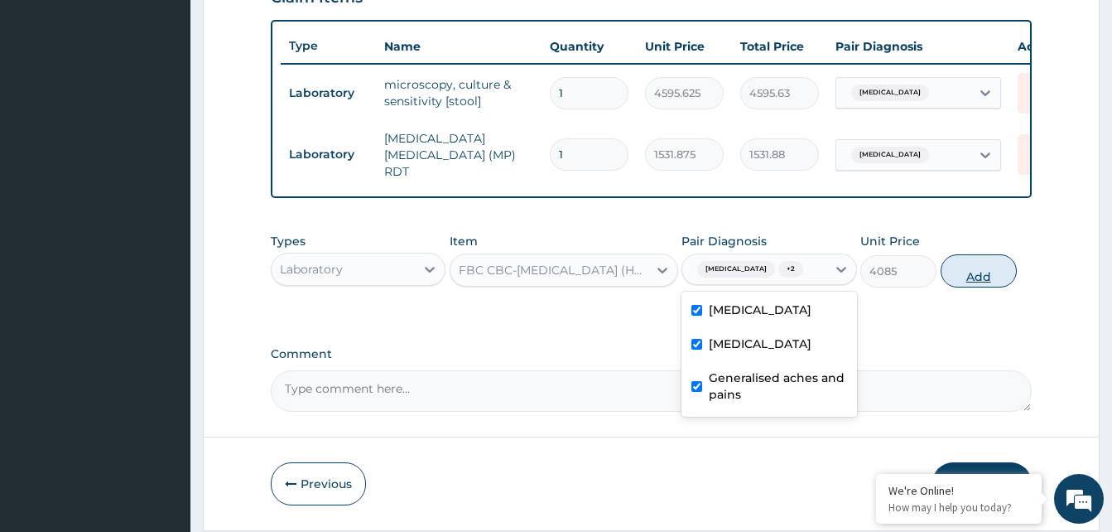
type input "0"
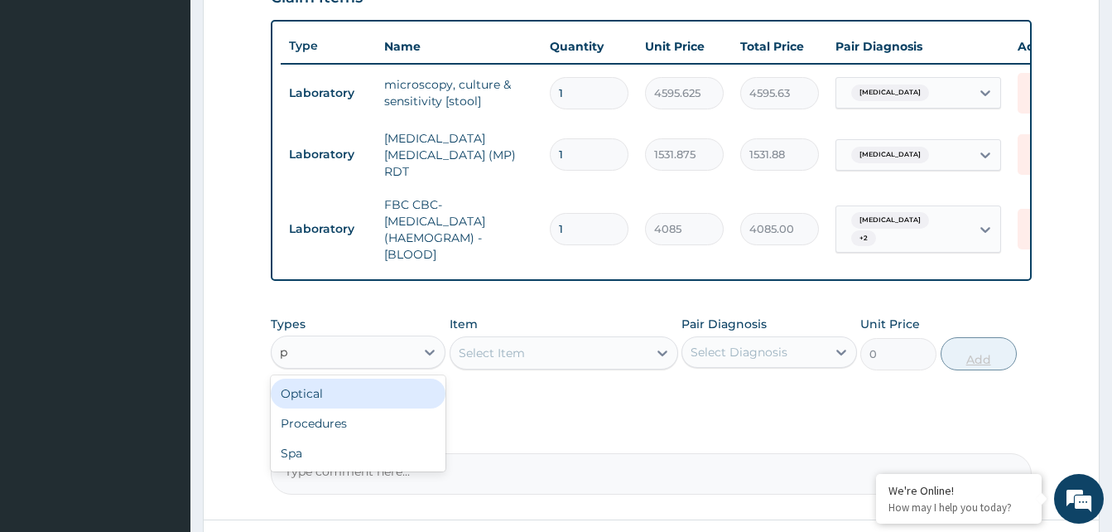
type input "pr"
click at [420, 404] on div "Procedures" at bounding box center [358, 393] width 175 height 30
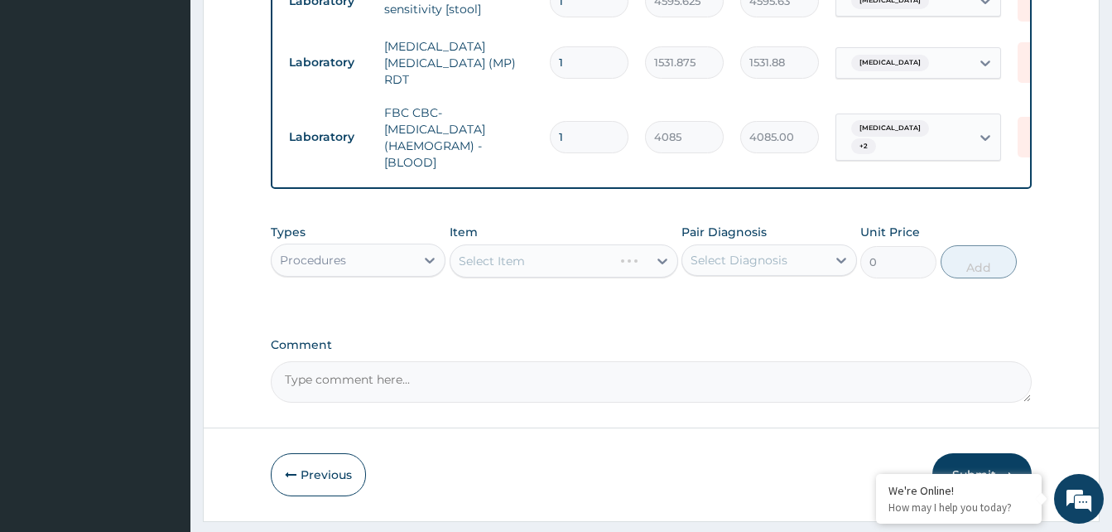
scroll to position [736, 0]
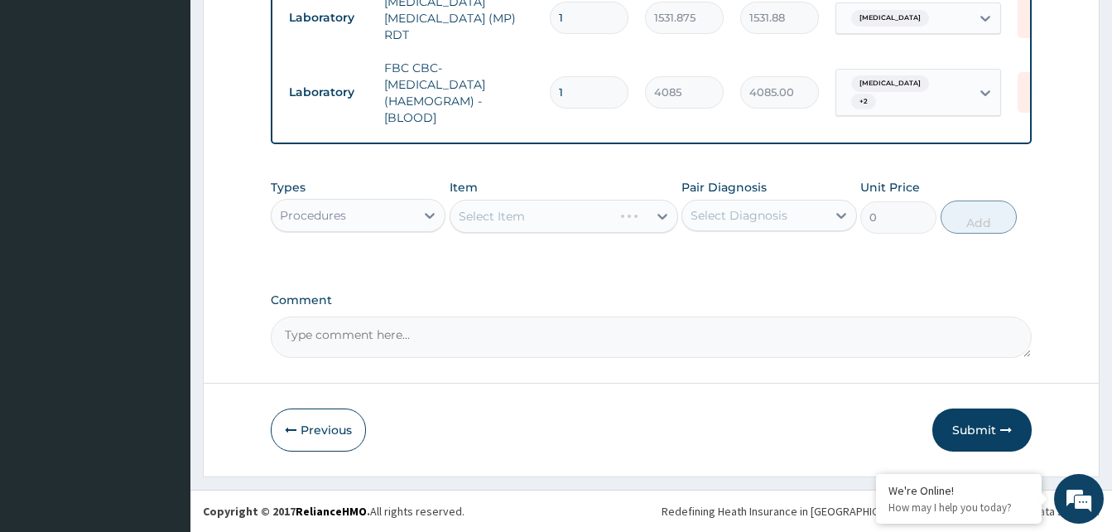
click at [633, 221] on div "Select Item" at bounding box center [564, 216] width 229 height 33
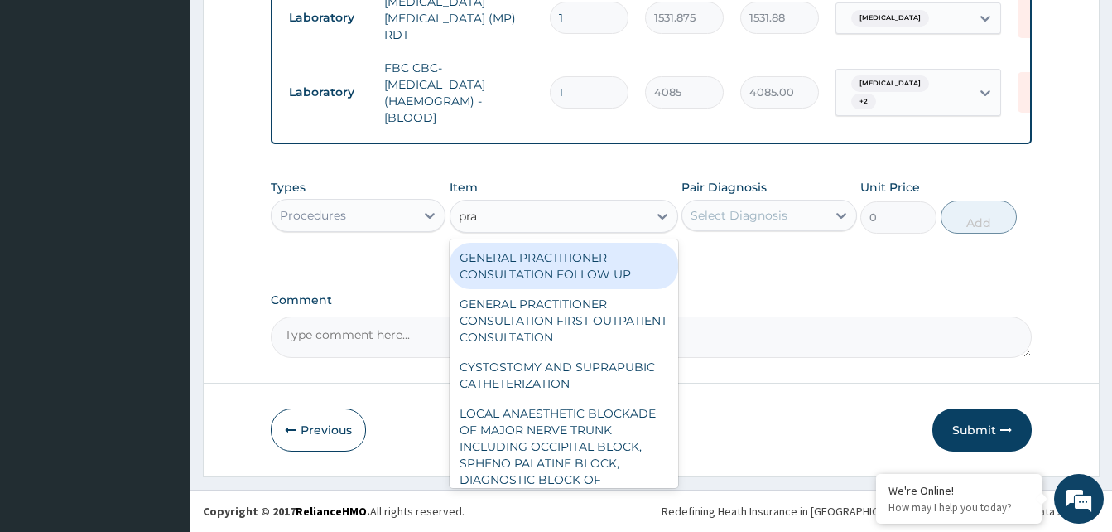
type input "prac"
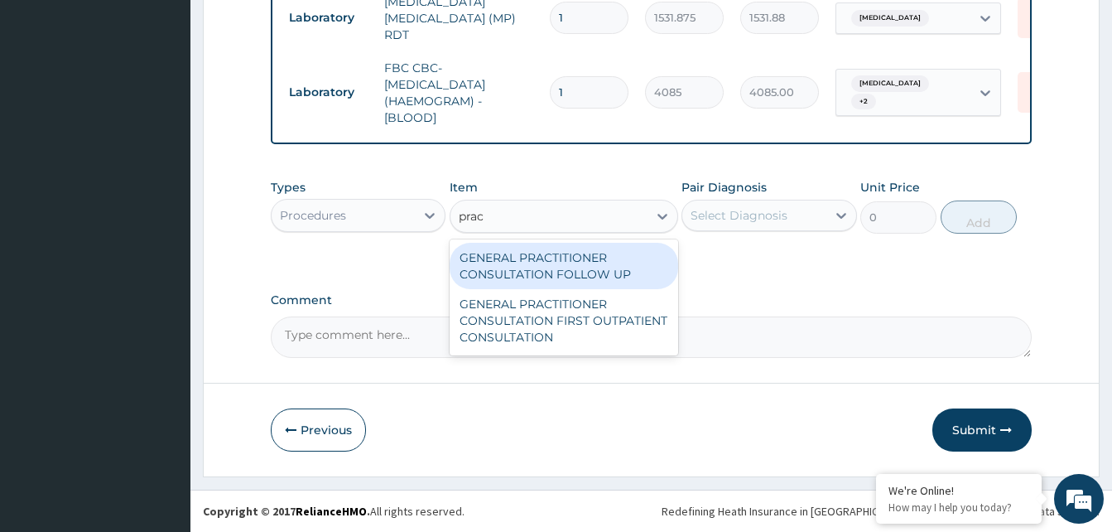
click at [616, 330] on div "GENERAL PRACTITIONER CONSULTATION FIRST OUTPATIENT CONSULTATION" at bounding box center [564, 320] width 229 height 63
type input "3370.125"
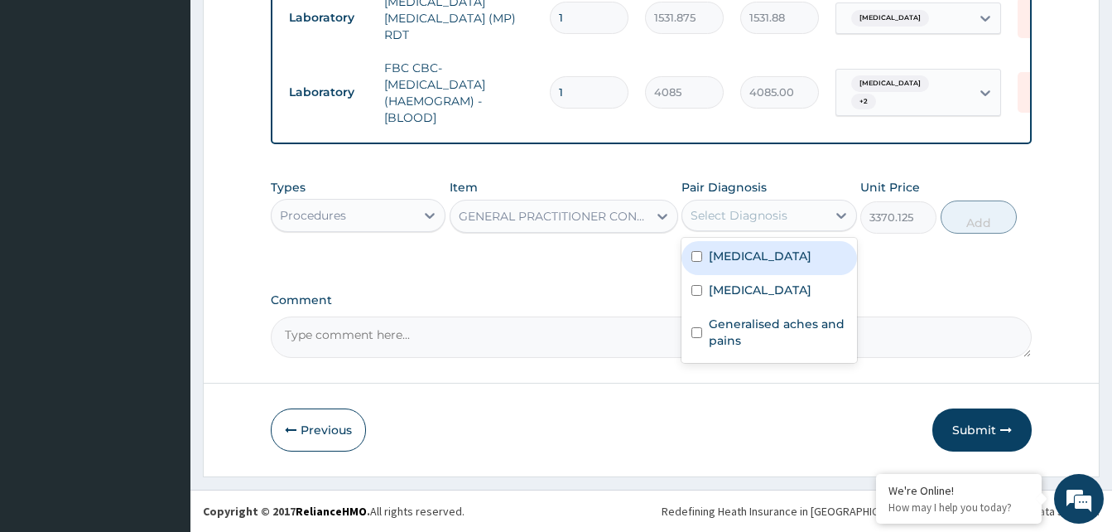
click at [806, 266] on div "[MEDICAL_DATA]" at bounding box center [768, 258] width 175 height 34
checkbox input "true"
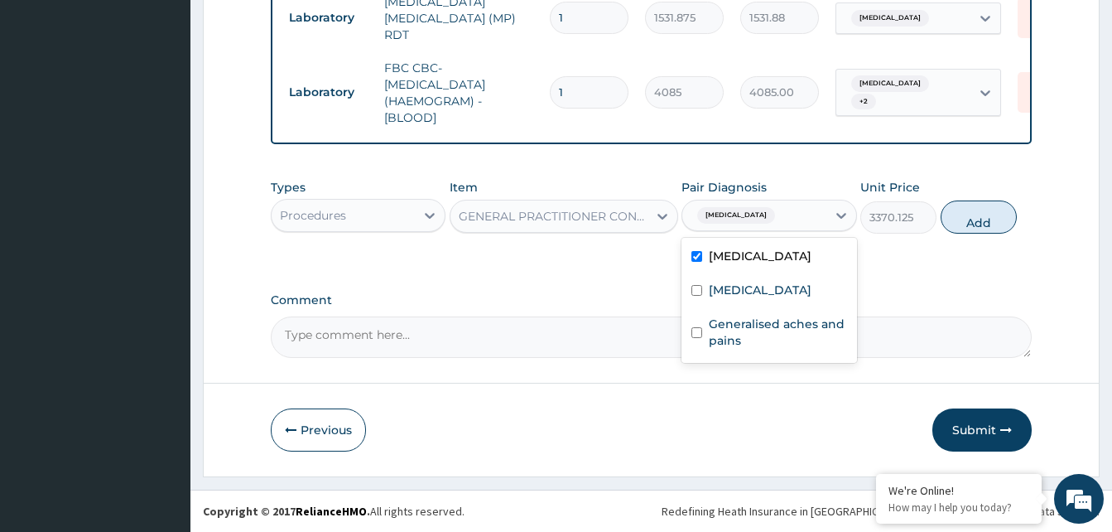
click at [799, 301] on div "[MEDICAL_DATA]" at bounding box center [768, 292] width 175 height 34
checkbox input "true"
click at [787, 343] on label "Generalised aches and pains" at bounding box center [777, 331] width 137 height 33
checkbox input "true"
click at [976, 229] on button "Add" at bounding box center [979, 216] width 76 height 33
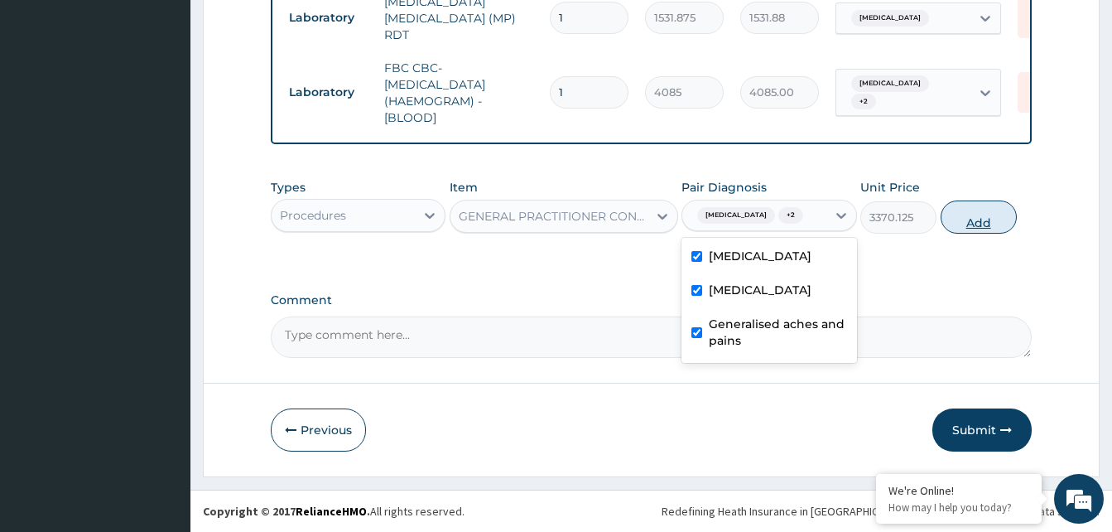
type input "0"
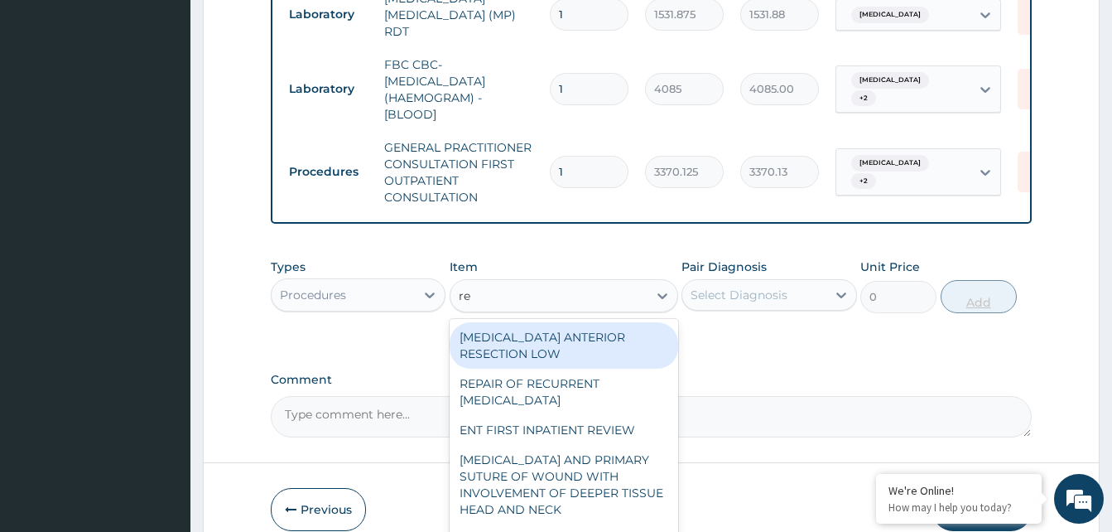
type input "reg"
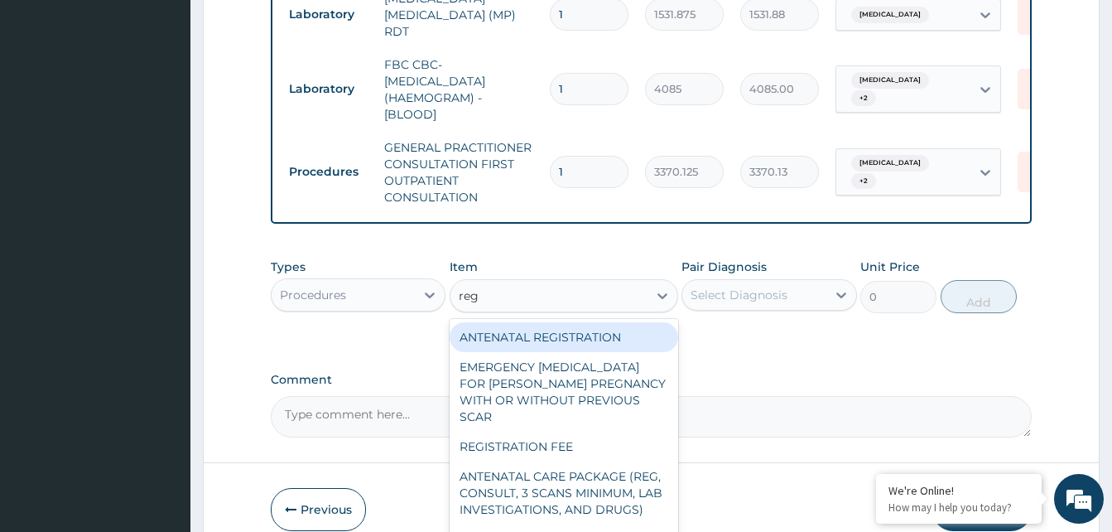
click at [604, 457] on div "REGISTRATION FEE" at bounding box center [564, 446] width 229 height 30
type input "2042.5"
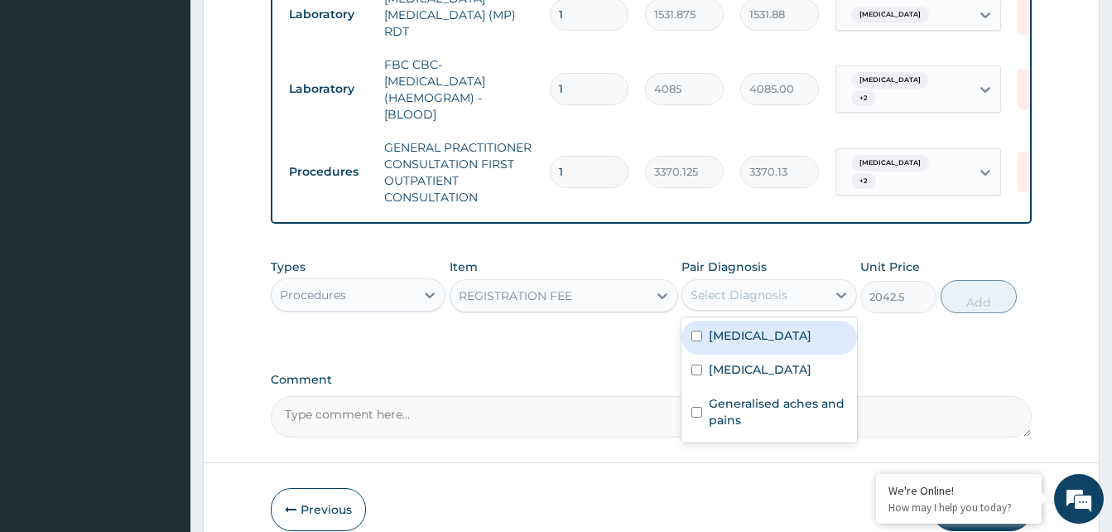
click at [795, 344] on label "Gastroenteritis" at bounding box center [760, 335] width 103 height 17
checkbox input "true"
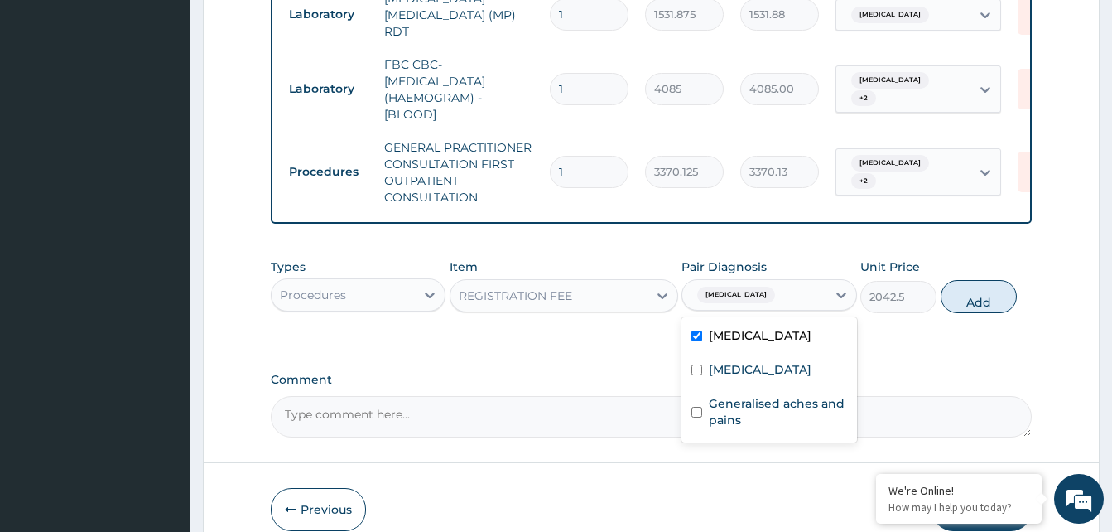
click at [785, 376] on div "Malaria" at bounding box center [768, 371] width 175 height 34
checkbox input "true"
click at [793, 426] on label "Generalised aches and pains" at bounding box center [777, 411] width 137 height 33
checkbox input "true"
click at [973, 303] on button "Add" at bounding box center [979, 296] width 76 height 33
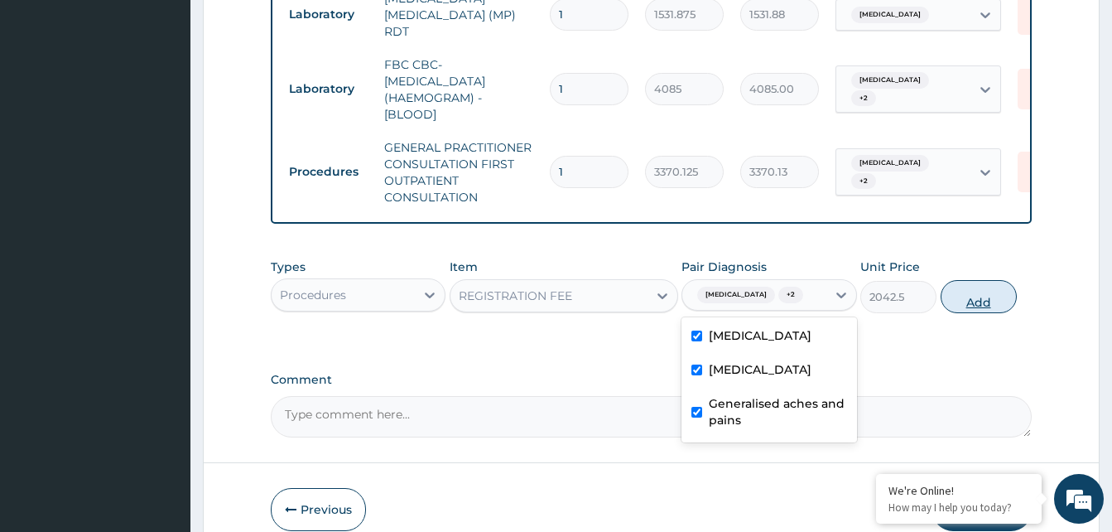
type input "0"
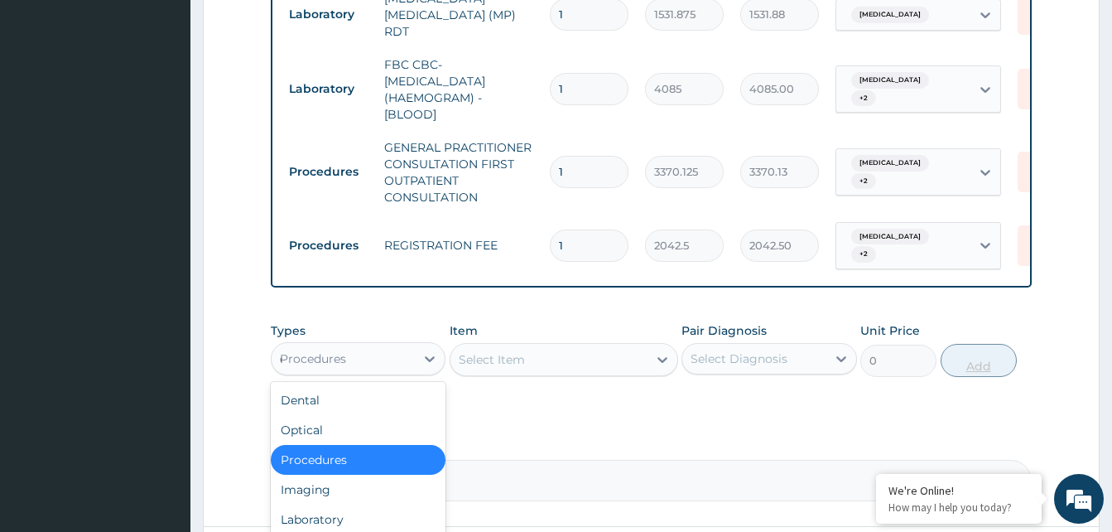
type input "dr"
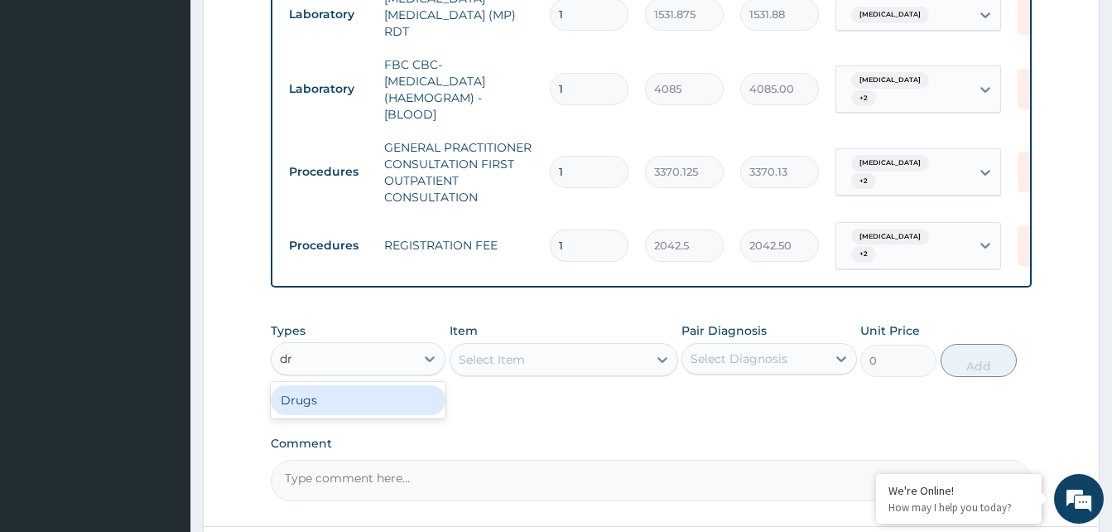
click at [412, 399] on div "Drugs" at bounding box center [358, 400] width 175 height 30
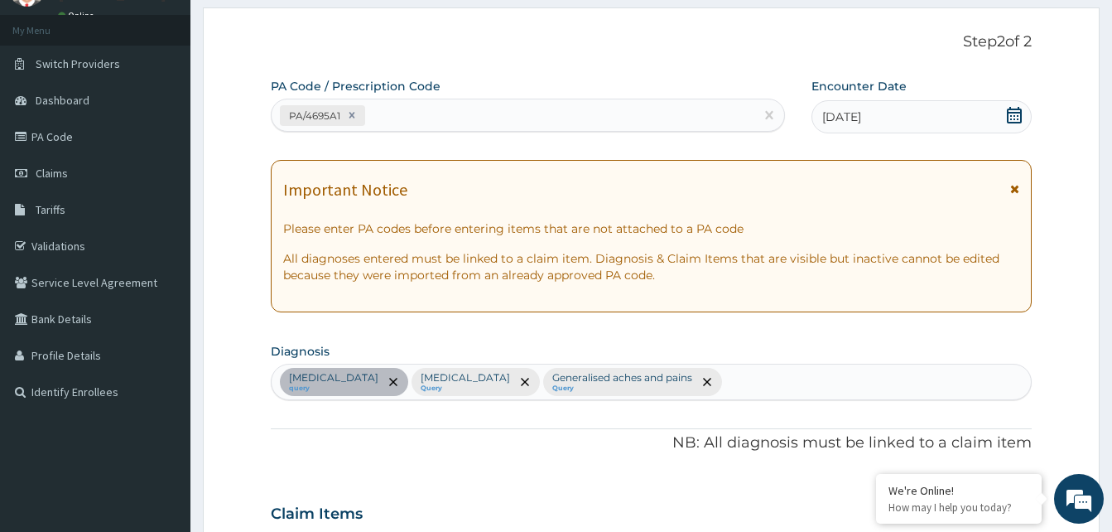
scroll to position [55, 0]
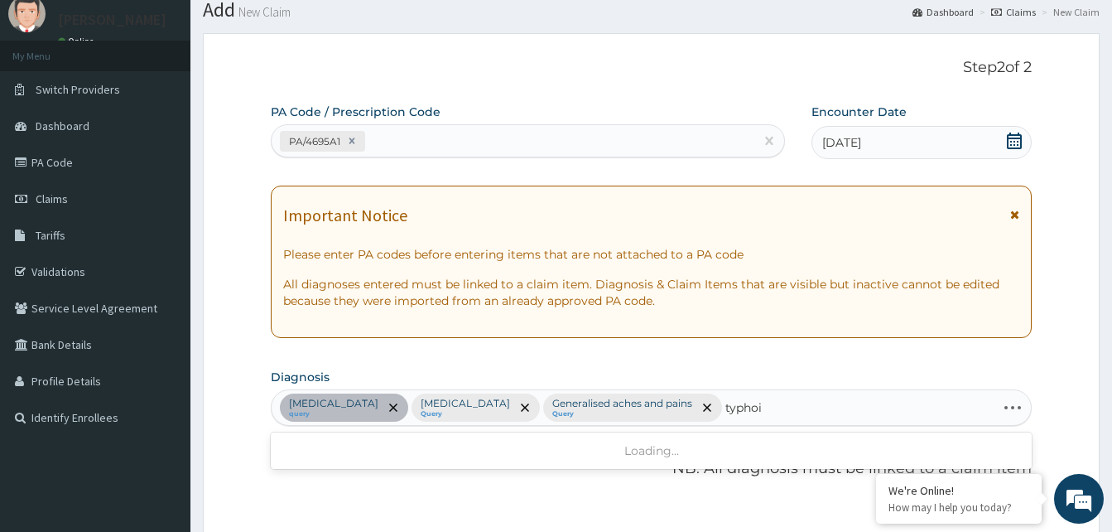
type input "typhoid"
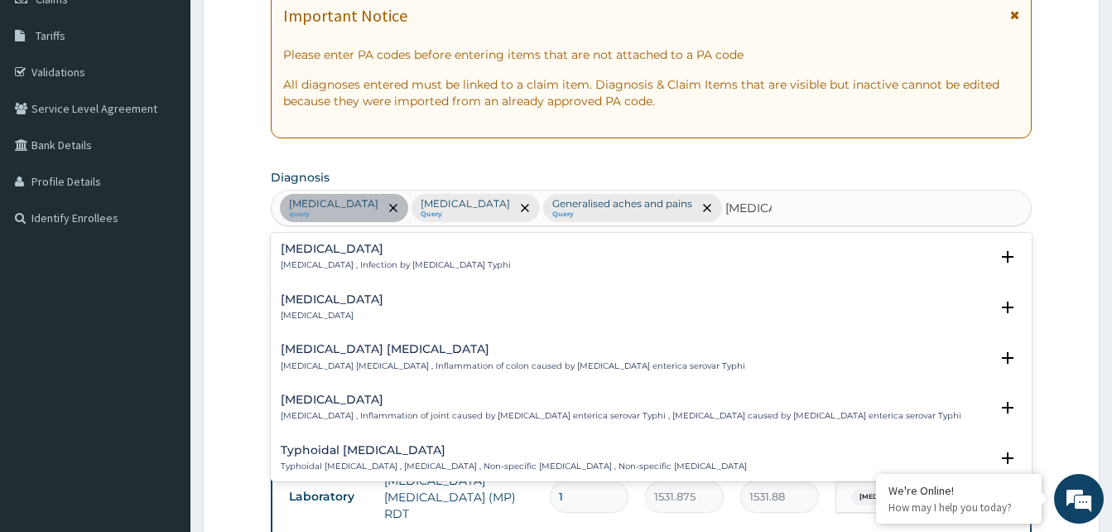
scroll to position [256, 0]
click at [407, 259] on p "Typhoid fever , Infection by Salmonella Typhi" at bounding box center [396, 264] width 230 height 12
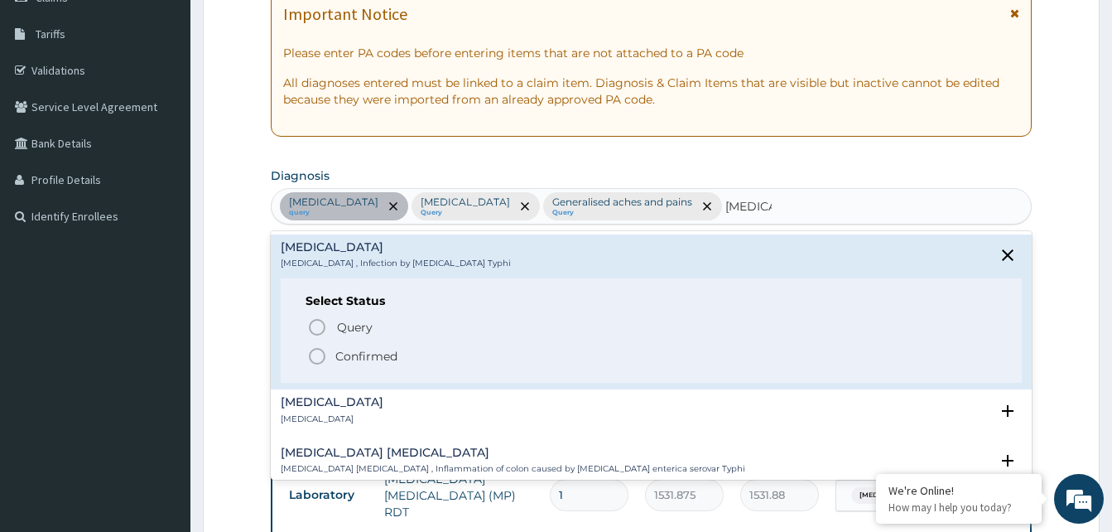
click at [371, 334] on span "Query" at bounding box center [355, 327] width 36 height 17
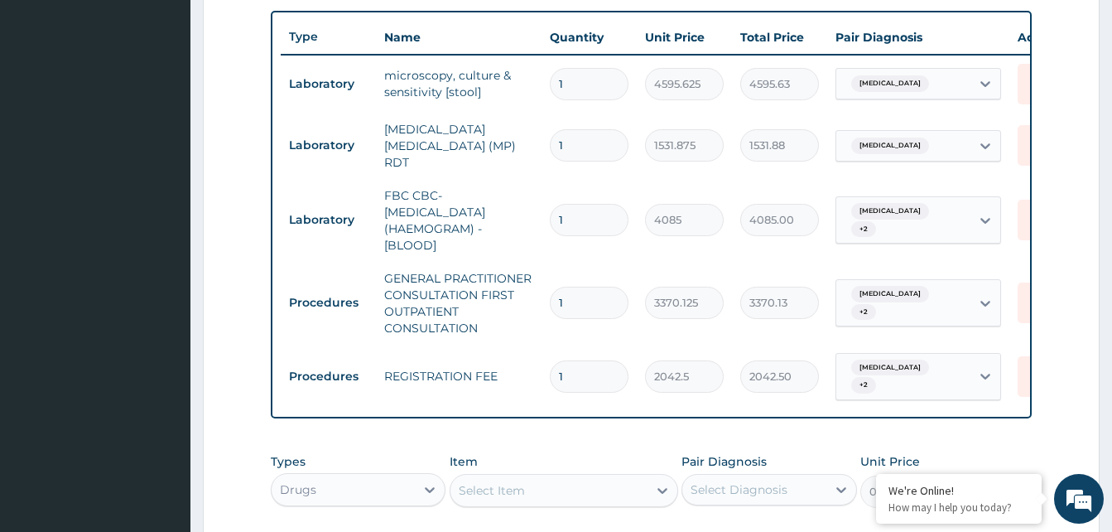
scroll to position [607, 0]
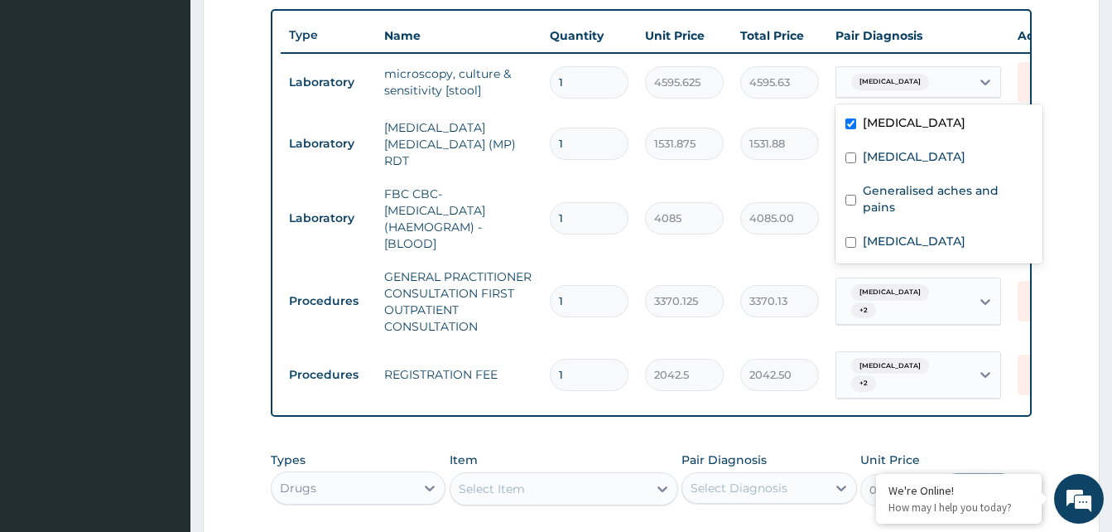
click at [951, 226] on div "Typhoid fever" at bounding box center [938, 243] width 207 height 34
checkbox input "true"
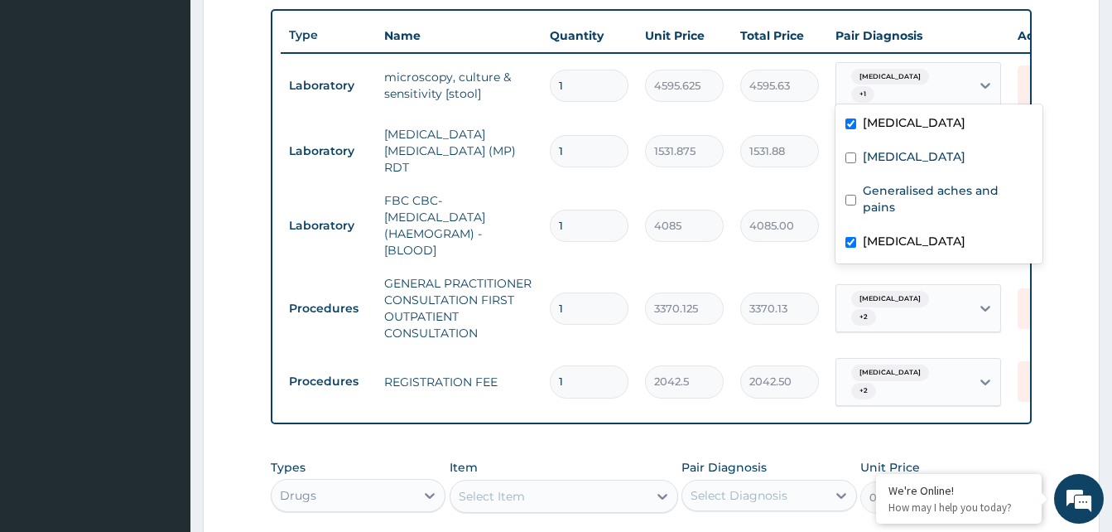
click at [1069, 287] on form "Step 2 of 2 PA Code / Prescription Code PA/4695A1 Encounter Date 12-08-2025 Imp…" at bounding box center [651, 118] width 897 height 1275
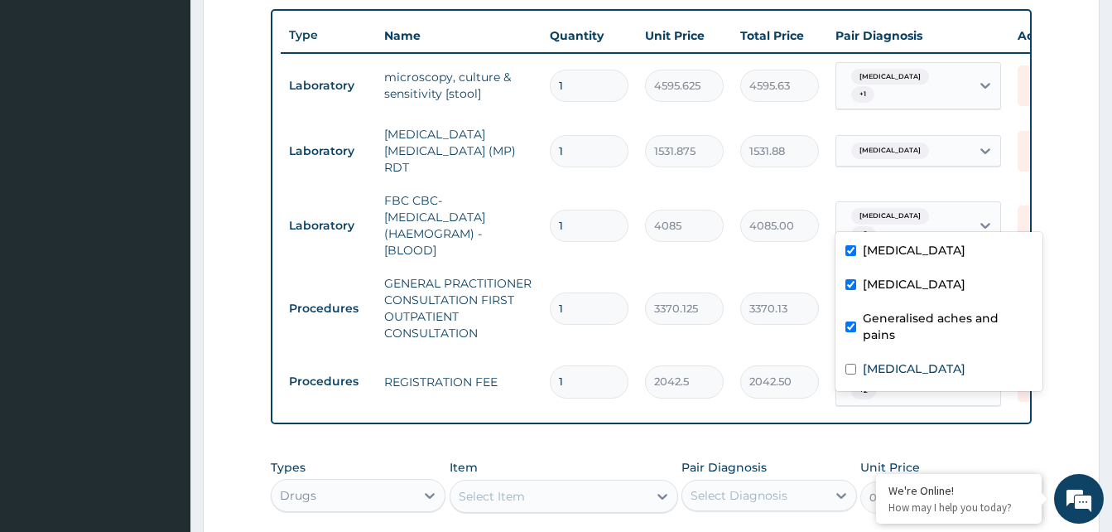
click at [941, 360] on label "Typhoid fever" at bounding box center [914, 368] width 103 height 17
checkbox input "true"
click at [1076, 365] on form "Step 2 of 2 PA Code / Prescription Code PA/4695A1 Encounter Date 12-08-2025 Imp…" at bounding box center [651, 118] width 897 height 1275
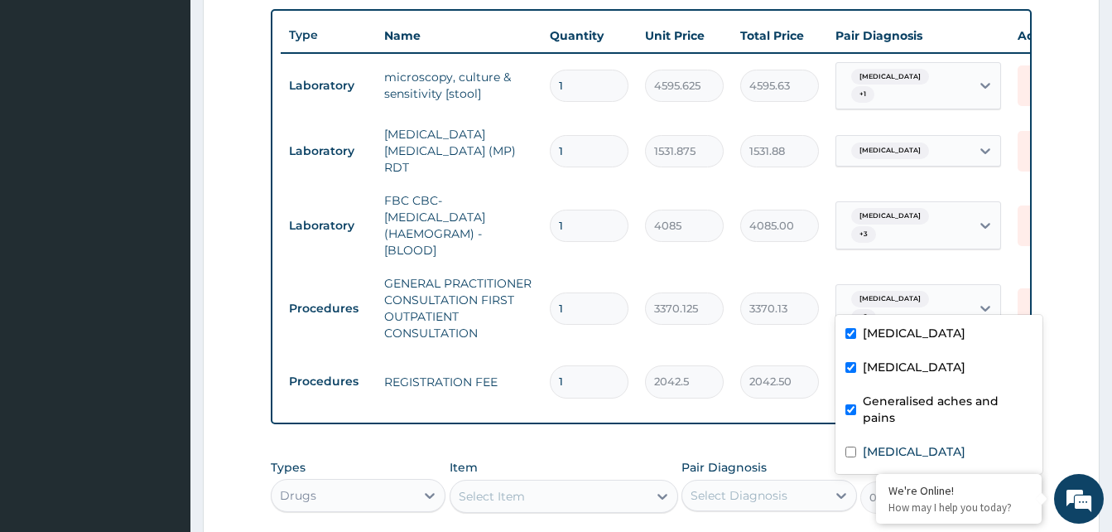
click at [923, 446] on div "Typhoid fever" at bounding box center [938, 453] width 207 height 34
checkbox input "true"
click at [1067, 282] on form "Step 2 of 2 PA Code / Prescription Code PA/4695A1 Encounter Date 12-08-2025 Imp…" at bounding box center [651, 118] width 897 height 1275
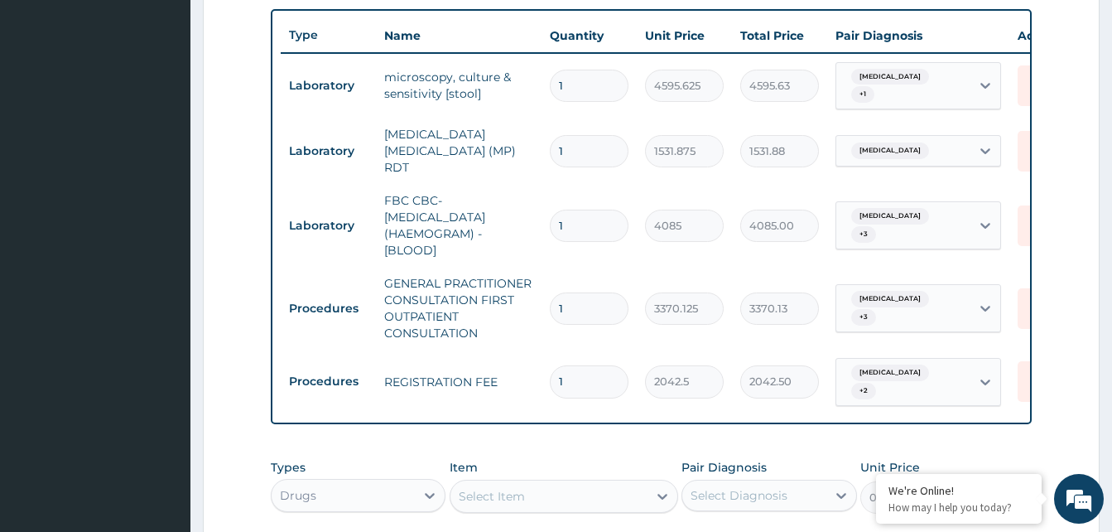
click at [960, 373] on input "text" at bounding box center [961, 381] width 2 height 17
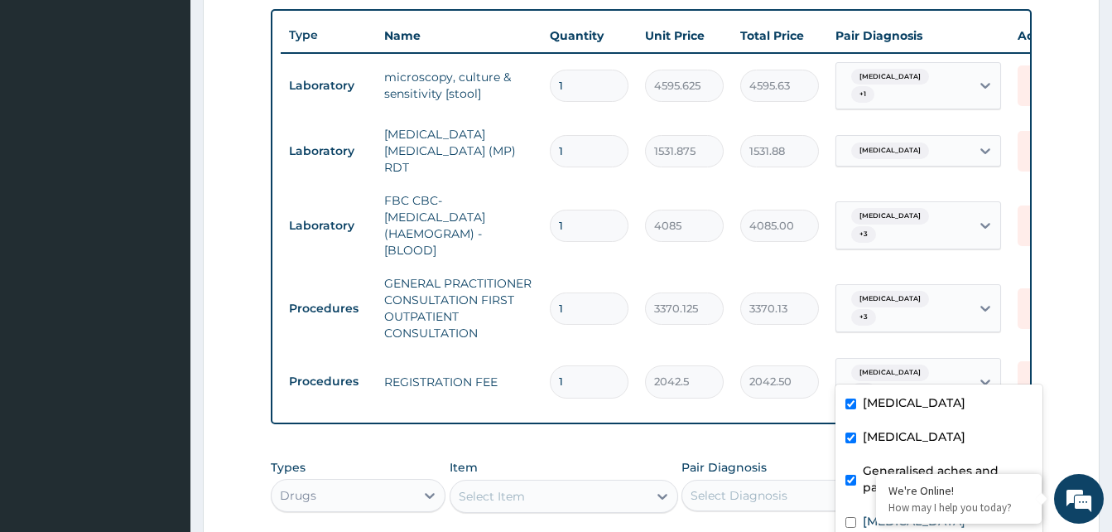
click at [853, 517] on input "checkbox" at bounding box center [850, 522] width 11 height 11
checkbox input "true"
click at [1069, 320] on form "Step 2 of 2 PA Code / Prescription Code PA/4695A1 Encounter Date 12-08-2025 Imp…" at bounding box center [651, 118] width 897 height 1275
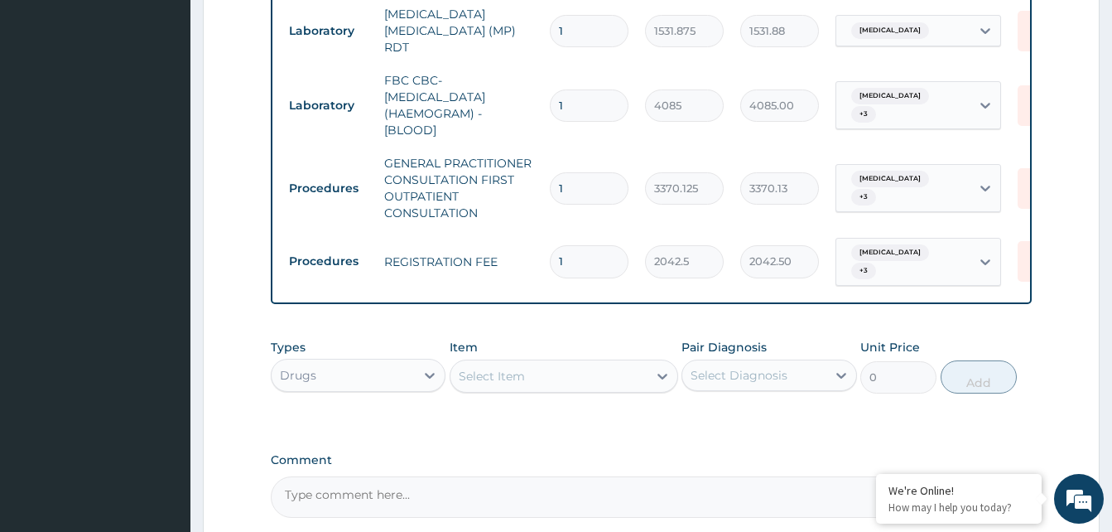
scroll to position [742, 0]
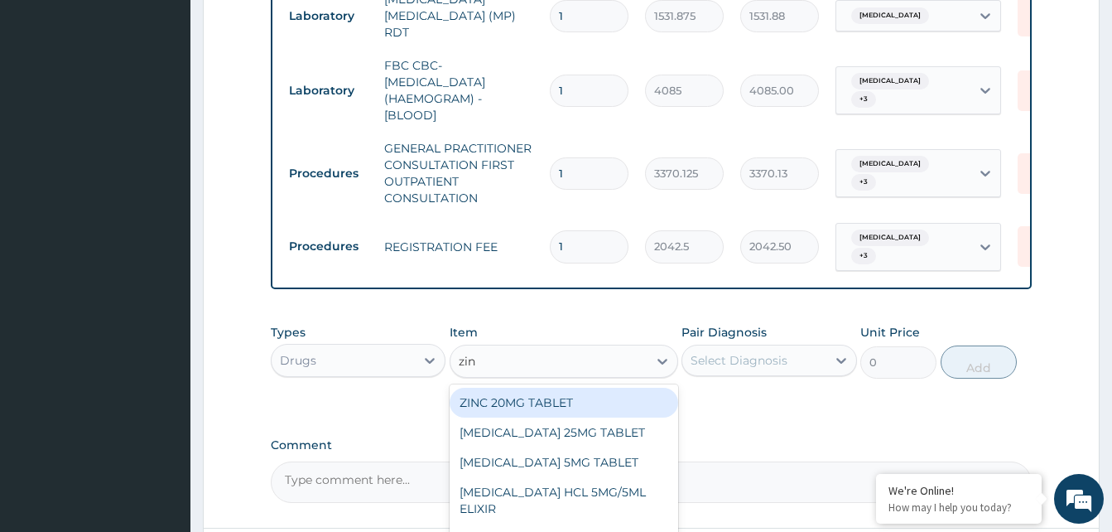
type input "zinc"
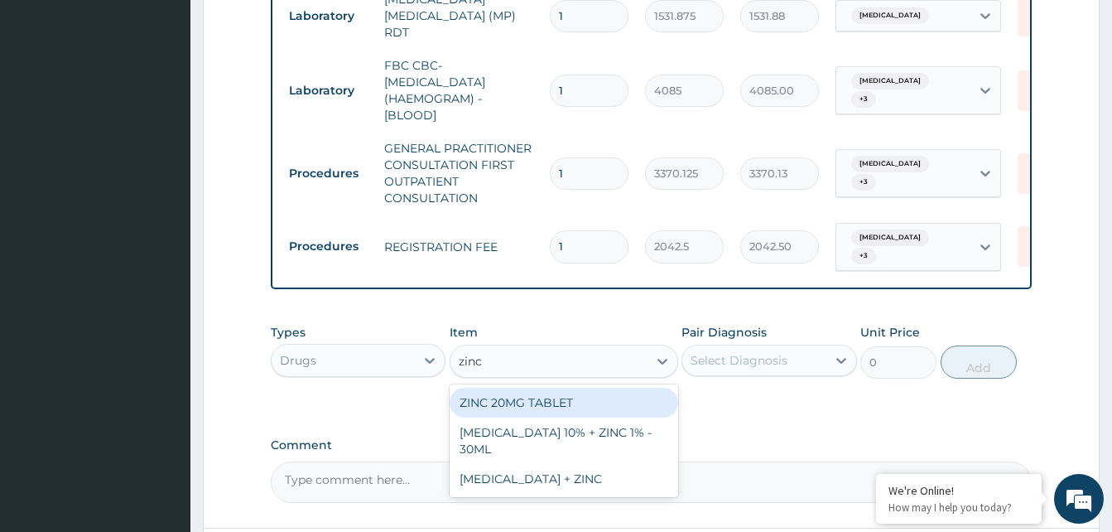
click at [652, 392] on div "ZINC 20MG TABLET" at bounding box center [564, 403] width 229 height 30
type input "50"
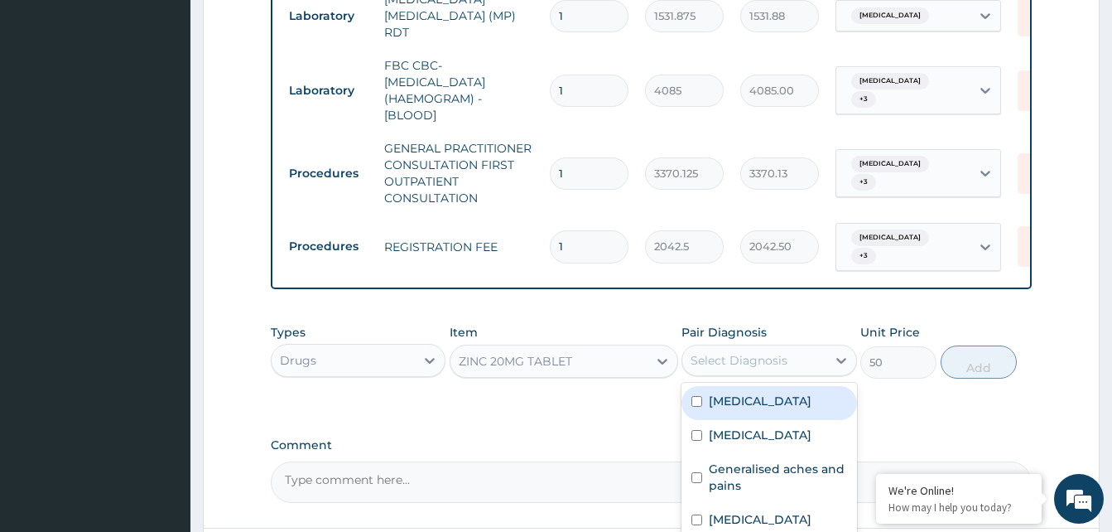
click at [787, 512] on label "Typhoid fever" at bounding box center [760, 519] width 103 height 17
checkbox input "true"
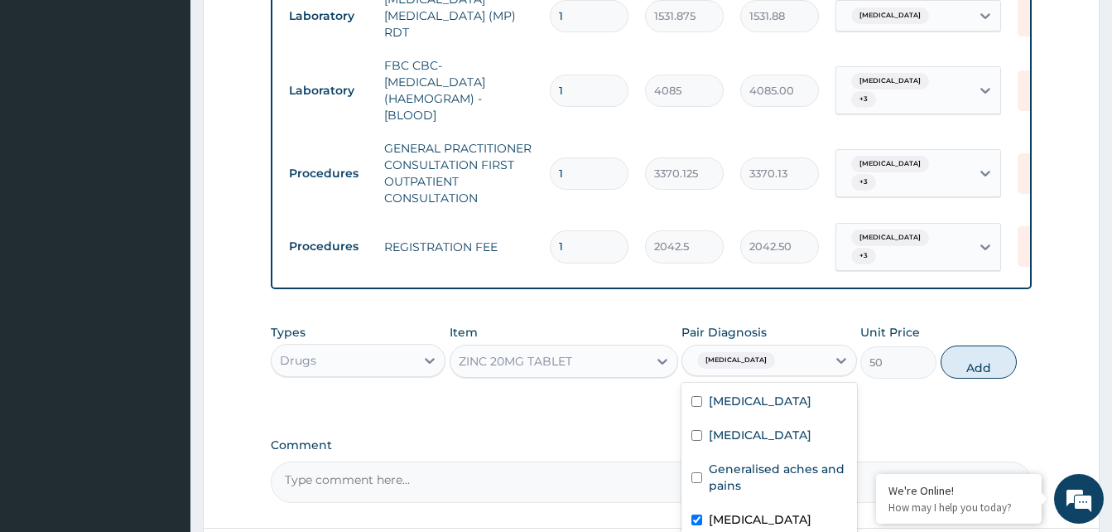
click at [806, 460] on label "Generalised aches and pains" at bounding box center [777, 476] width 137 height 33
checkbox input "true"
click at [798, 427] on div "Malaria" at bounding box center [768, 437] width 175 height 34
checkbox input "true"
click at [811, 398] on div "Gastroenteritis" at bounding box center [768, 403] width 175 height 34
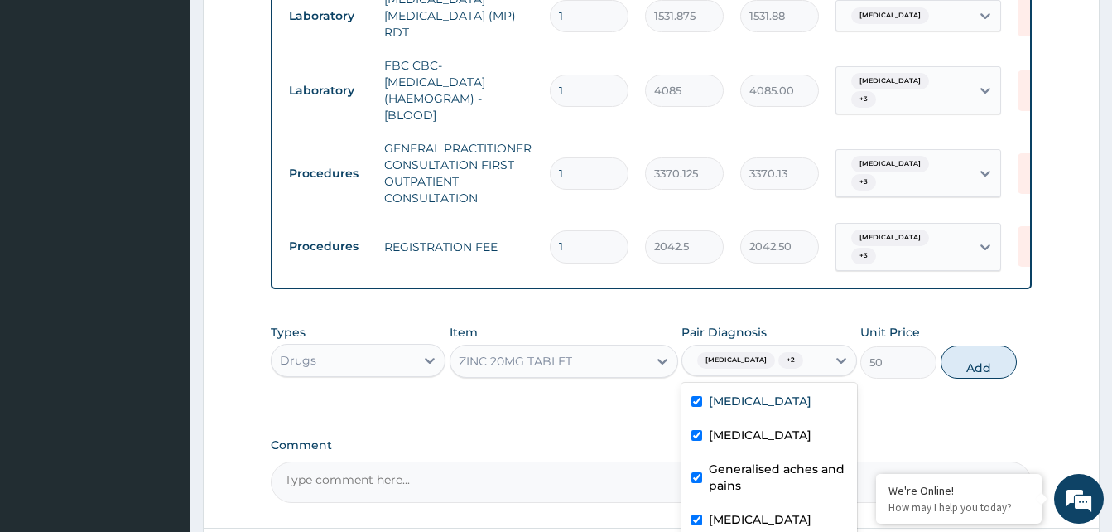
checkbox input "true"
click at [983, 351] on button "Add" at bounding box center [979, 361] width 76 height 33
type input "0"
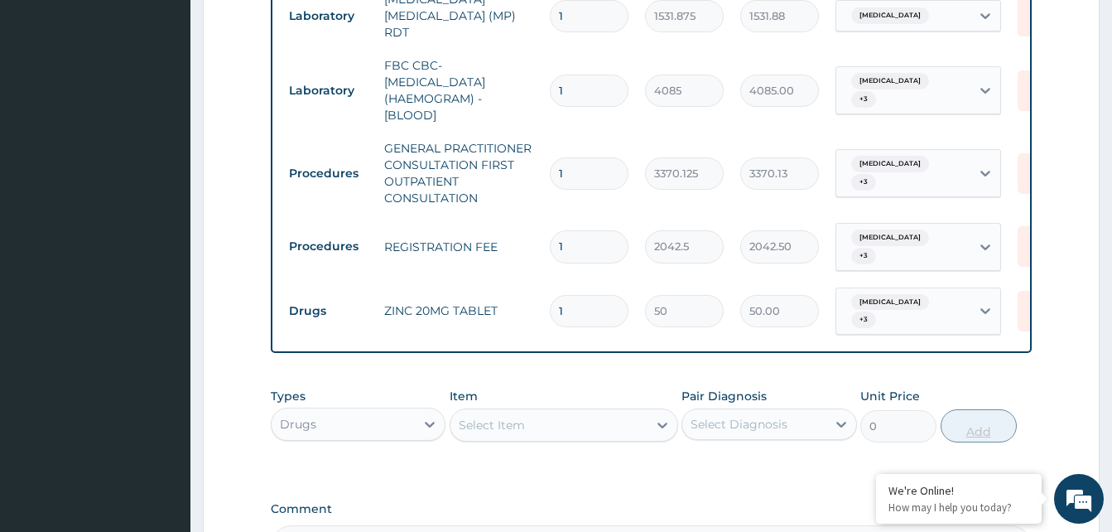
type input "10"
type input "500.00"
type input "10"
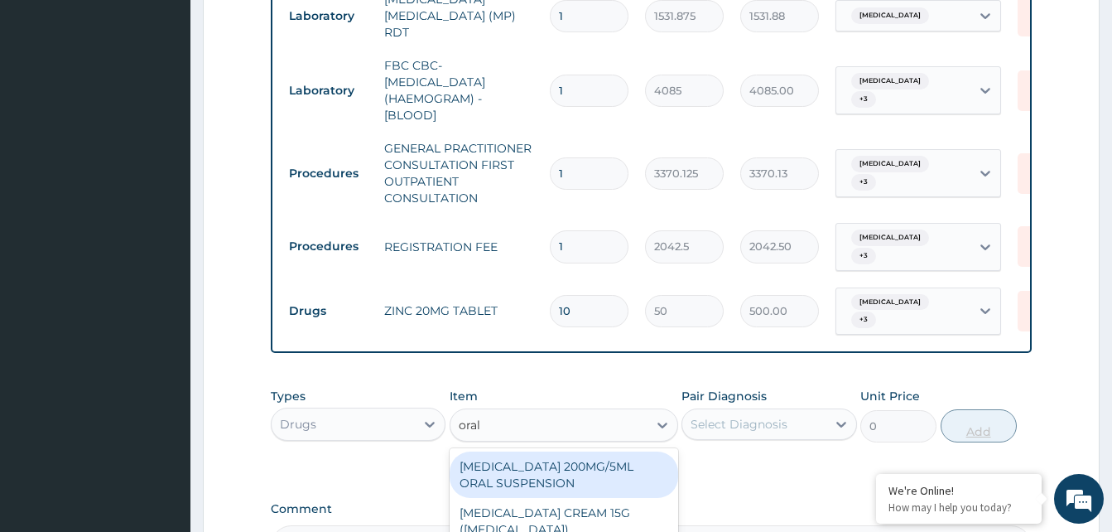
type input "oral r"
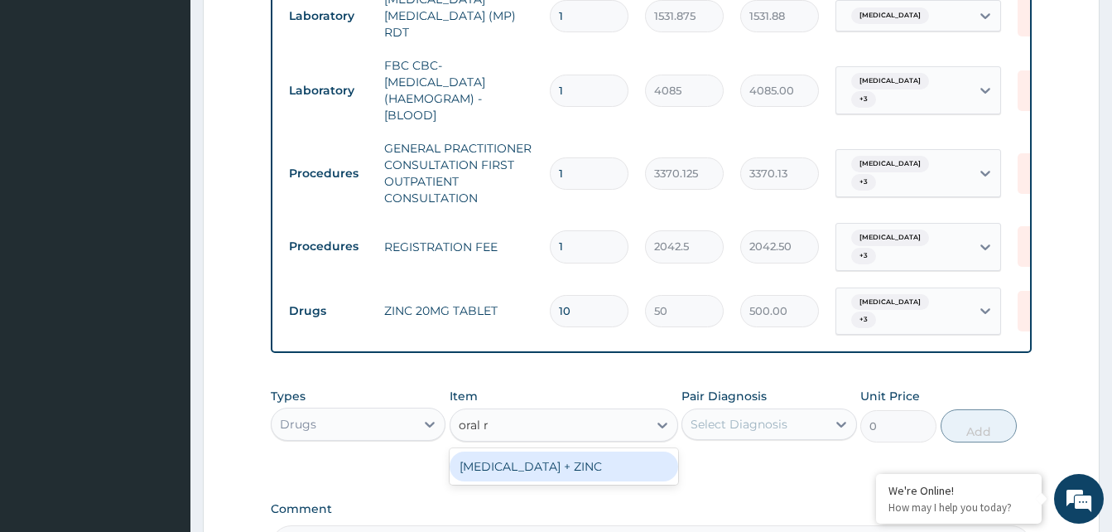
click at [506, 451] on div "ORAL REHYDRATION SOLUTION + ZINC" at bounding box center [564, 466] width 229 height 30
type input "1000"
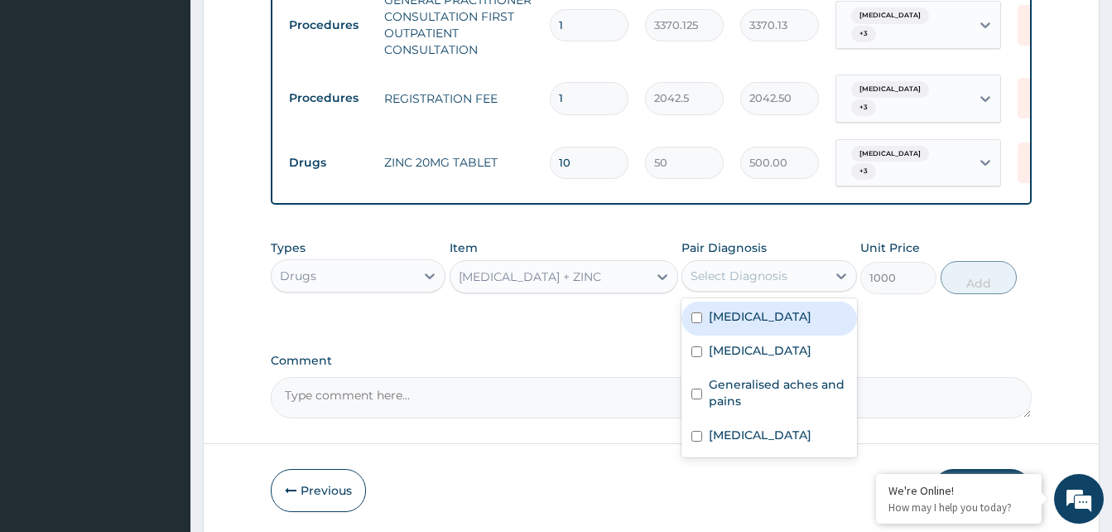
scroll to position [933, 0]
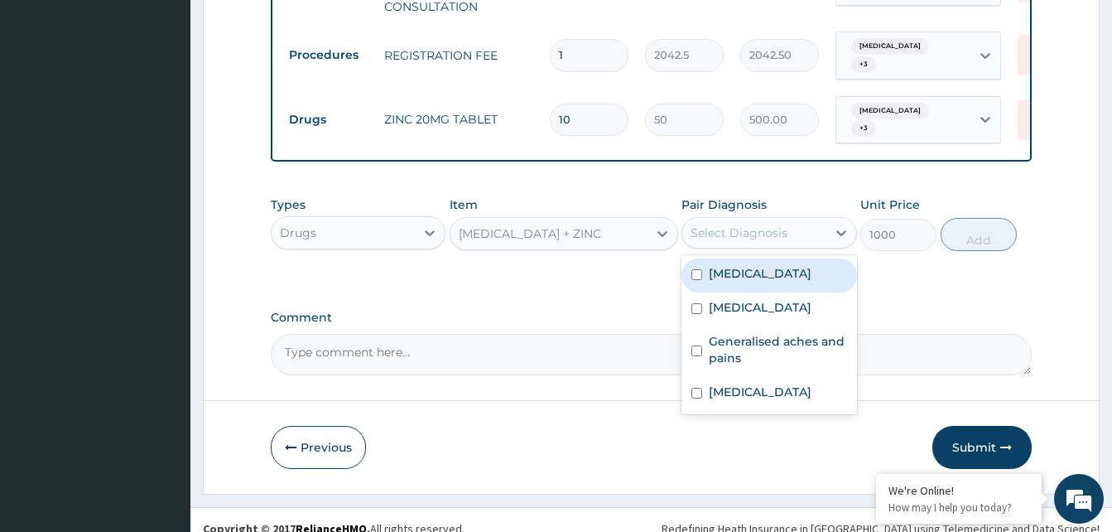
click at [693, 269] on input "checkbox" at bounding box center [696, 274] width 11 height 11
checkbox input "true"
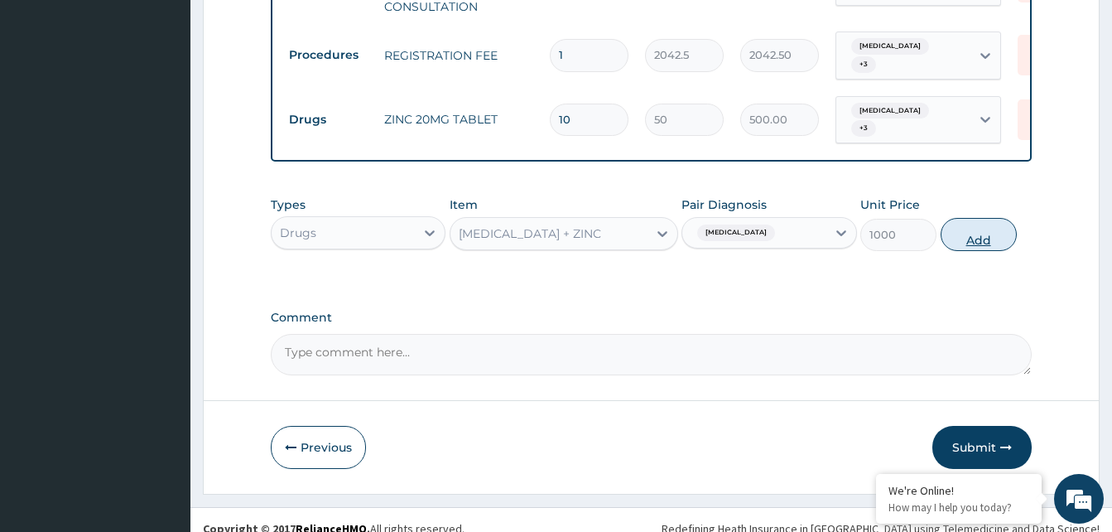
click at [973, 222] on button "Add" at bounding box center [979, 234] width 76 height 33
type input "0"
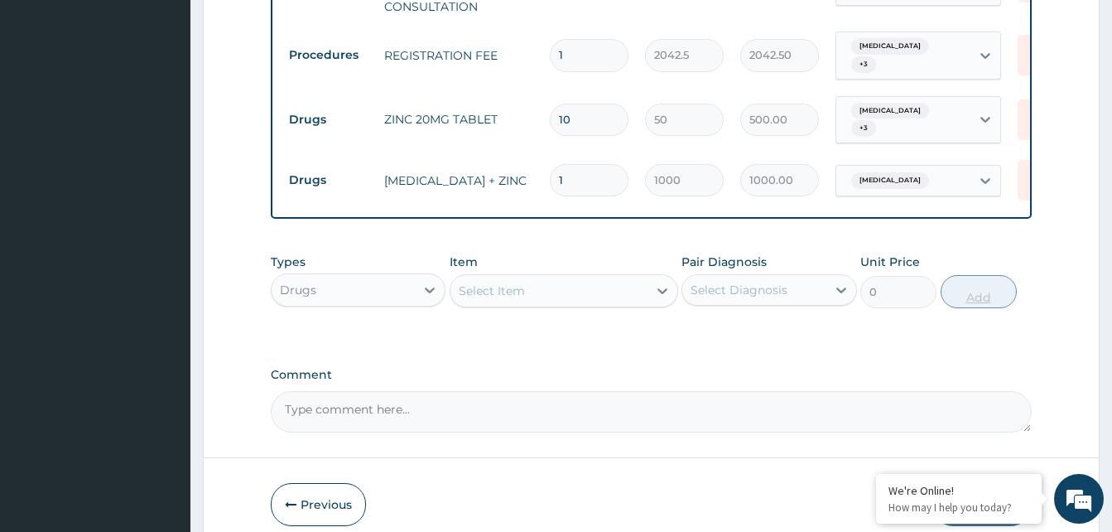
type input "0.00"
type input "2"
type input "2000.00"
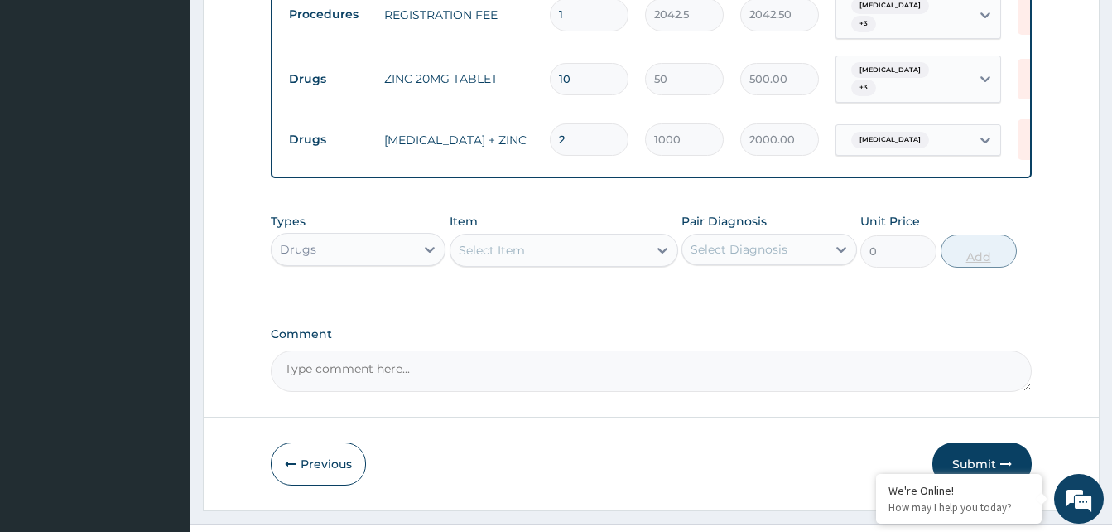
scroll to position [990, 0]
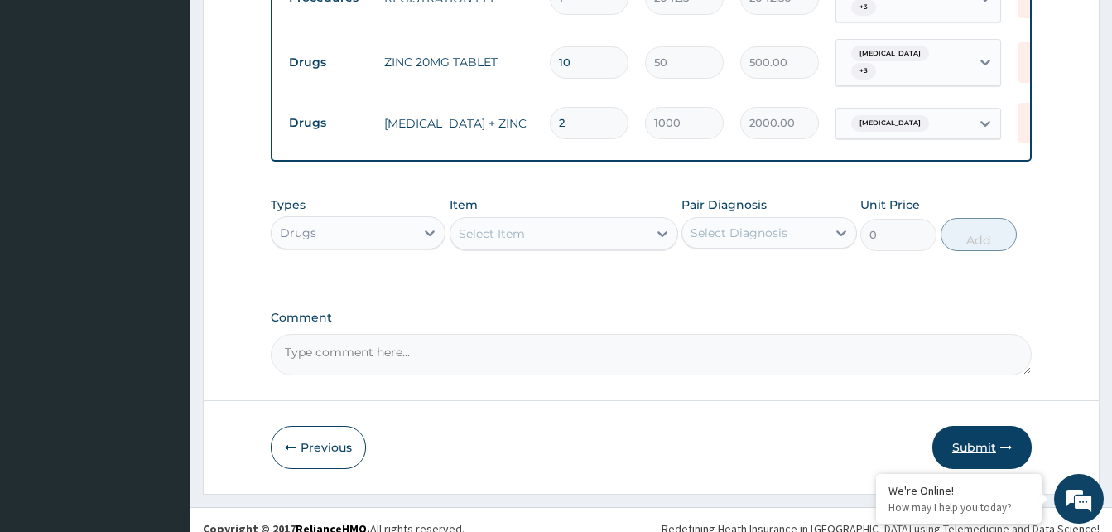
click at [952, 439] on button "Submit" at bounding box center [981, 447] width 99 height 43
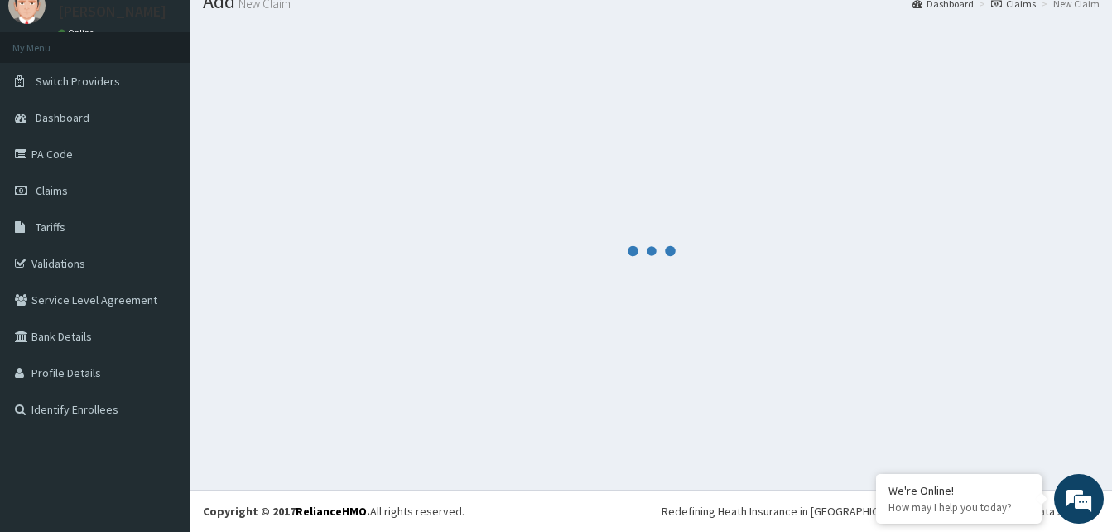
scroll to position [63, 0]
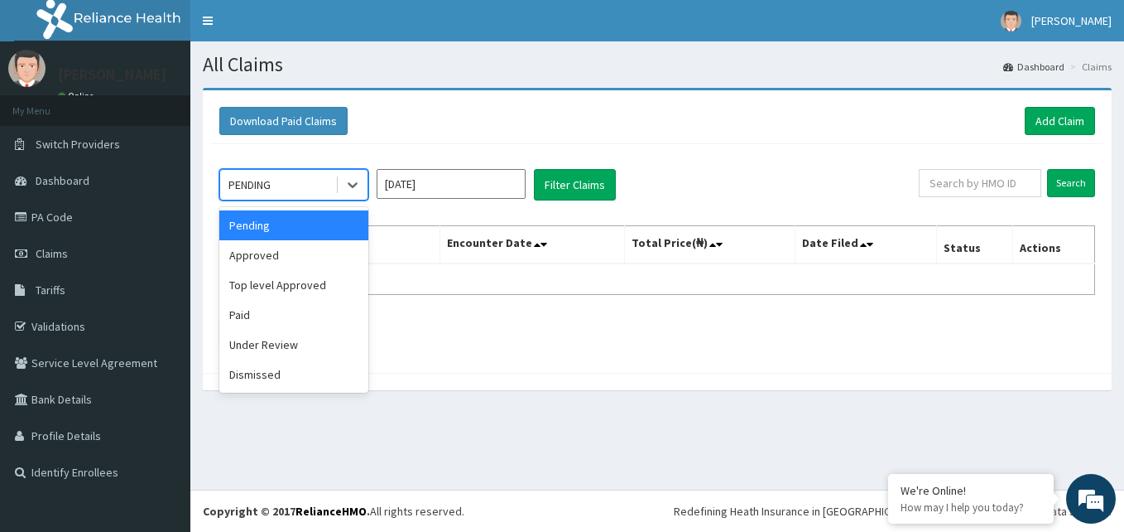
click at [241, 261] on div "Approved" at bounding box center [293, 255] width 149 height 30
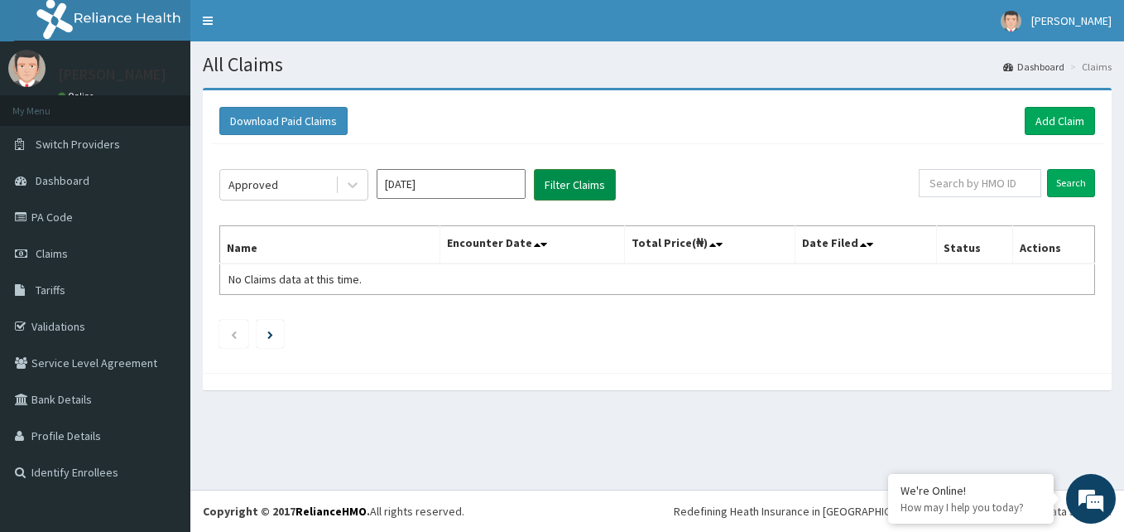
click at [590, 176] on button "Filter Claims" at bounding box center [575, 184] width 82 height 31
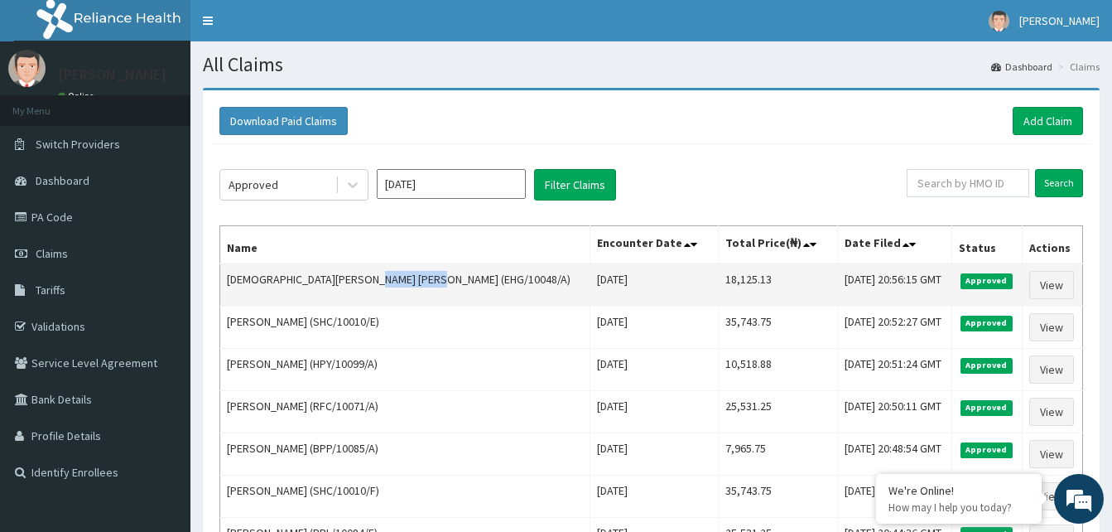
drag, startPoint x: 376, startPoint y: 277, endPoint x: 438, endPoint y: 283, distance: 62.5
click at [438, 283] on td "[DEMOGRAPHIC_DATA][PERSON_NAME] [PERSON_NAME] (EHG/10048/A)" at bounding box center [405, 284] width 370 height 43
copy td "EHG/10048/A"
click at [1046, 286] on link "View" at bounding box center [1051, 285] width 45 height 28
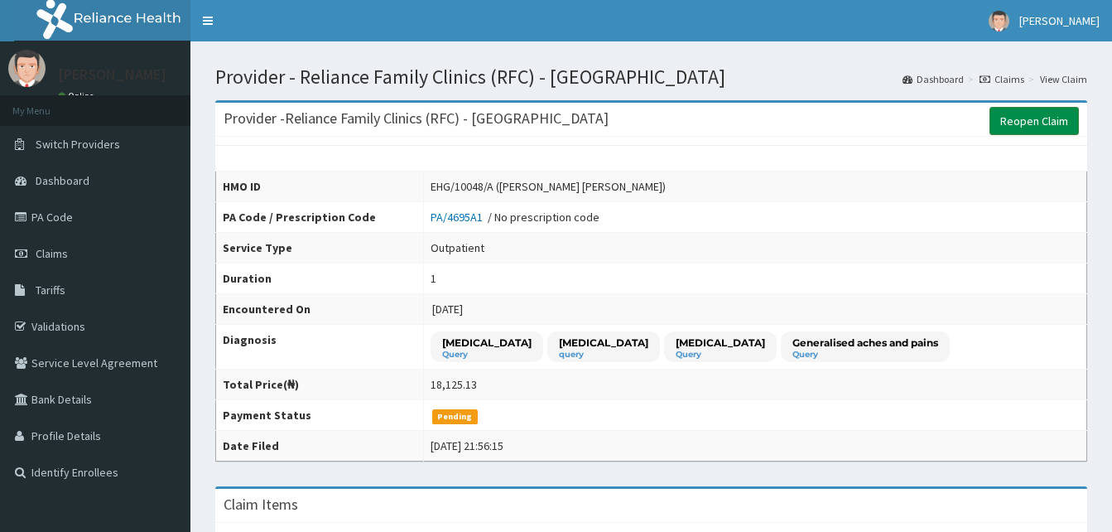
click at [1004, 124] on link "Reopen Claim" at bounding box center [1033, 121] width 89 height 28
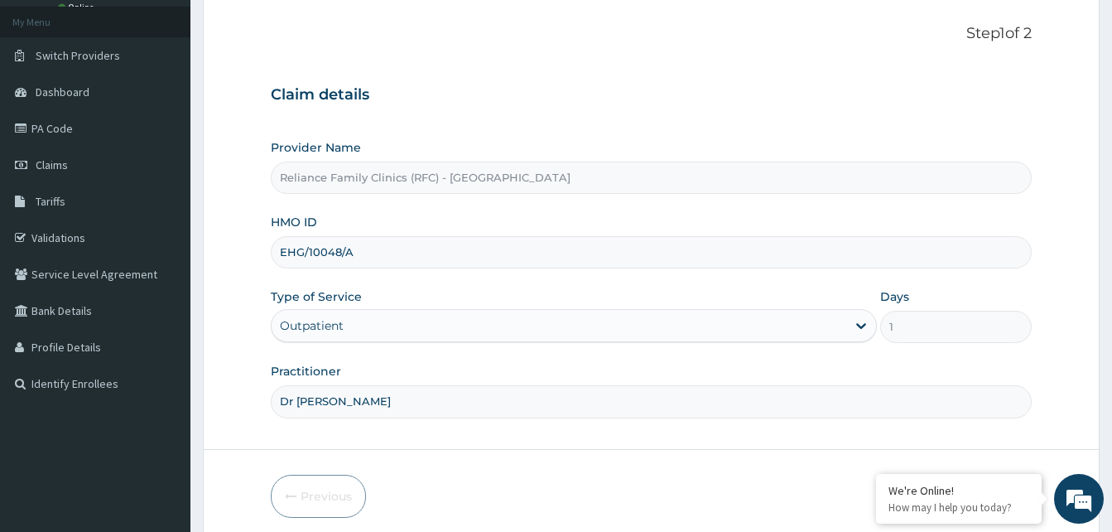
scroll to position [155, 0]
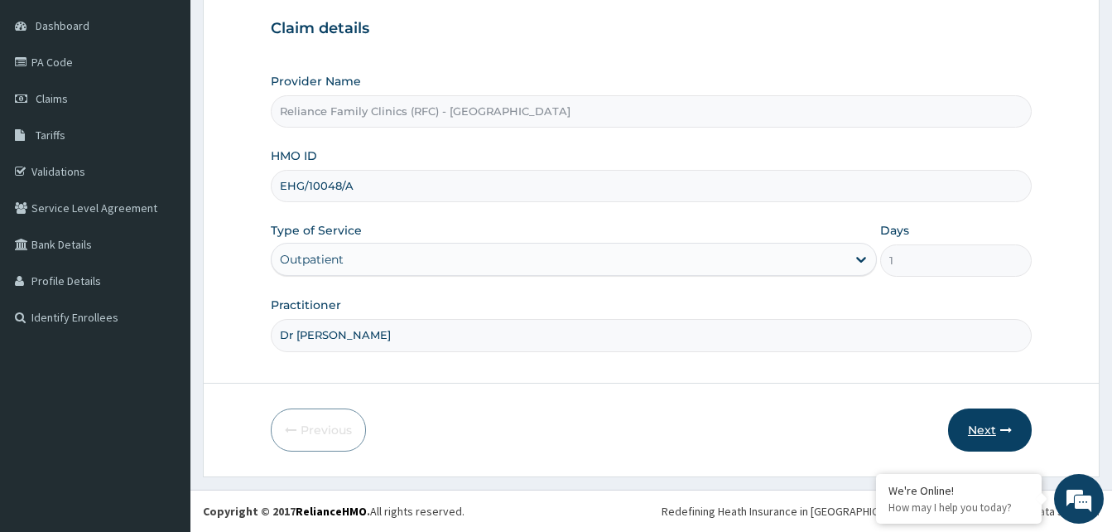
click at [989, 417] on button "Next" at bounding box center [990, 429] width 84 height 43
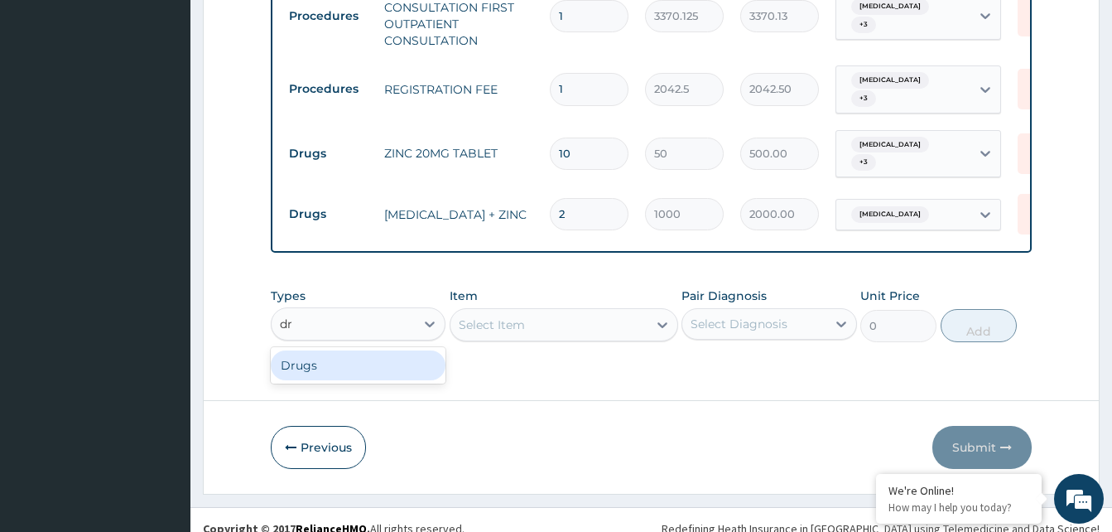
scroll to position [0, 0]
type input "dru"
click at [294, 350] on div "Drugs" at bounding box center [358, 365] width 175 height 30
click at [545, 318] on div "Select Item" at bounding box center [564, 324] width 229 height 33
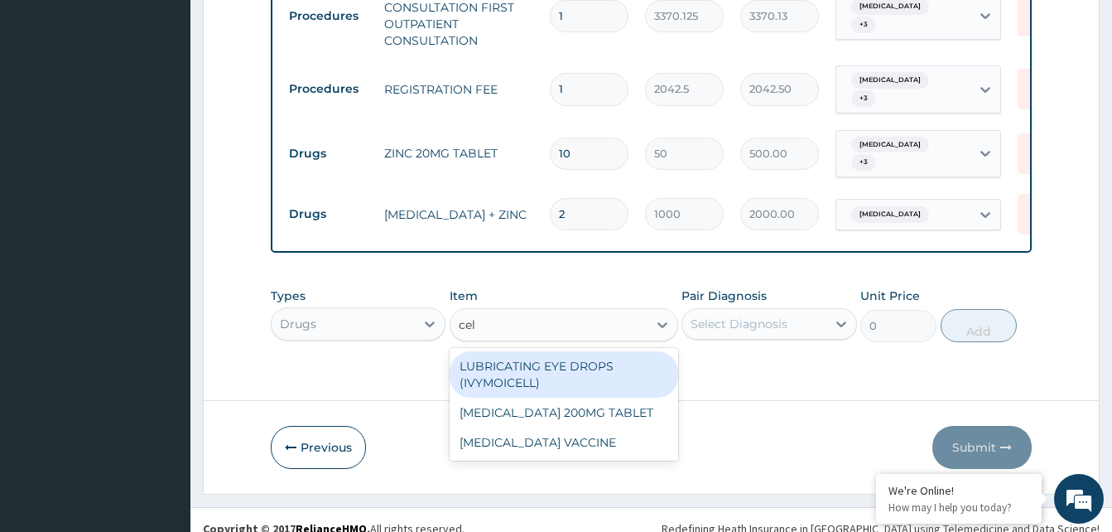
type input "cele"
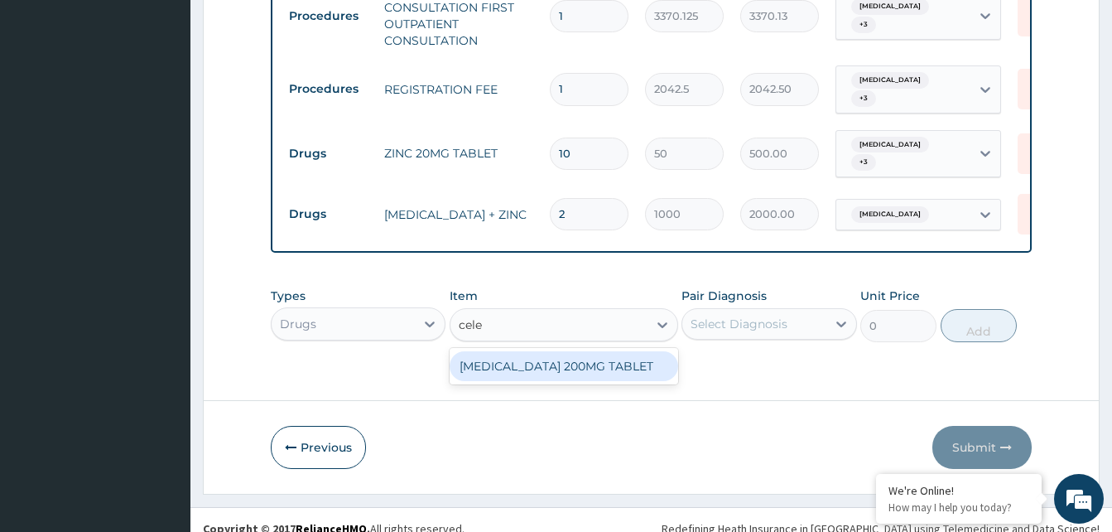
click at [483, 351] on div "[MEDICAL_DATA] 200MG TABLET" at bounding box center [564, 366] width 229 height 30
type input "270"
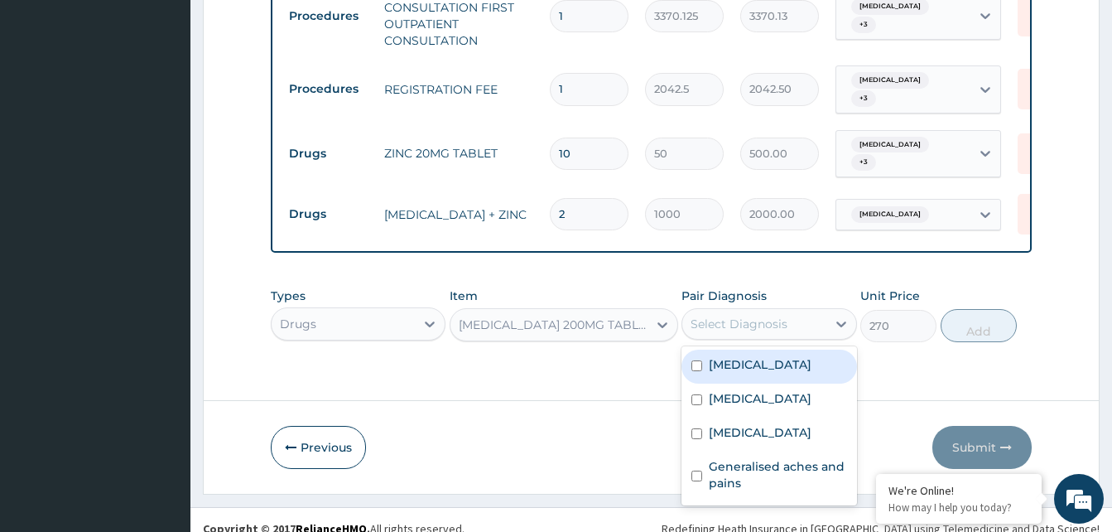
click at [700, 470] on input "checkbox" at bounding box center [696, 475] width 11 height 11
checkbox input "true"
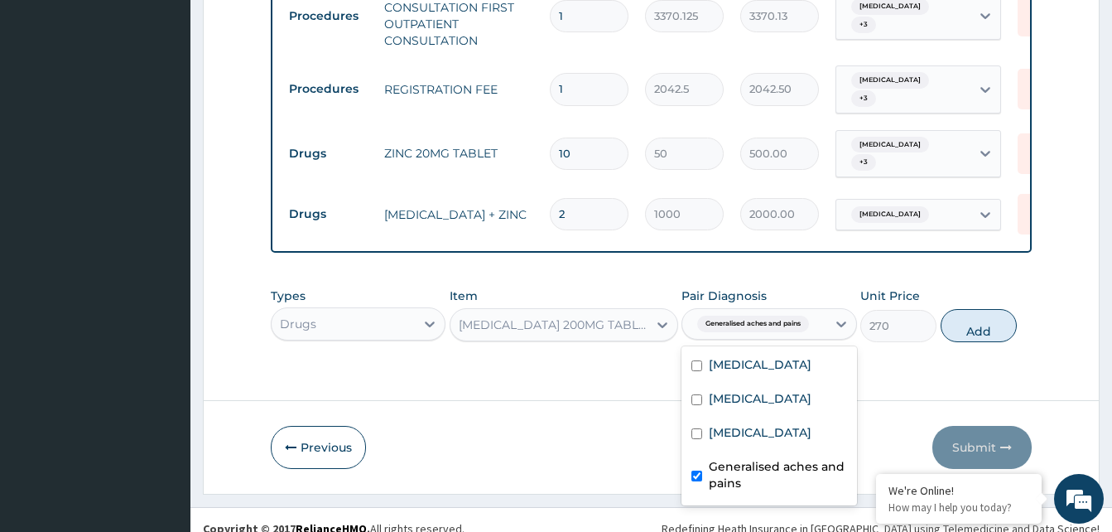
click at [697, 428] on input "checkbox" at bounding box center [696, 433] width 11 height 11
checkbox input "true"
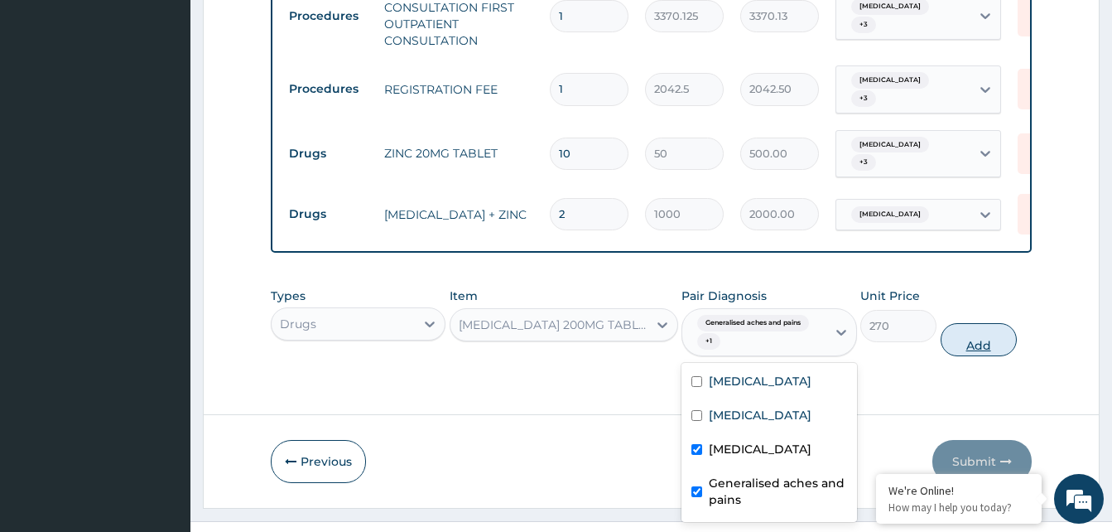
click at [966, 331] on button "Add" at bounding box center [979, 339] width 76 height 33
type input "0"
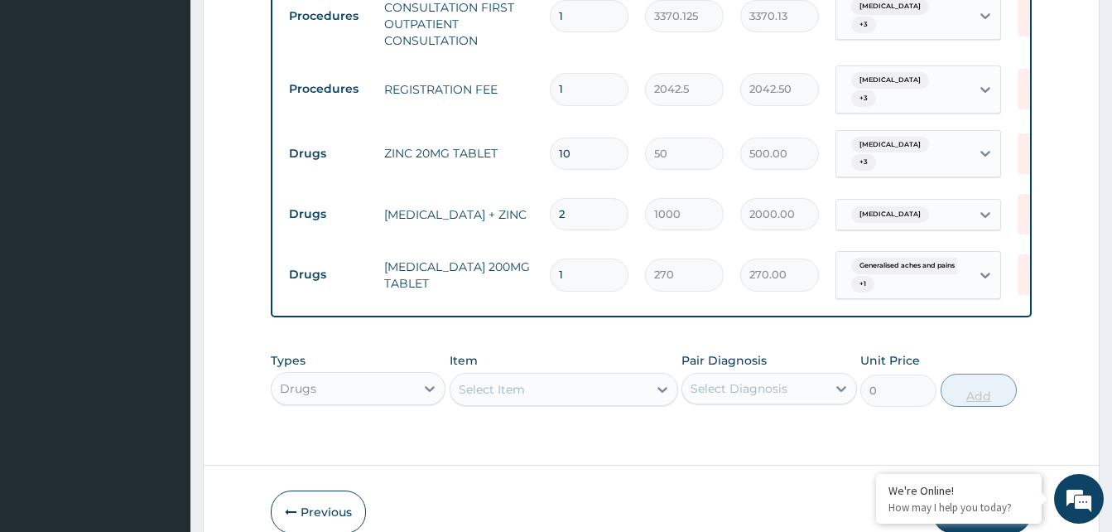
type input "10"
type input "2700.00"
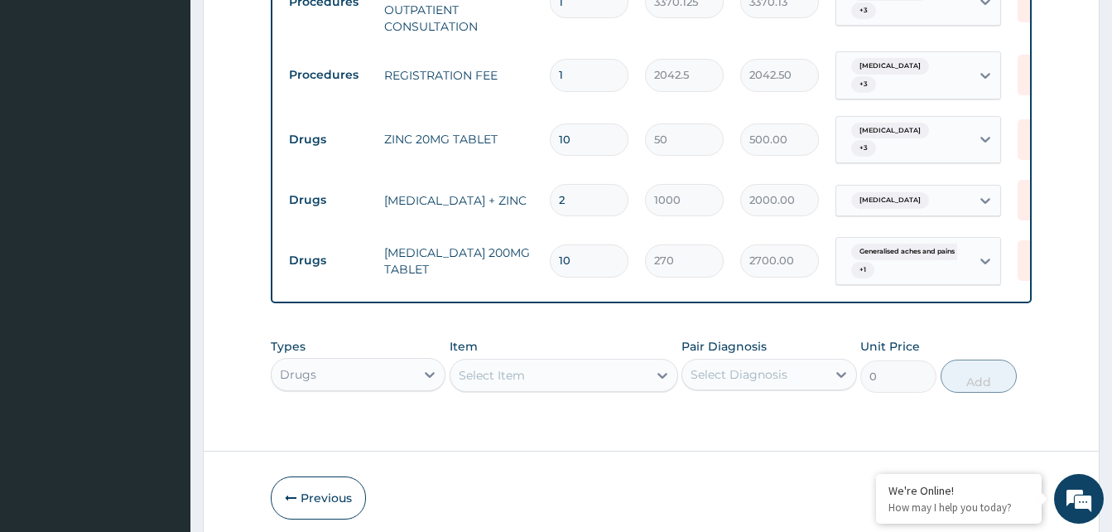
scroll to position [963, 0]
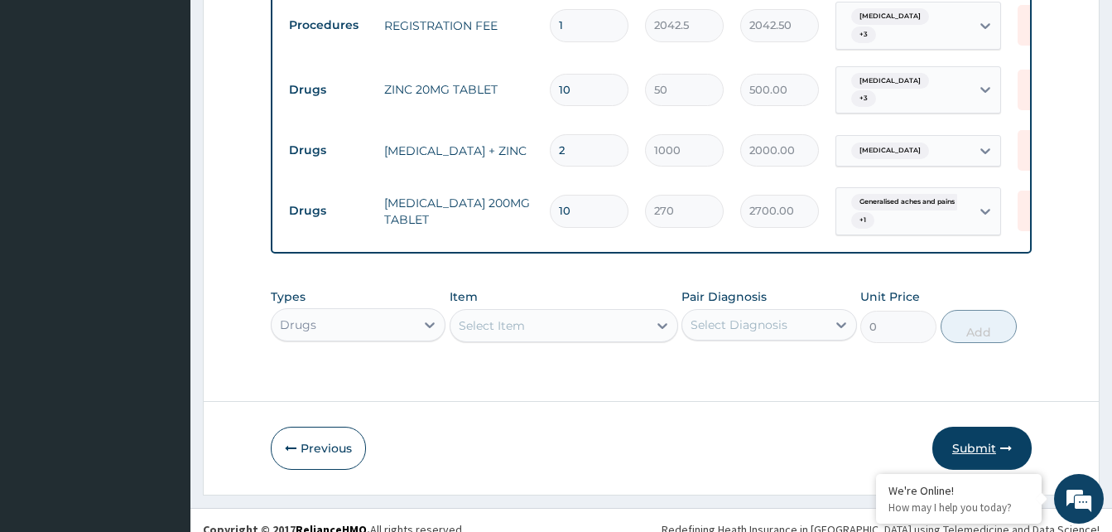
click at [959, 432] on button "Submit" at bounding box center [981, 447] width 99 height 43
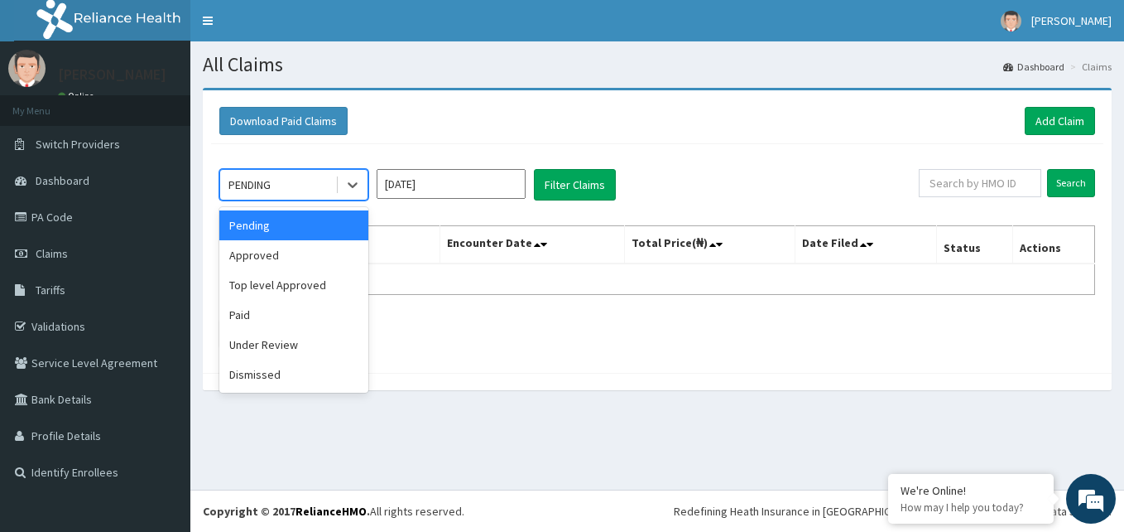
click at [262, 262] on div "Approved" at bounding box center [293, 255] width 149 height 30
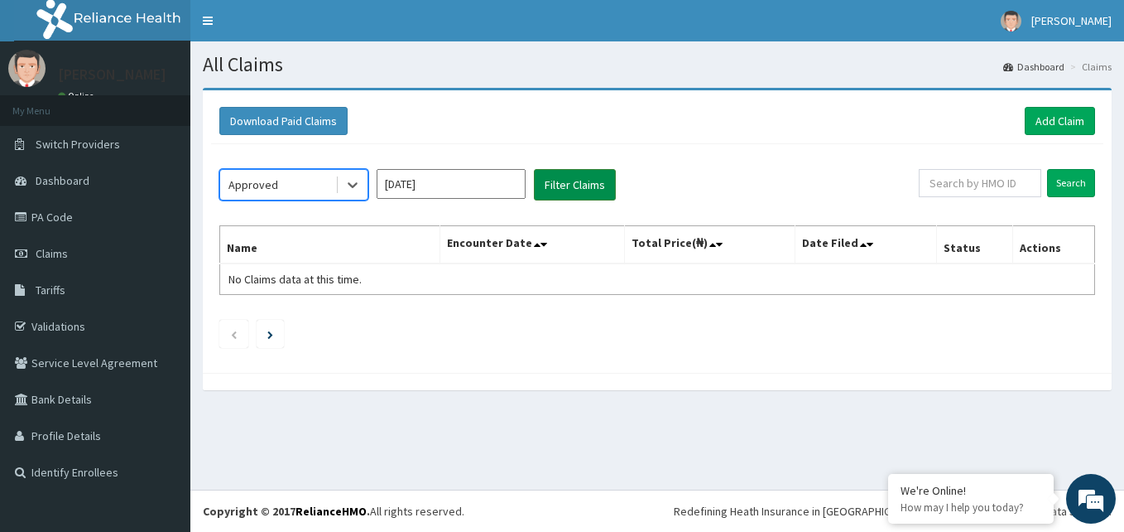
click at [564, 199] on button "Filter Claims" at bounding box center [575, 184] width 82 height 31
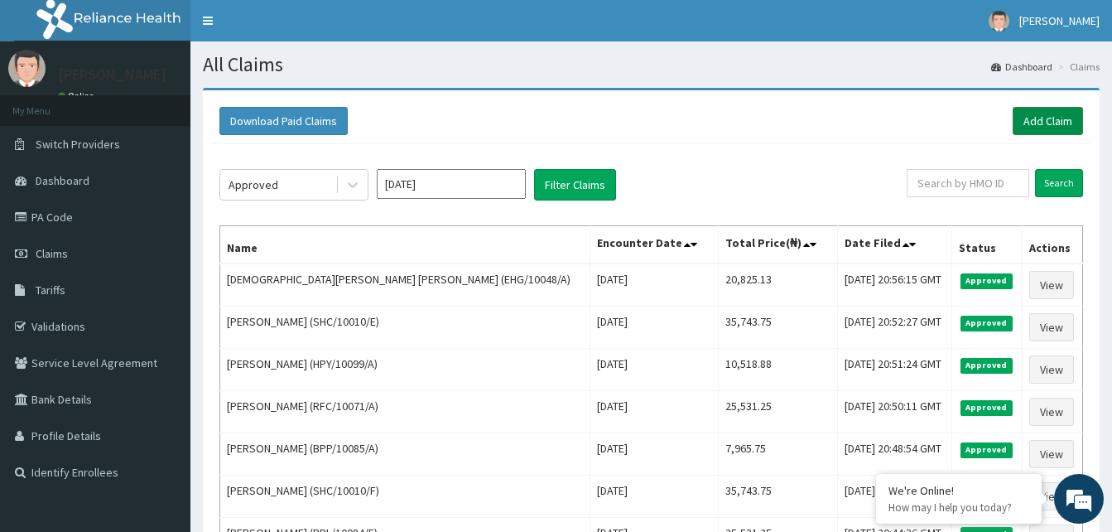
click at [1041, 118] on link "Add Claim" at bounding box center [1048, 121] width 70 height 28
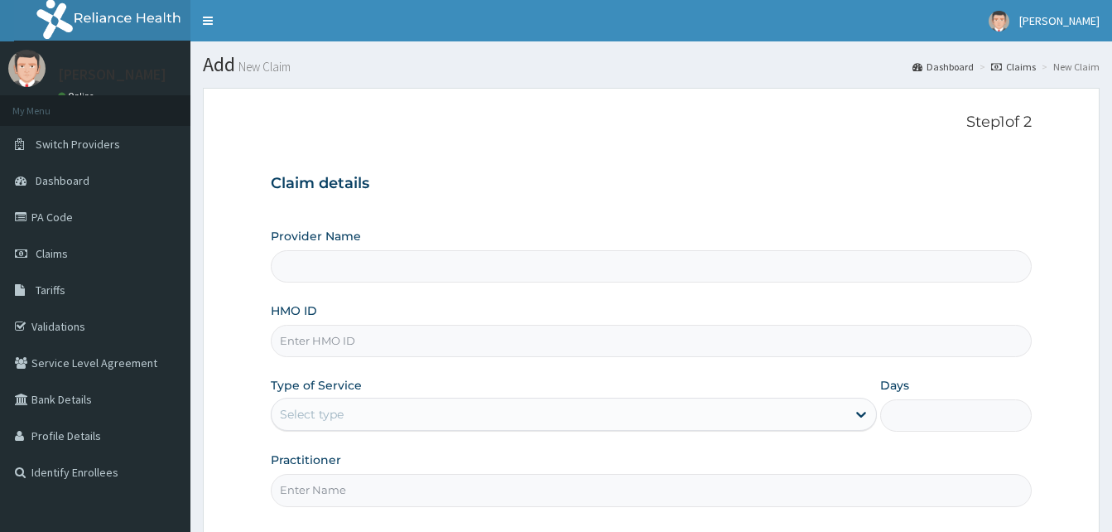
click at [510, 332] on input "HMO ID" at bounding box center [651, 341] width 761 height 32
paste input "RFC/10088/A"
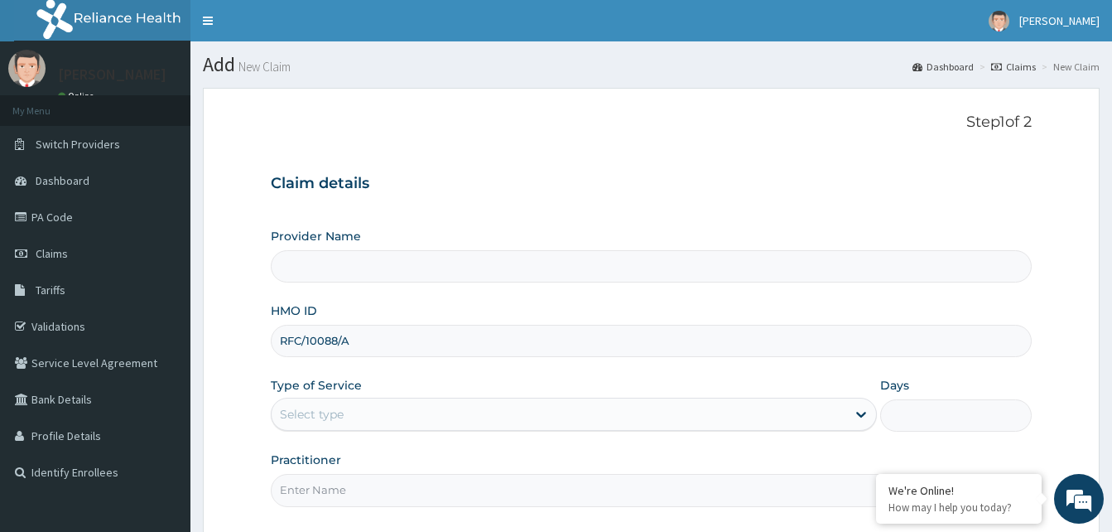
type input "RFC/10088/A"
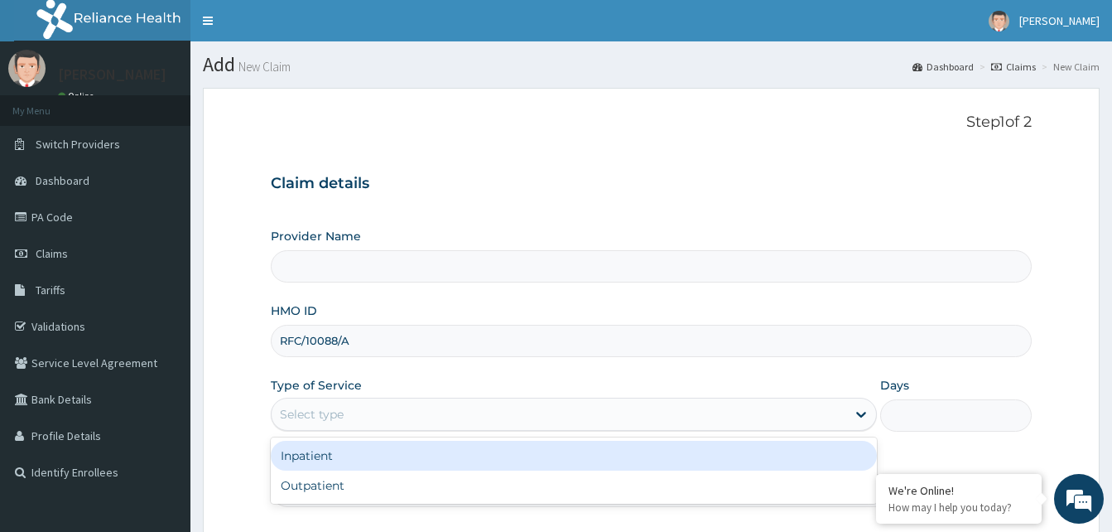
type input "Reliance Family Clinics (RFC) - [GEOGRAPHIC_DATA]"
click at [291, 482] on div "Outpatient" at bounding box center [574, 485] width 606 height 30
type input "1"
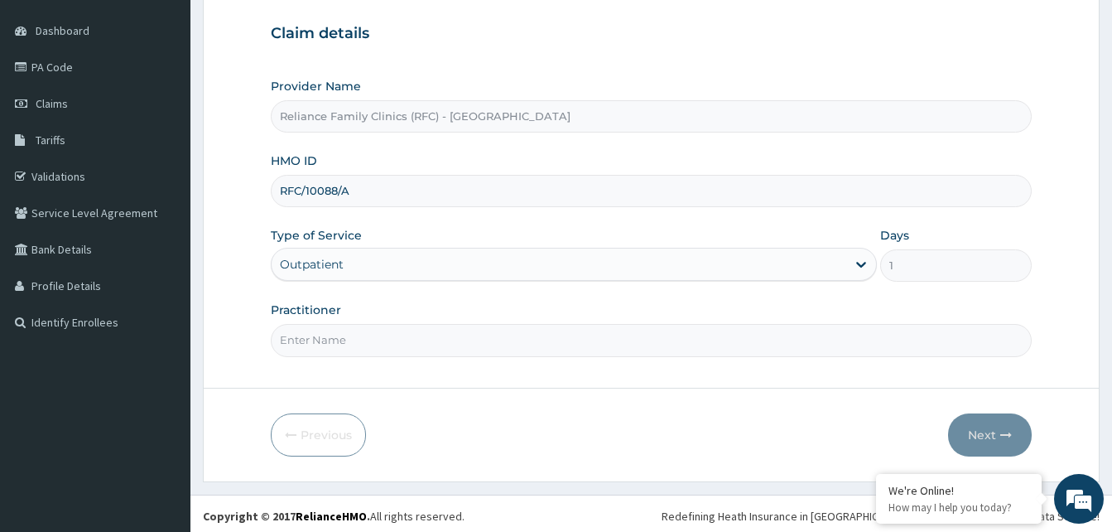
scroll to position [155, 0]
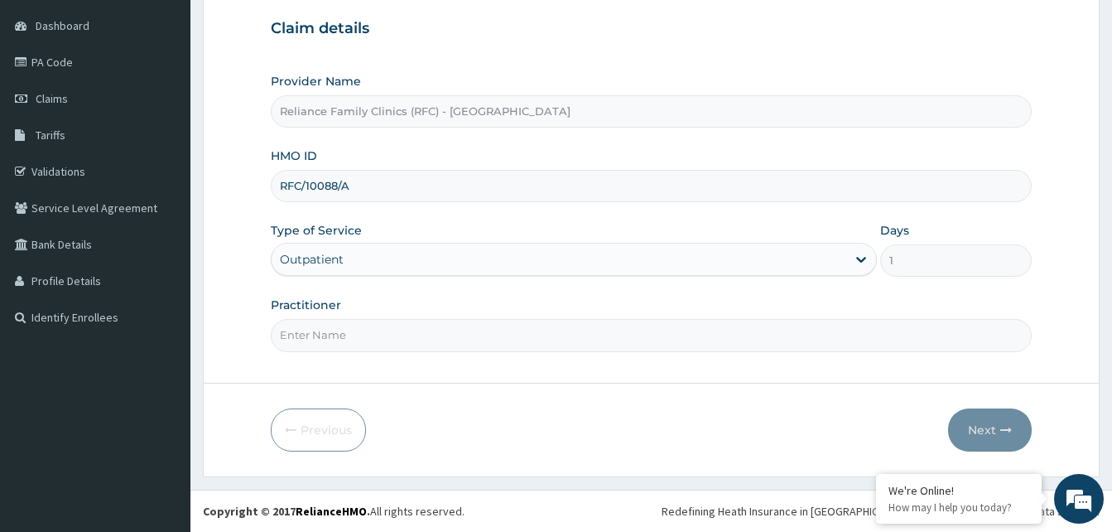
click at [293, 340] on input "Practitioner" at bounding box center [651, 335] width 761 height 32
type input "Dr Aisha"
click at [990, 417] on button "Next" at bounding box center [990, 429] width 84 height 43
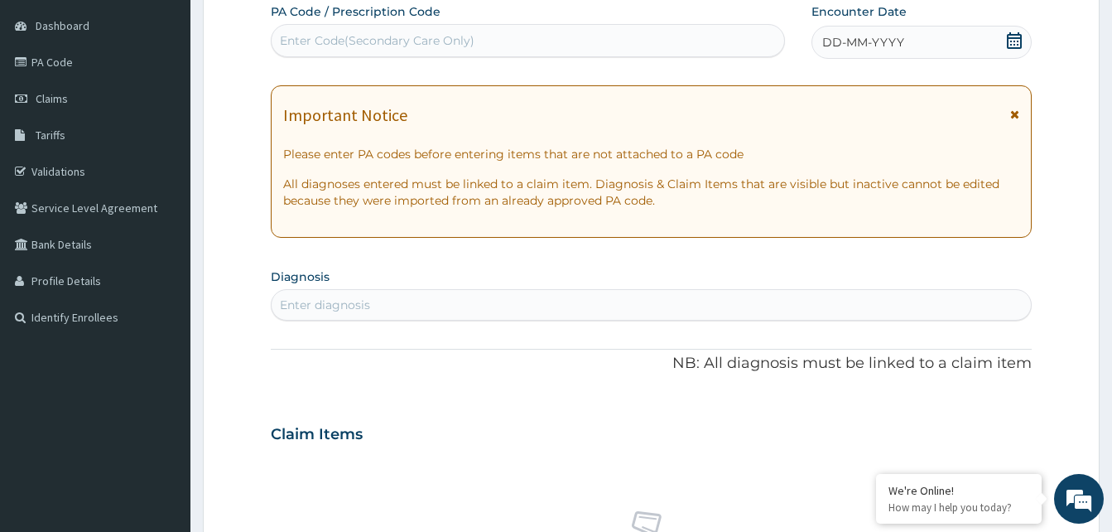
click at [903, 51] on div "DD-MM-YYYY" at bounding box center [921, 42] width 220 height 33
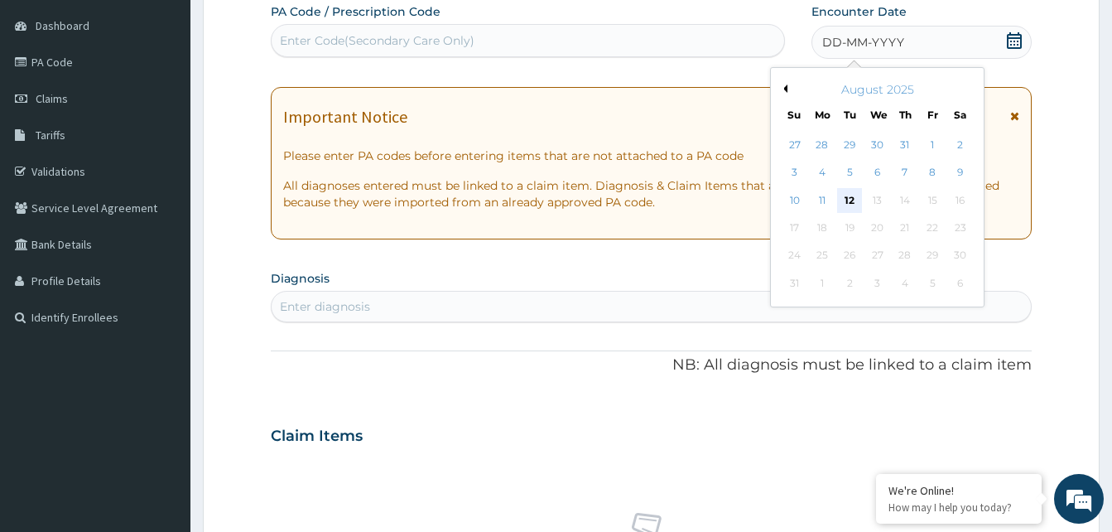
scroll to position [0, 0]
click at [849, 205] on div "12" at bounding box center [849, 200] width 25 height 25
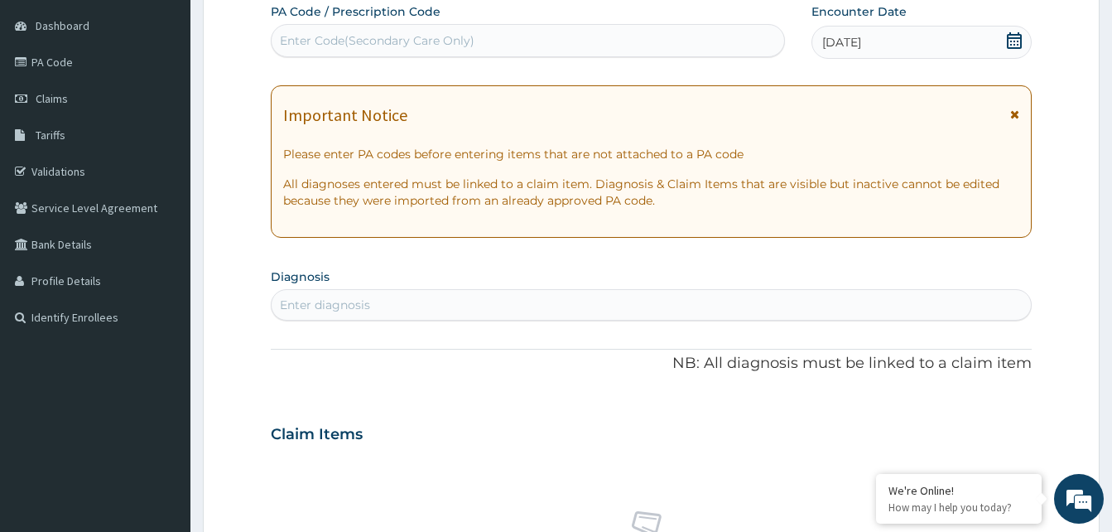
click at [674, 300] on div "Enter diagnosis" at bounding box center [651, 304] width 759 height 26
type input "mala"
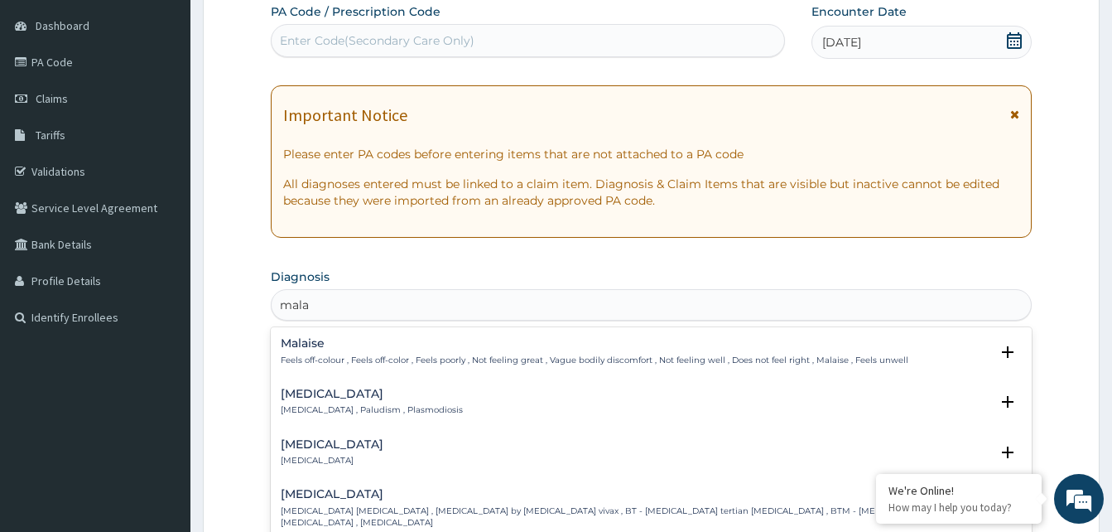
click at [312, 402] on div "Malaria Malaria , Paludism , Plasmodiosis" at bounding box center [372, 402] width 182 height 29
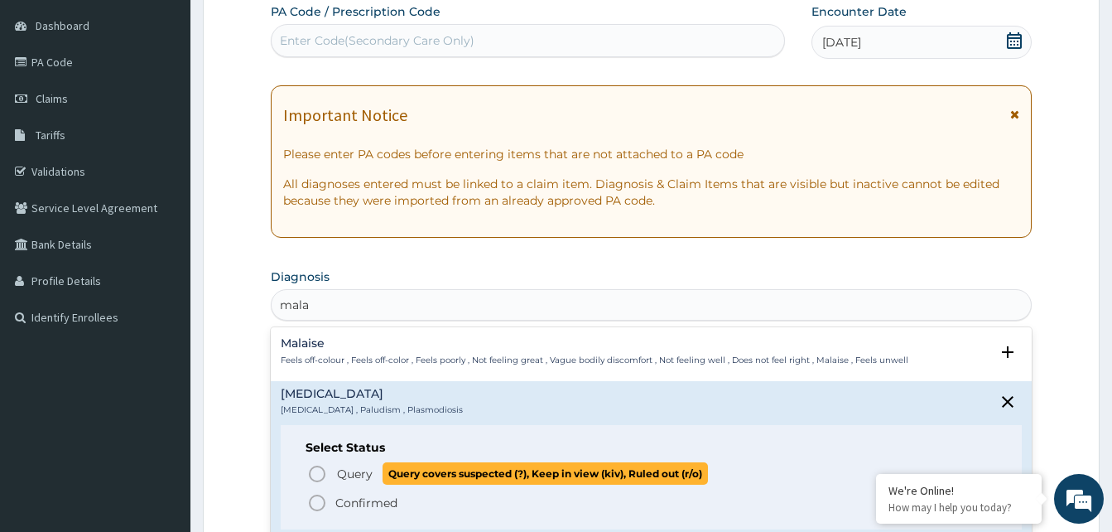
click at [317, 466] on circle "status option query" at bounding box center [317, 473] width 15 height 15
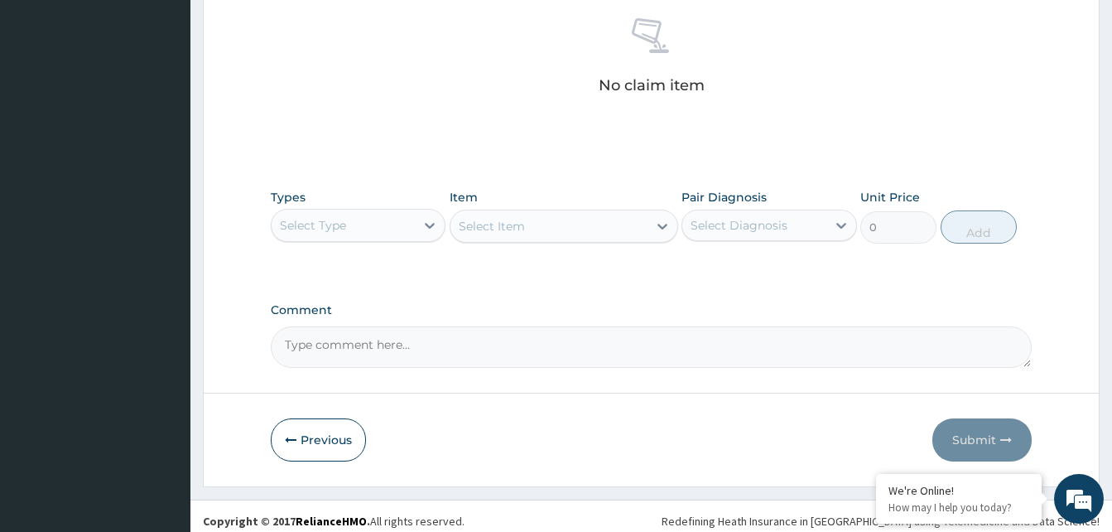
scroll to position [662, 0]
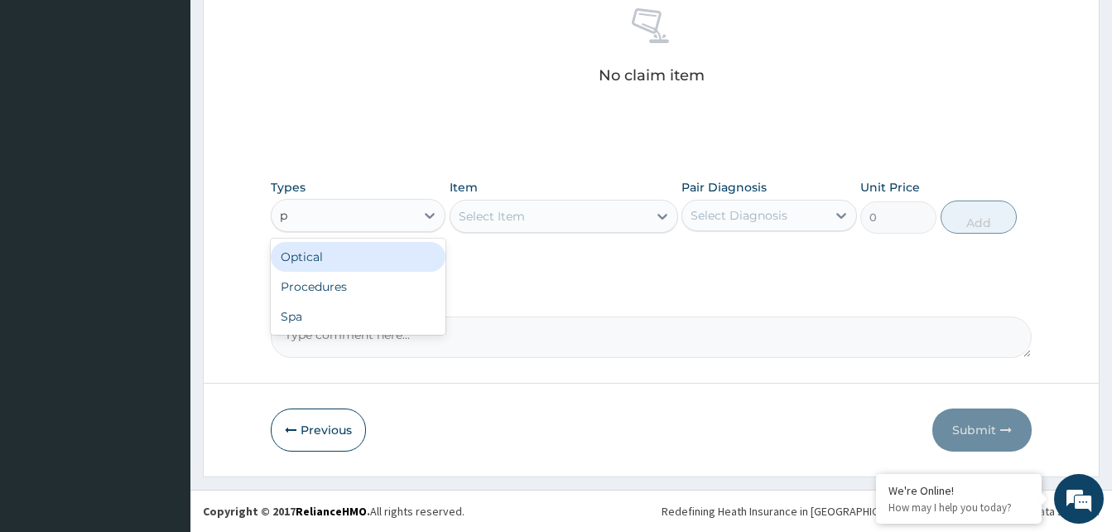
type input "pr"
click at [291, 261] on div "Procedures" at bounding box center [358, 257] width 175 height 30
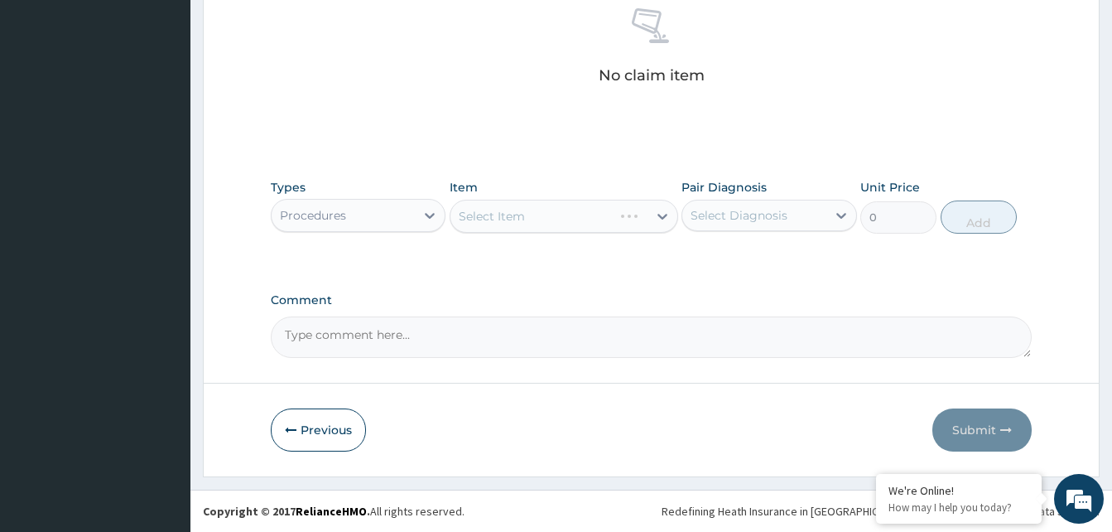
click at [550, 214] on div "Select Item" at bounding box center [564, 216] width 229 height 33
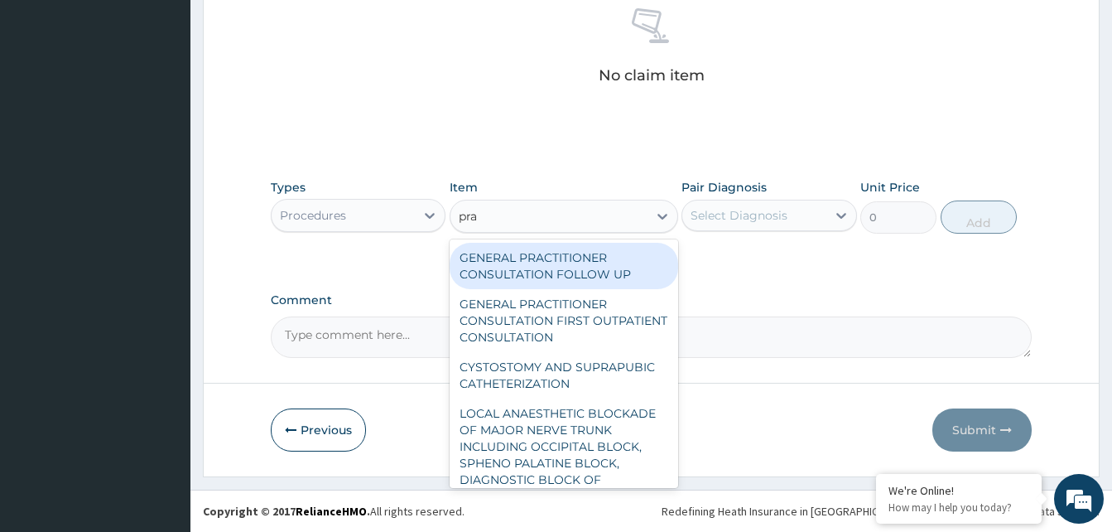
type input "prac"
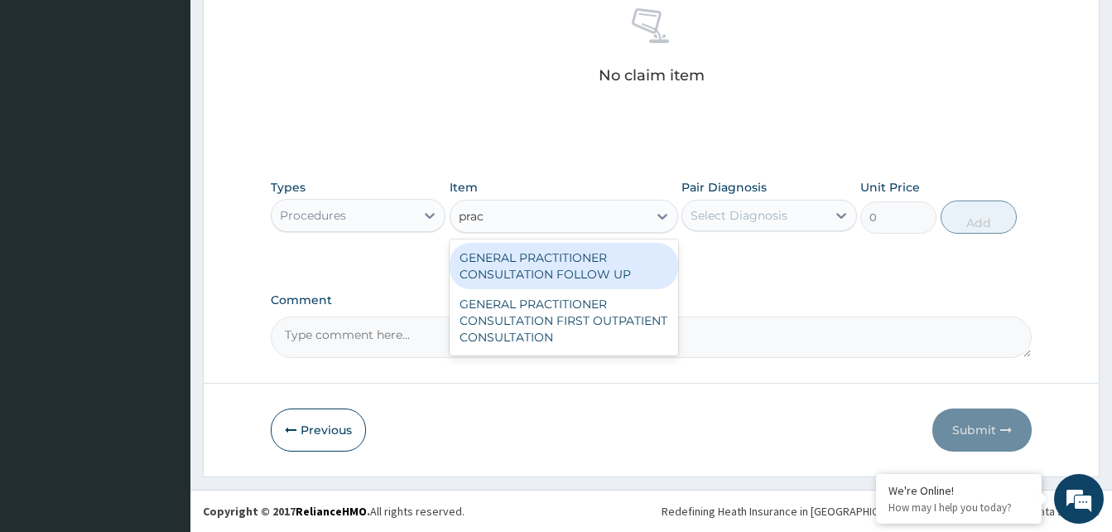
click at [498, 322] on div "GENERAL PRACTITIONER CONSULTATION FIRST OUTPATIENT CONSULTATION" at bounding box center [564, 320] width 229 height 63
type input "3370.125"
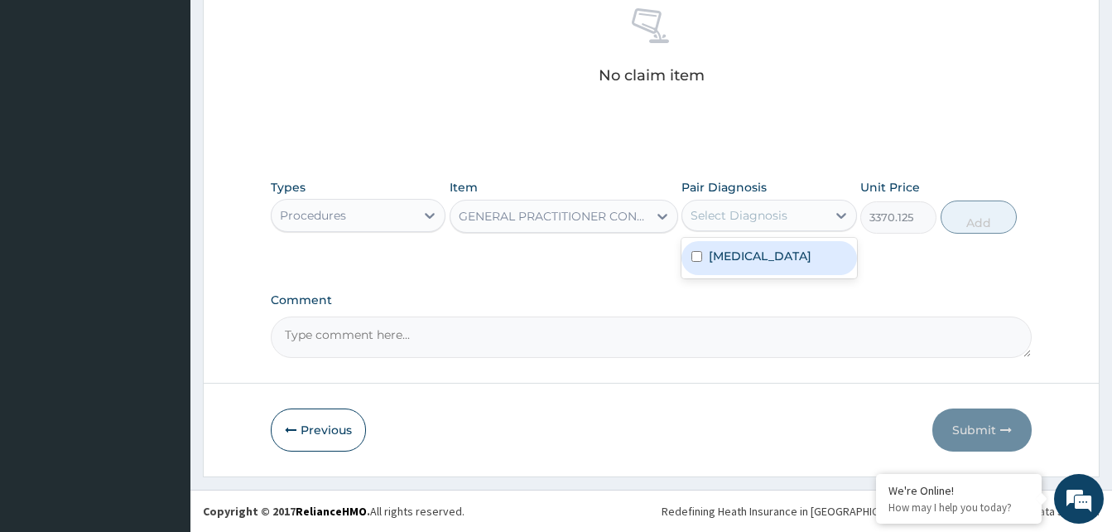
click at [699, 260] on input "checkbox" at bounding box center [696, 256] width 11 height 11
checkbox input "true"
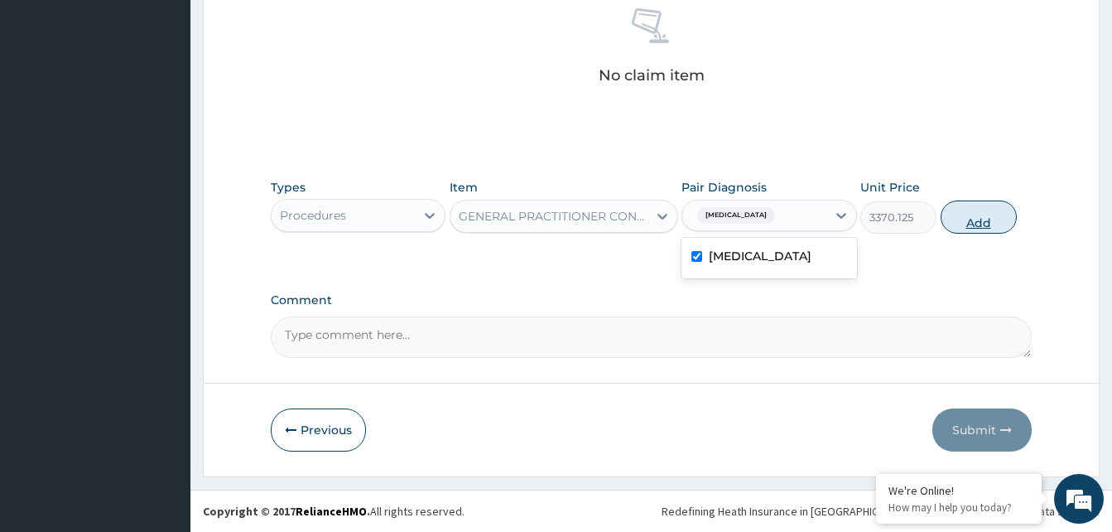
click at [975, 213] on button "Add" at bounding box center [979, 216] width 76 height 33
type input "0"
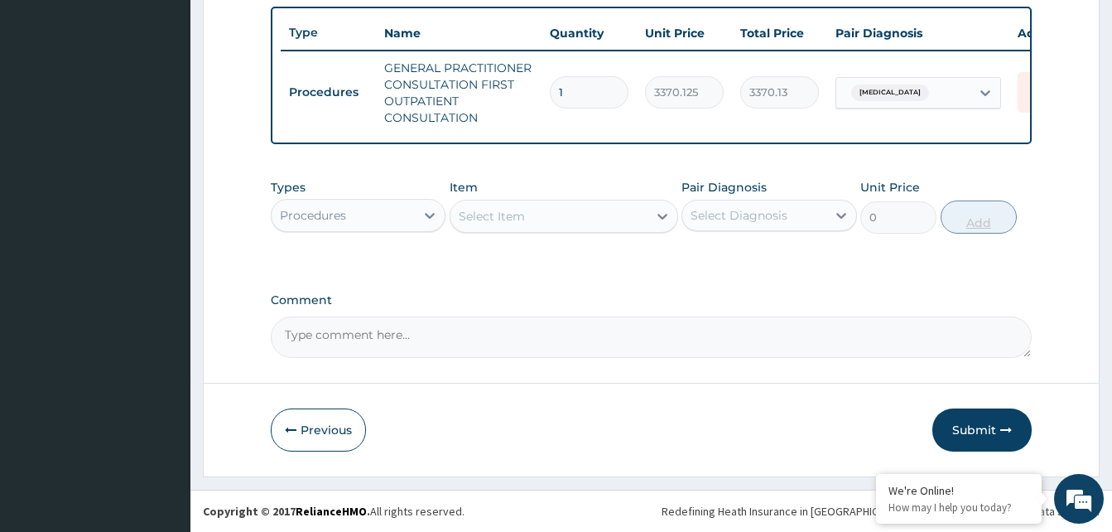
scroll to position [622, 0]
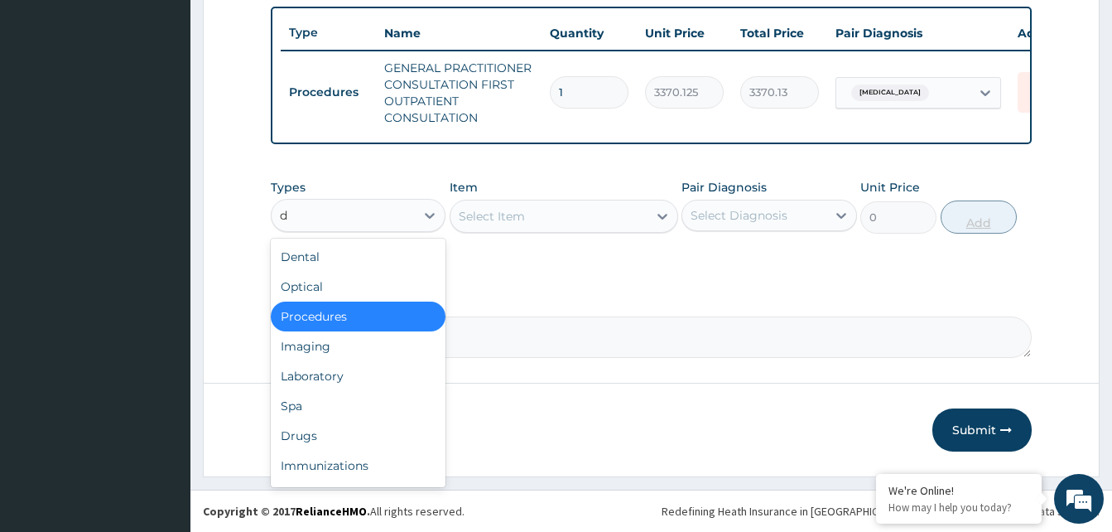
type input "dr"
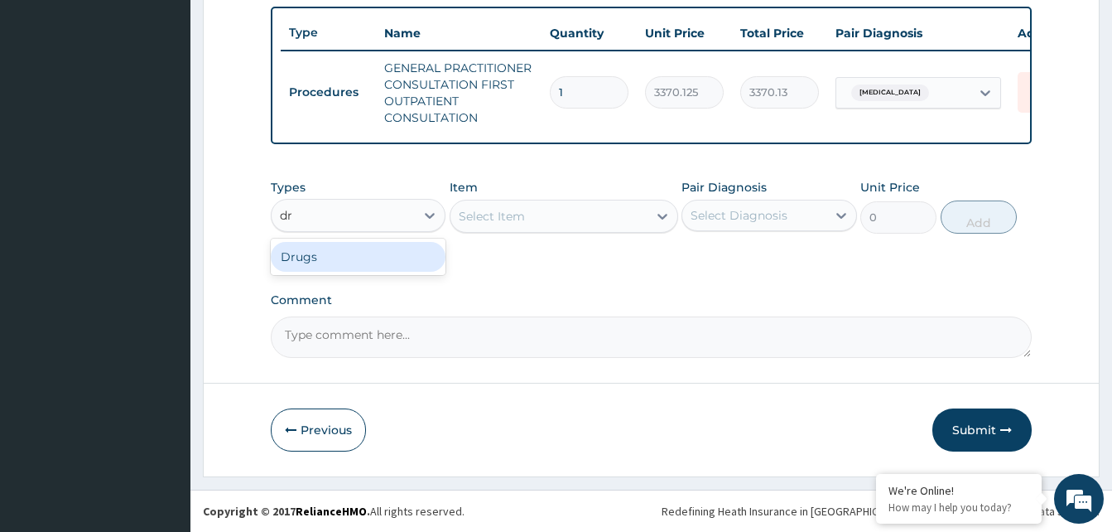
click at [281, 267] on div "Drugs" at bounding box center [358, 257] width 175 height 30
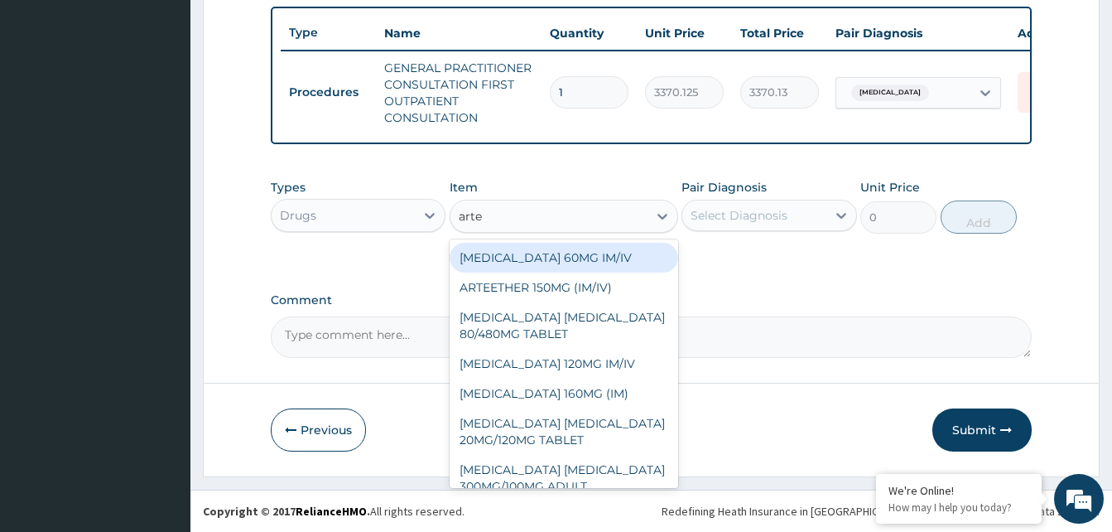
type input "artem"
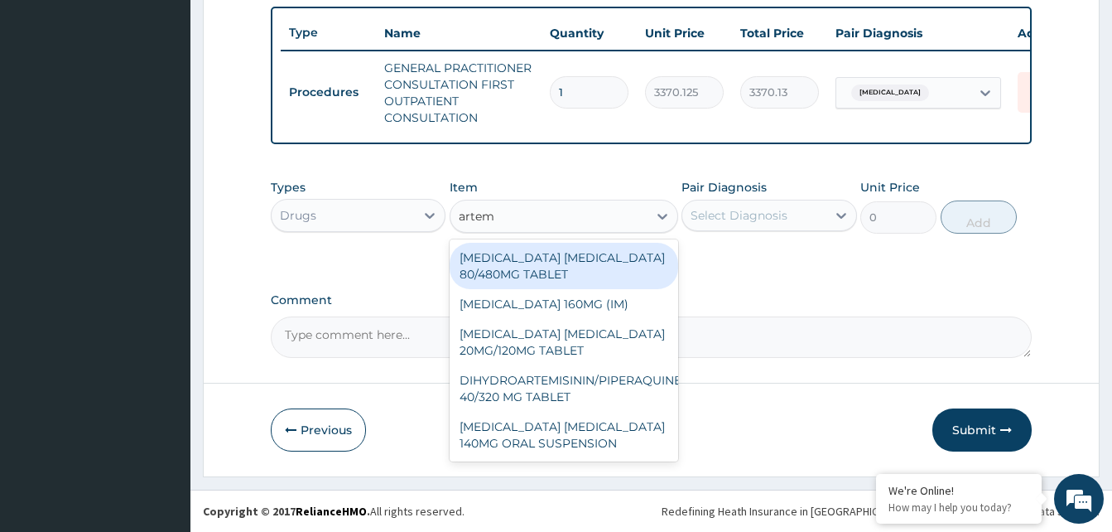
click at [469, 271] on div "ARTEMETHER LUMEFANTRINE 80/480MG TABLET" at bounding box center [564, 266] width 229 height 46
type input "450"
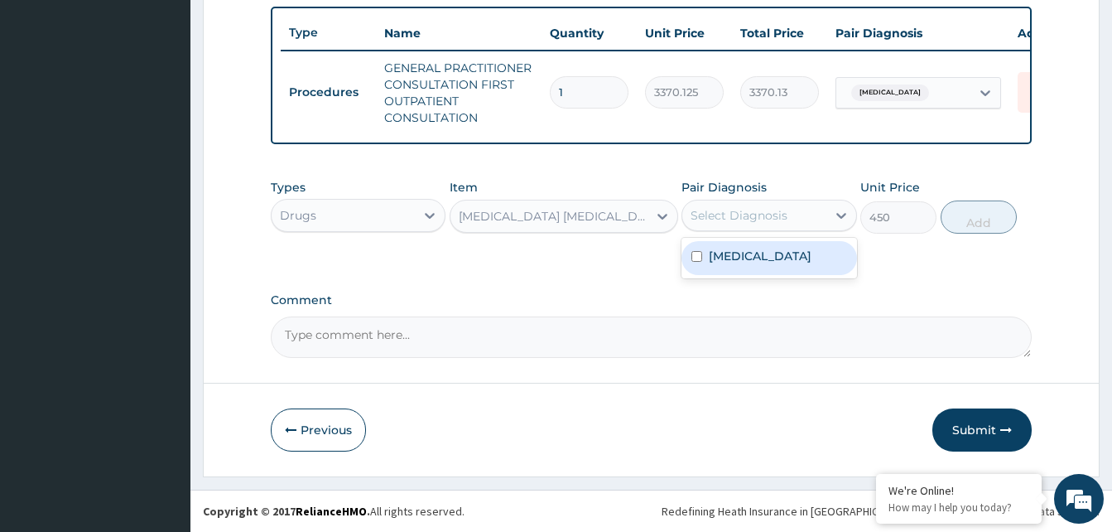
click at [722, 269] on div "Malaria" at bounding box center [768, 258] width 175 height 34
checkbox input "true"
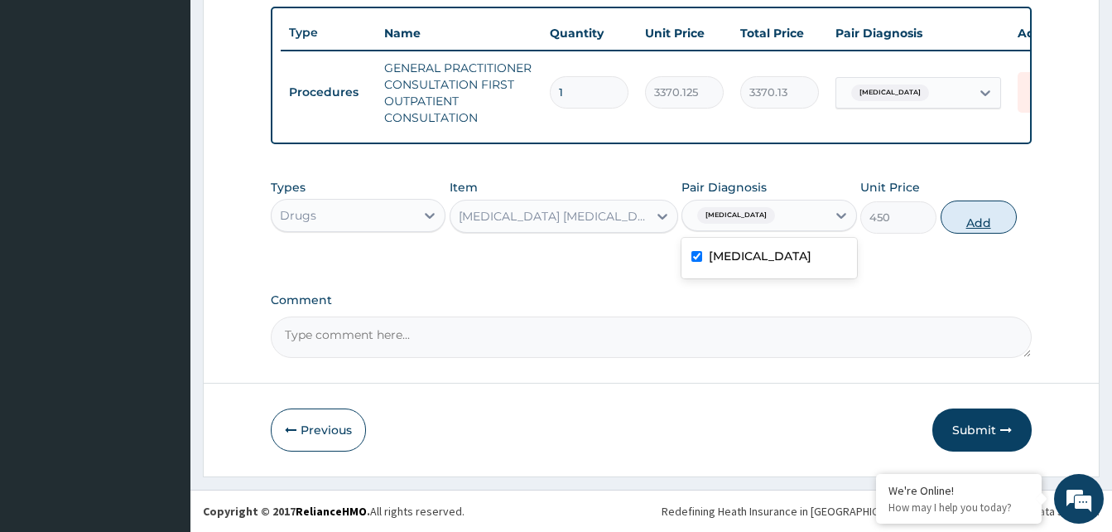
click at [987, 220] on button "Add" at bounding box center [979, 216] width 76 height 33
type input "0"
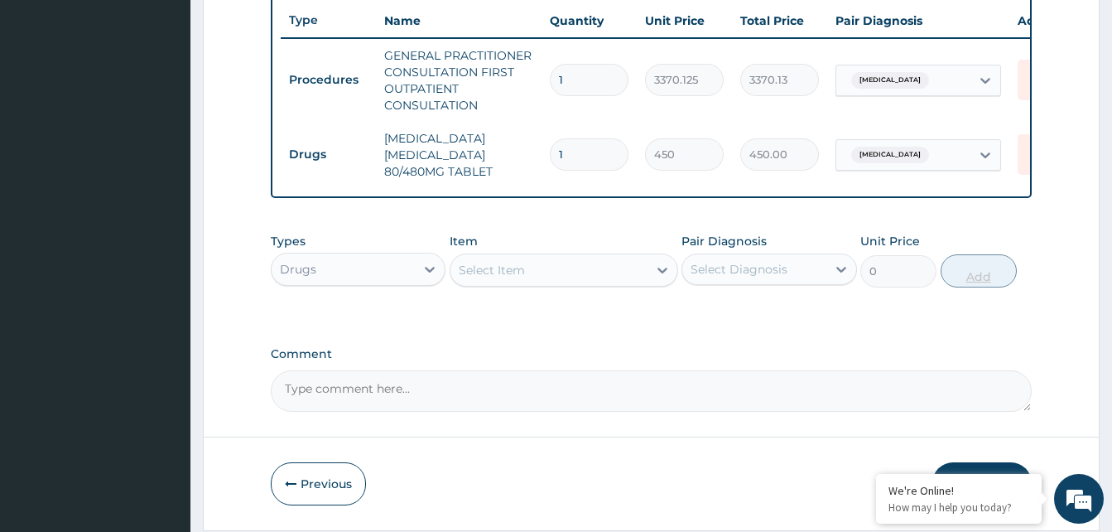
type input "0.00"
type input "6"
type input "2700.00"
type input "6"
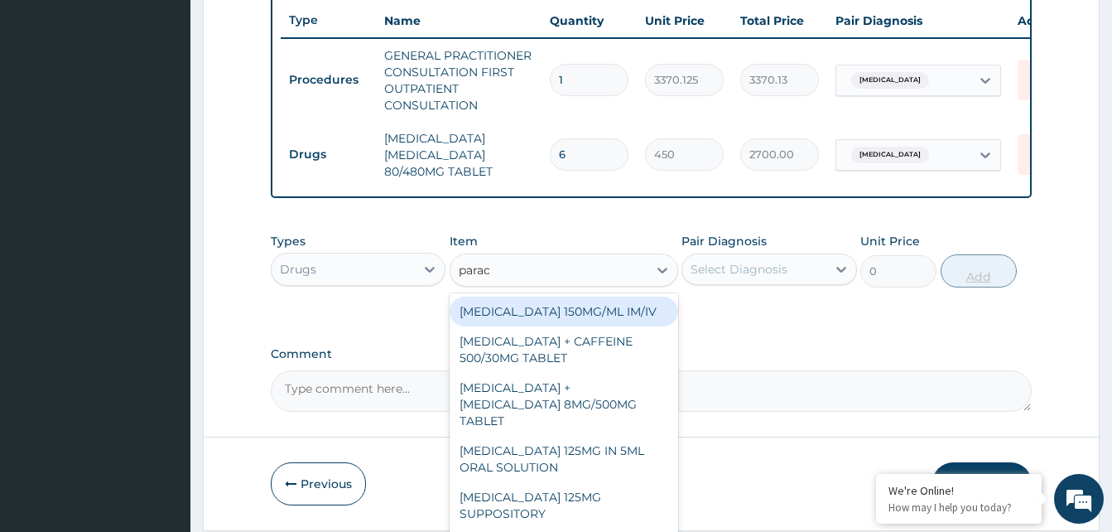
type input "parace"
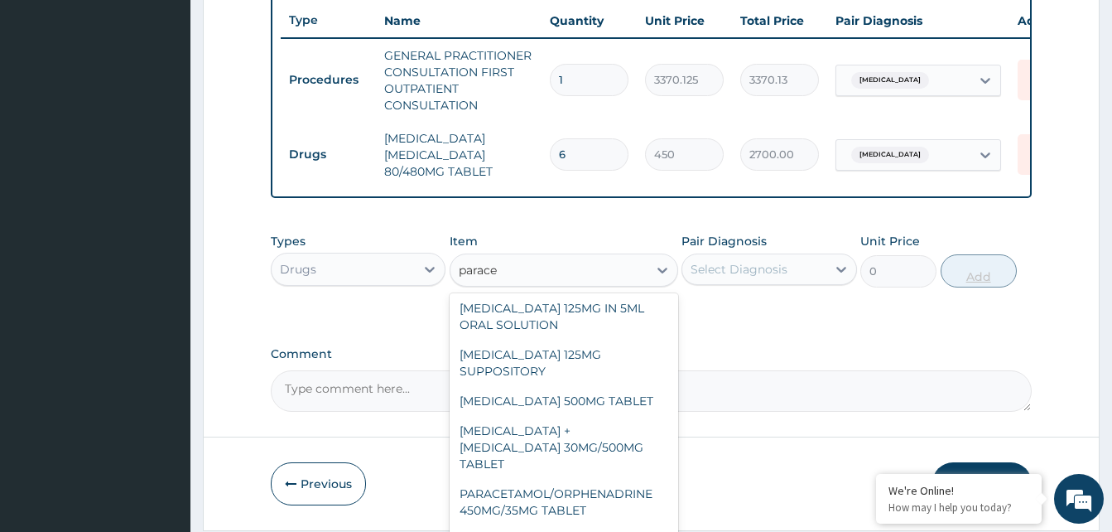
scroll to position [117, 0]
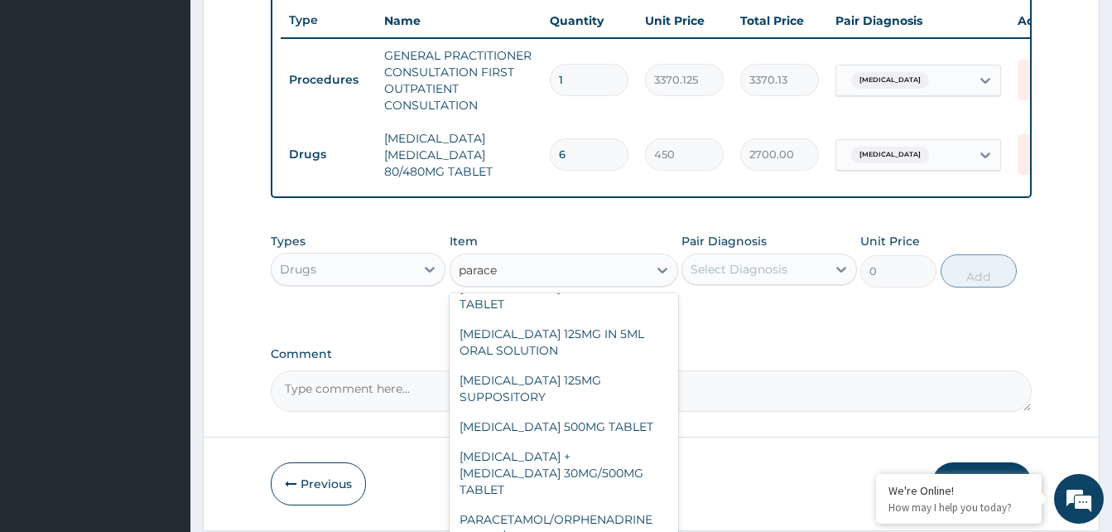
click at [485, 419] on div "PARACETAMOL 500MG TABLET" at bounding box center [564, 427] width 229 height 30
type input "30"
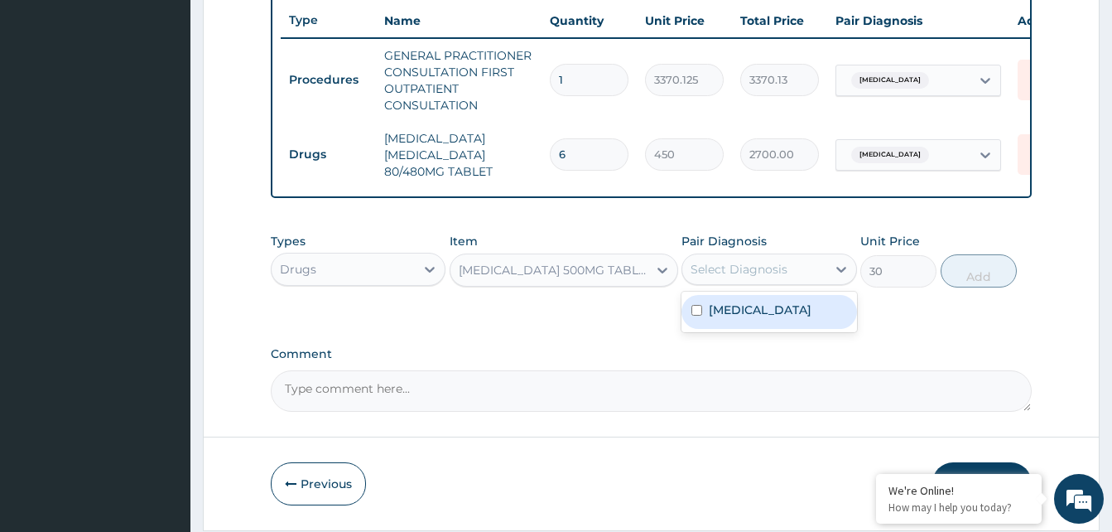
click at [711, 329] on div "Malaria" at bounding box center [768, 312] width 175 height 34
checkbox input "true"
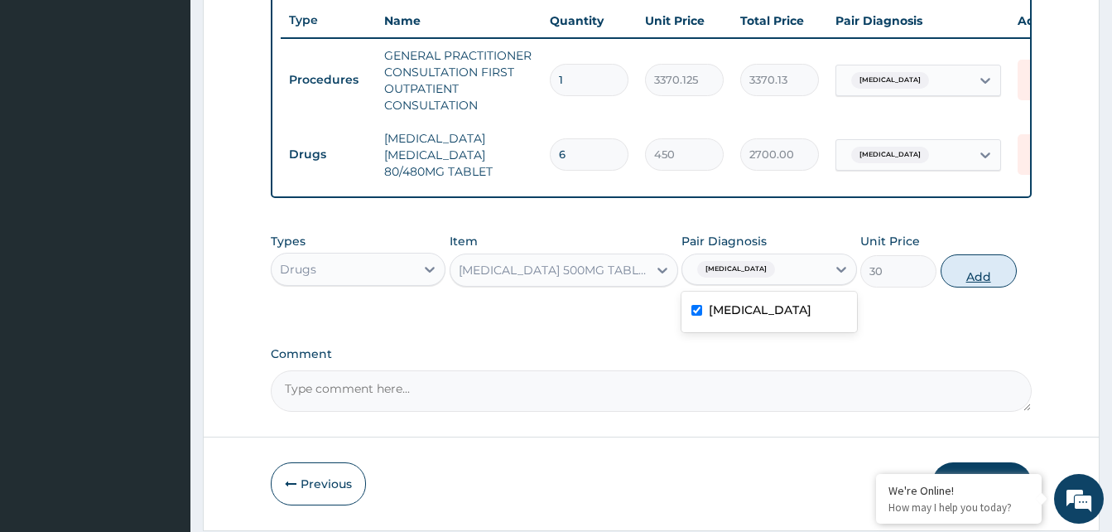
click at [973, 287] on button "Add" at bounding box center [979, 270] width 76 height 33
type input "0"
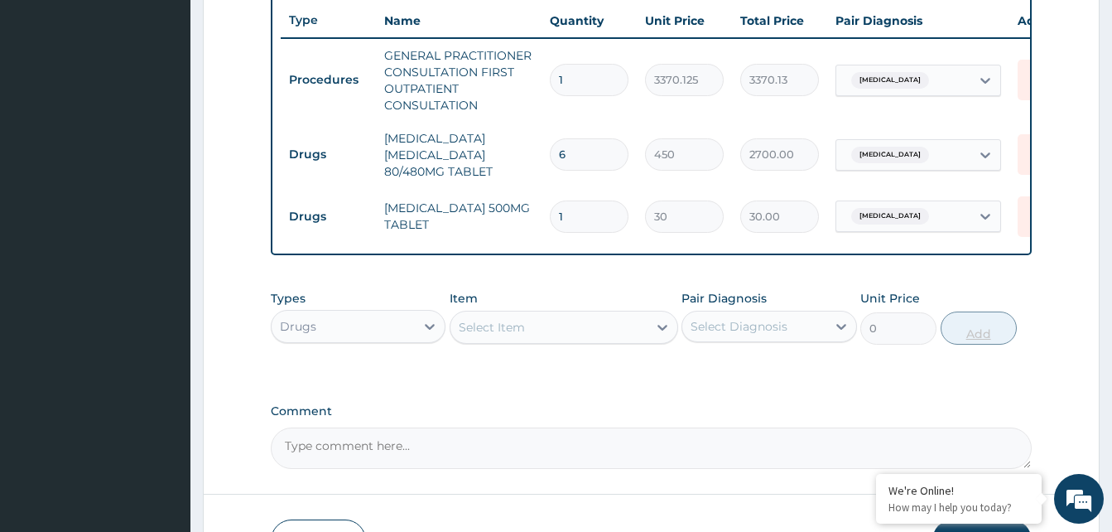
type input "18"
type input "540.00"
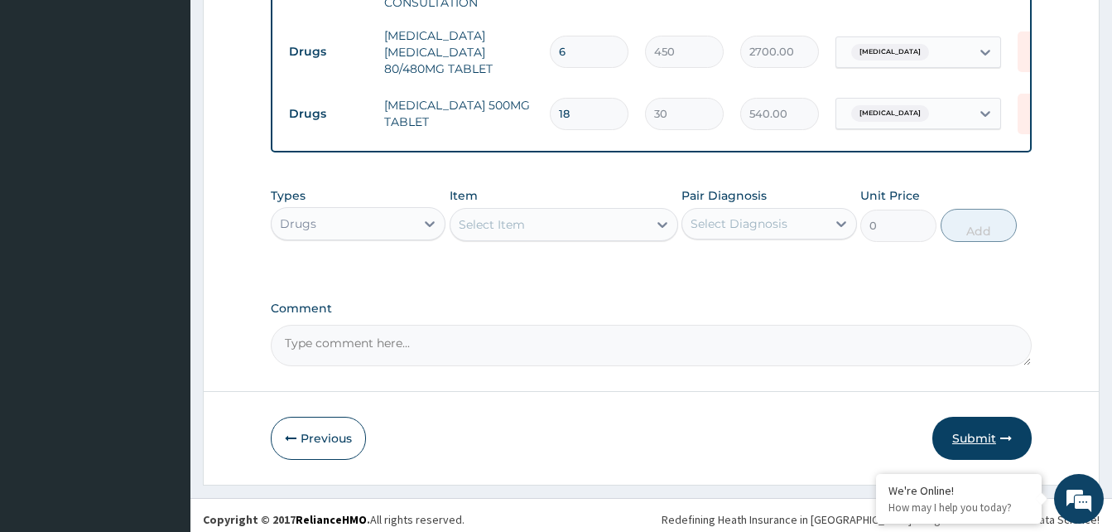
click at [957, 450] on button "Submit" at bounding box center [981, 437] width 99 height 43
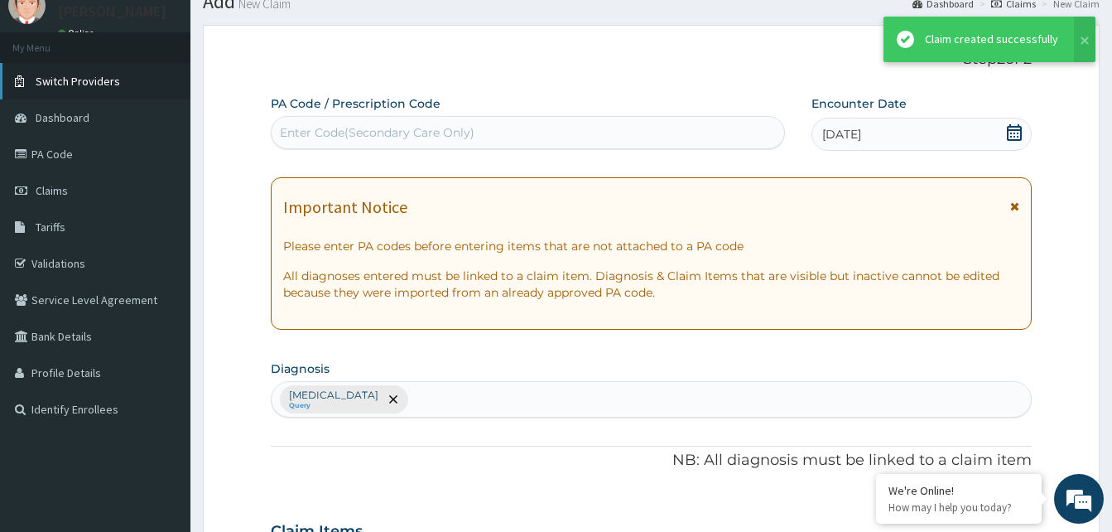
scroll to position [725, 0]
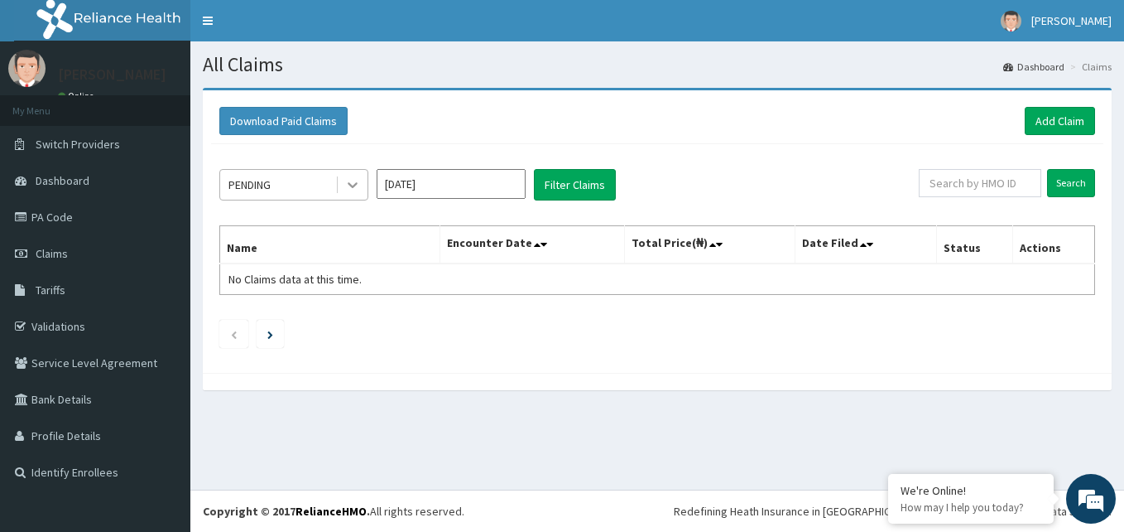
click at [359, 190] on icon at bounding box center [352, 184] width 17 height 17
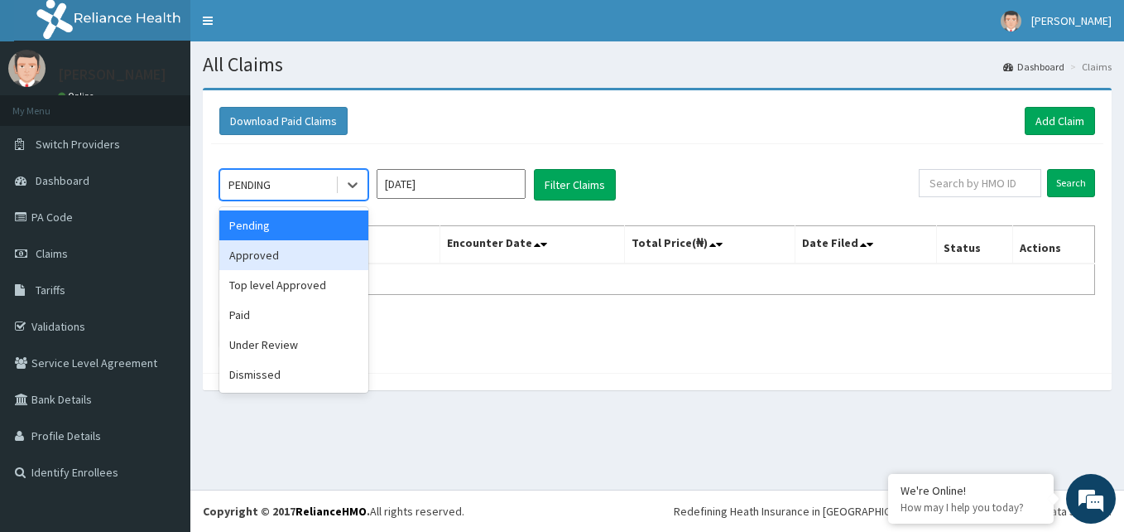
click at [320, 246] on div "Approved" at bounding box center [293, 255] width 149 height 30
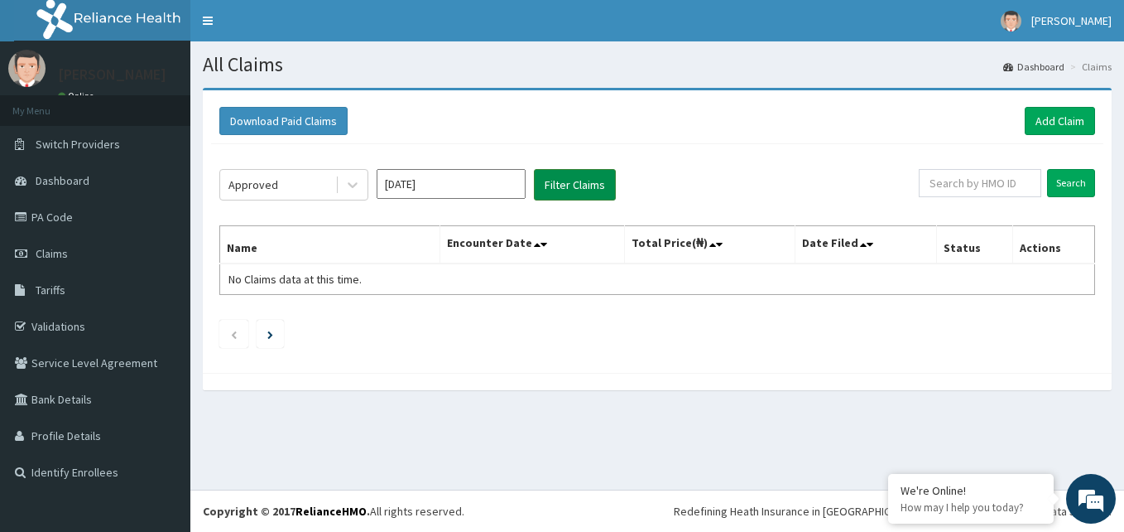
click at [572, 177] on button "Filter Claims" at bounding box center [575, 184] width 82 height 31
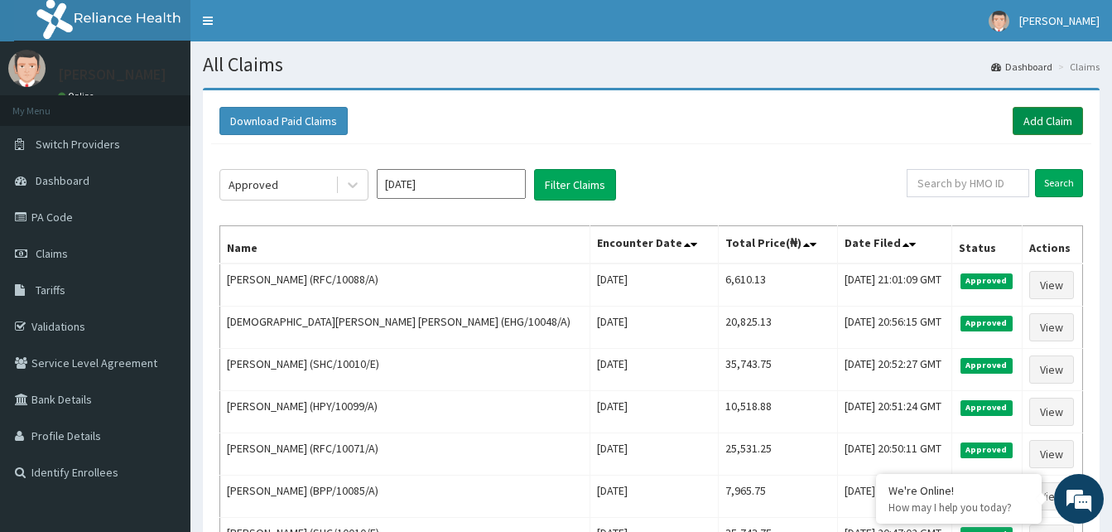
click at [1051, 122] on link "Add Claim" at bounding box center [1048, 121] width 70 height 28
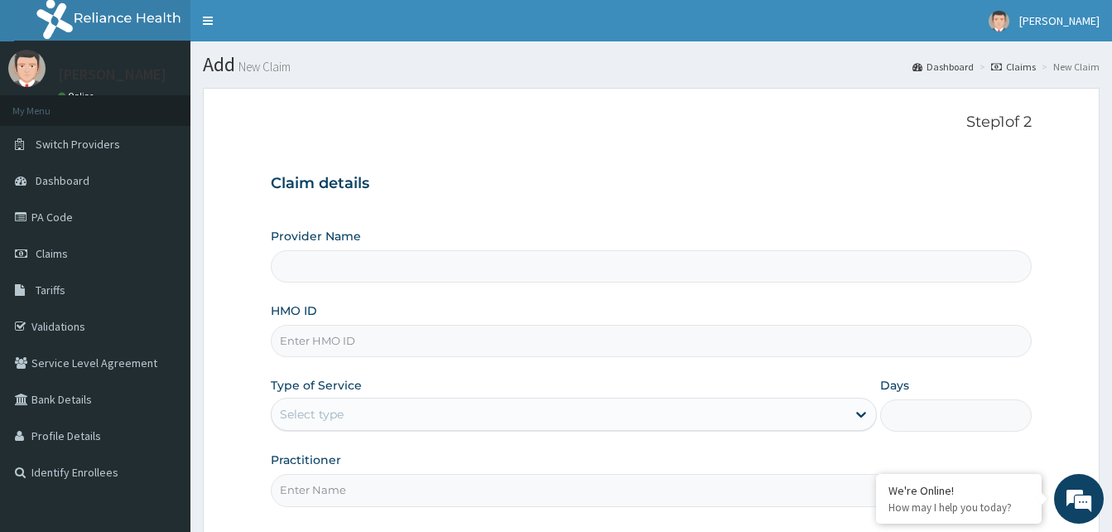
type input "Reliance Family Clinics (RFC) - [GEOGRAPHIC_DATA]"
